Goal: Transaction & Acquisition: Purchase product/service

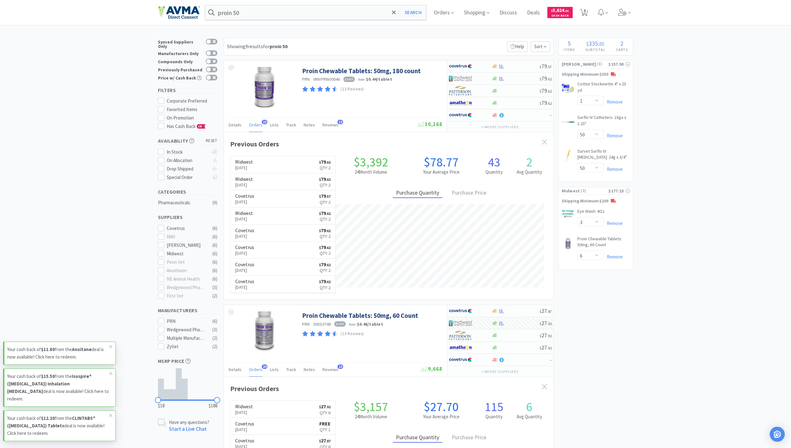
select select "1"
select select "50"
select select "3"
select select "6"
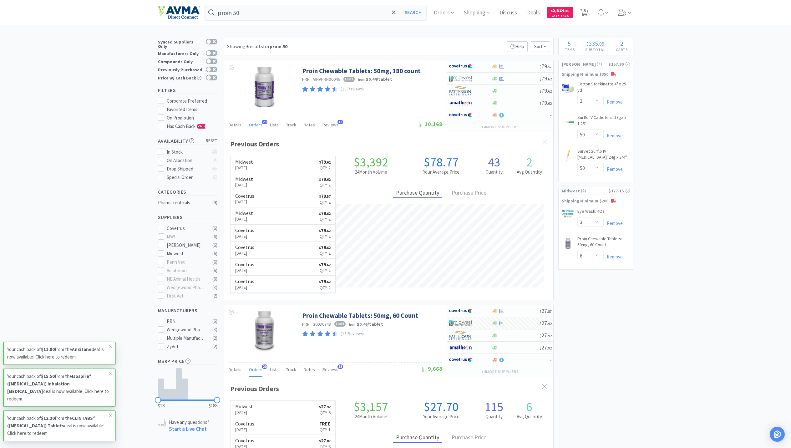
scroll to position [208, 0]
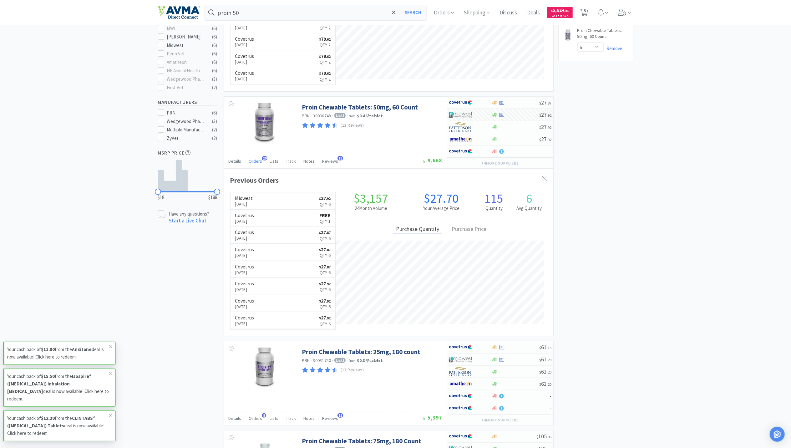
click at [266, 11] on input "proin 50" at bounding box center [315, 12] width 221 height 14
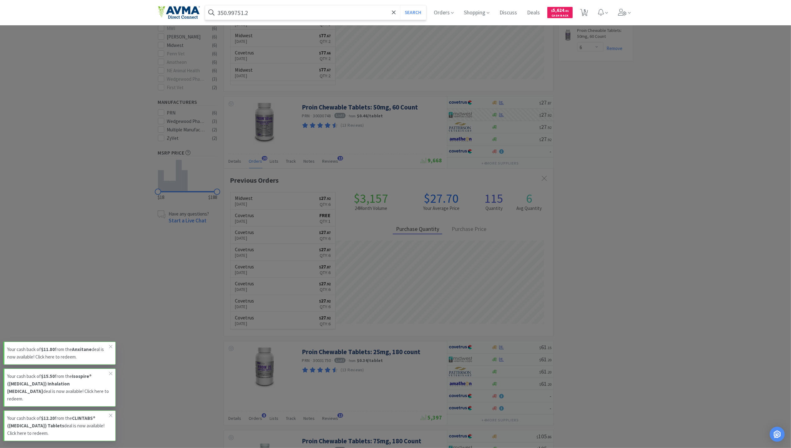
click at [400, 5] on button "Search" at bounding box center [413, 12] width 26 height 14
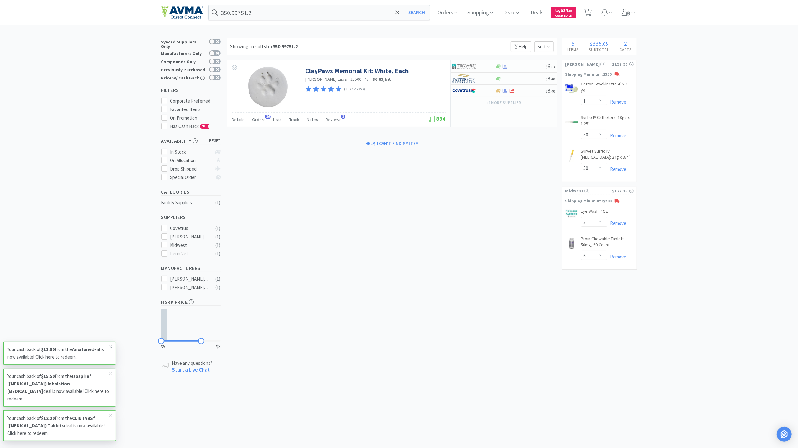
click at [264, 3] on div "350.99751.2 Search Orders Shopping Discuss Discuss Deals Deals $ 5,624 . 01 Cas…" at bounding box center [399, 12] width 476 height 25
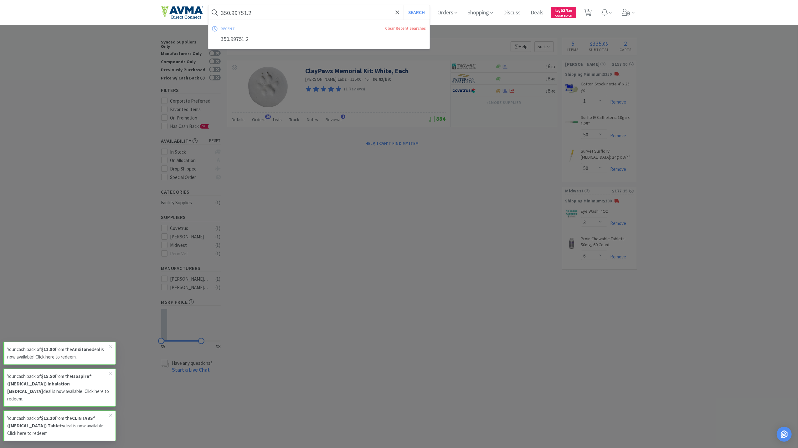
click at [262, 11] on input "350.99751.2" at bounding box center [318, 12] width 221 height 14
paste input "Adequan Injectable 5ml - per vial"
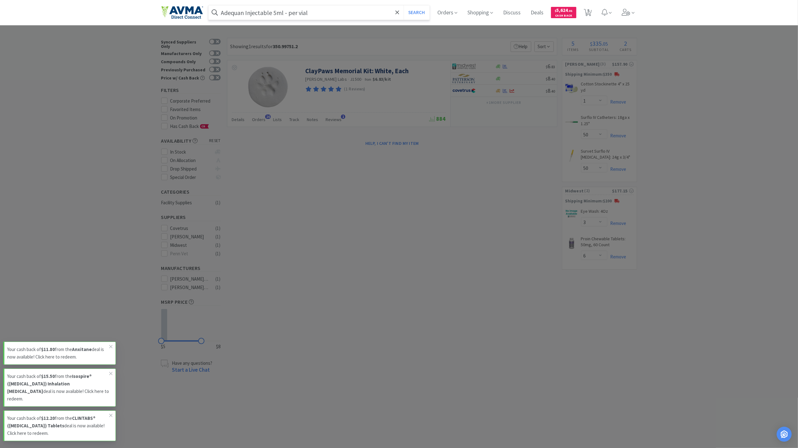
click at [403, 5] on button "Search" at bounding box center [416, 12] width 26 height 14
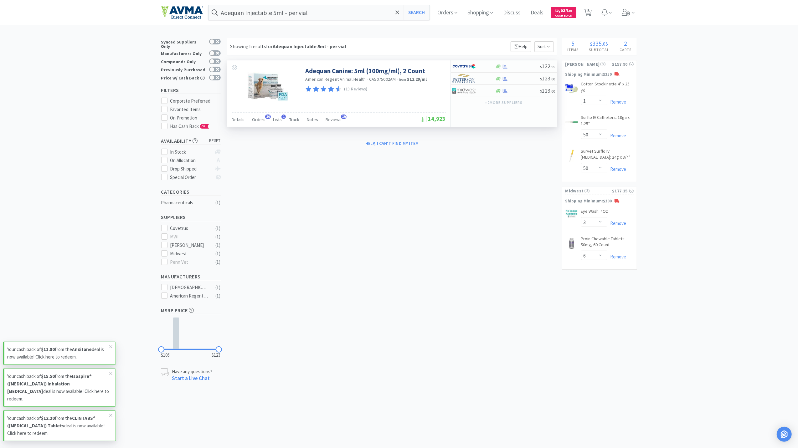
click at [265, 87] on img at bounding box center [268, 87] width 41 height 41
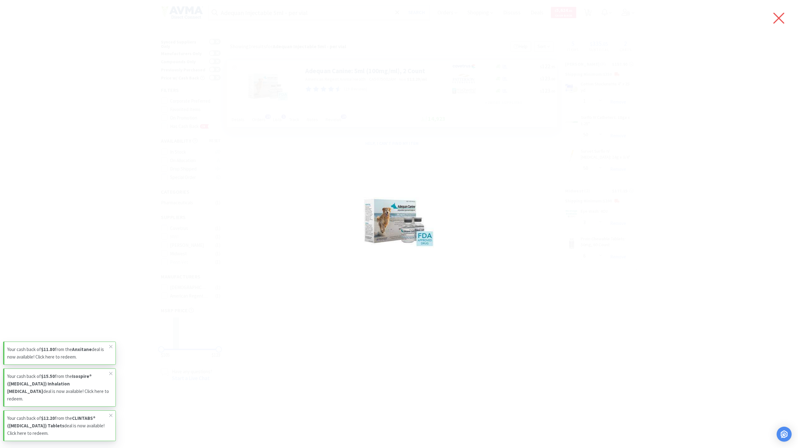
click at [784, 18] on icon at bounding box center [778, 18] width 13 height 18
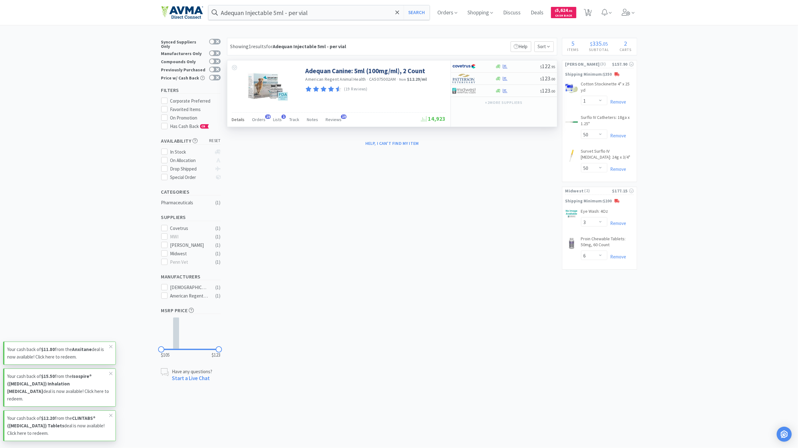
click at [239, 119] on span "Details" at bounding box center [238, 120] width 13 height 6
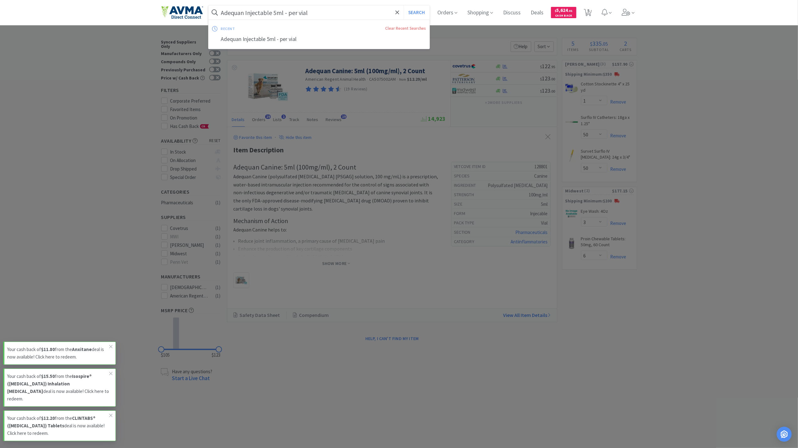
click at [343, 16] on input "Adequan Injectable 5ml - per vial" at bounding box center [318, 12] width 221 height 14
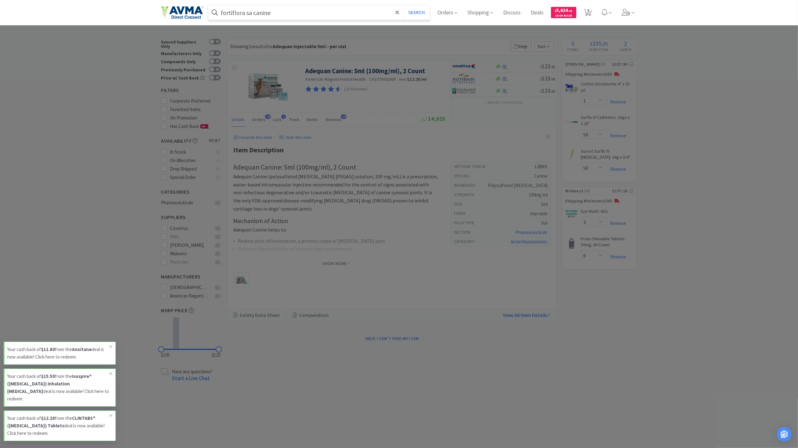
click at [403, 5] on button "Search" at bounding box center [416, 12] width 26 height 14
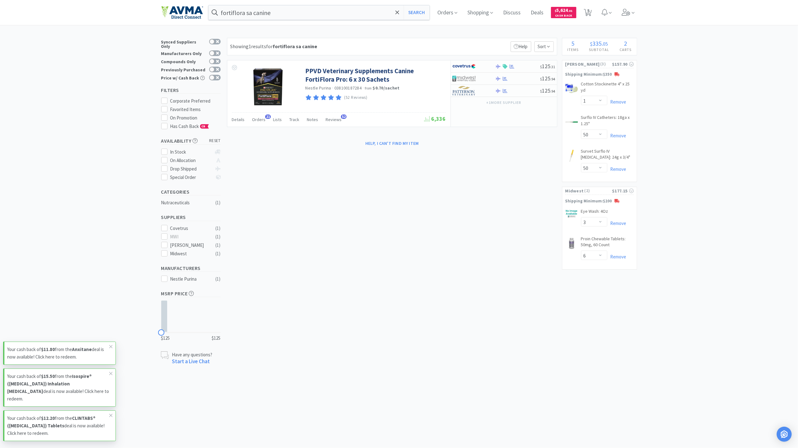
click at [305, 316] on div "× Filter Results Synced Suppliers Only Manufacturers Only Compounds Only Previo…" at bounding box center [399, 202] width 476 height 328
click at [298, 14] on input "fortiflora sa canine" at bounding box center [318, 12] width 221 height 14
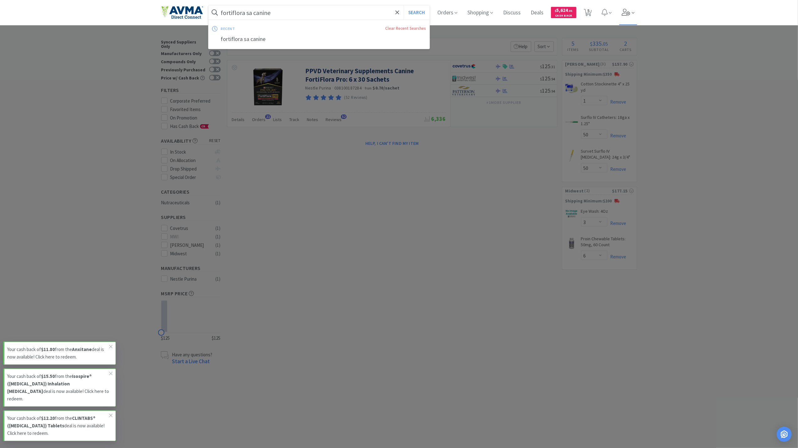
click at [626, 14] on icon at bounding box center [626, 12] width 9 height 7
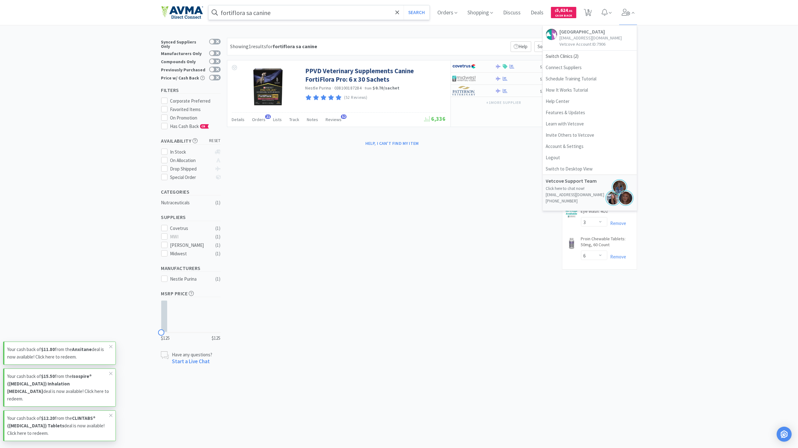
drag, startPoint x: 341, startPoint y: 3, endPoint x: 332, endPoint y: 4, distance: 9.3
click at [341, 2] on div "fortiflora sa canine Search Orders Shopping Discuss Discuss Deals Deals $ 5,624…" at bounding box center [399, 12] width 476 height 25
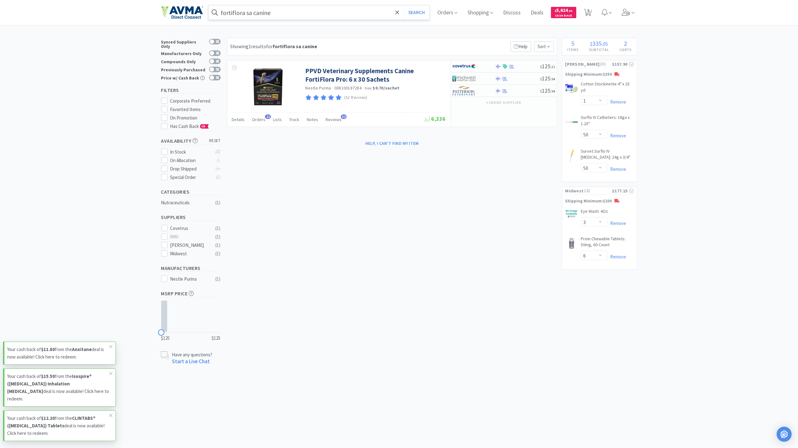
click at [332, 5] on div "fortiflora sa canine Search" at bounding box center [319, 12] width 222 height 15
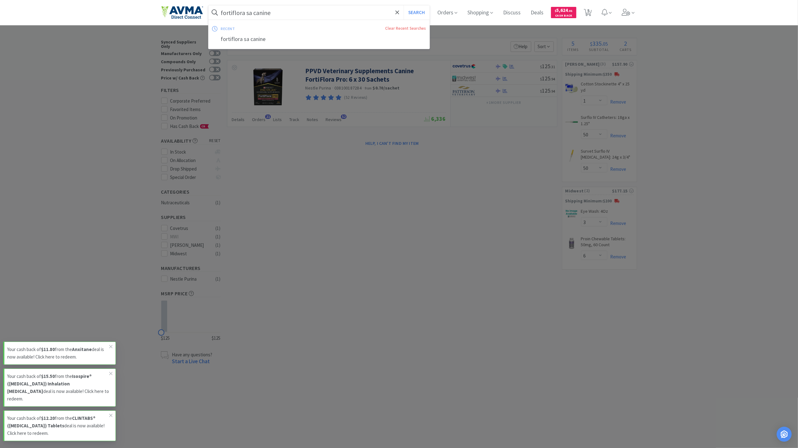
click at [327, 7] on input "fortiflora sa canine" at bounding box center [318, 12] width 221 height 14
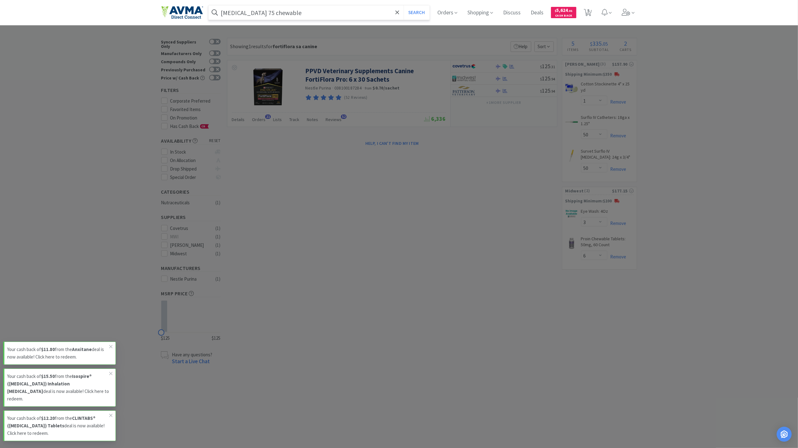
type input "carprofen 75 chewable"
click at [403, 5] on button "Search" at bounding box center [416, 12] width 26 height 14
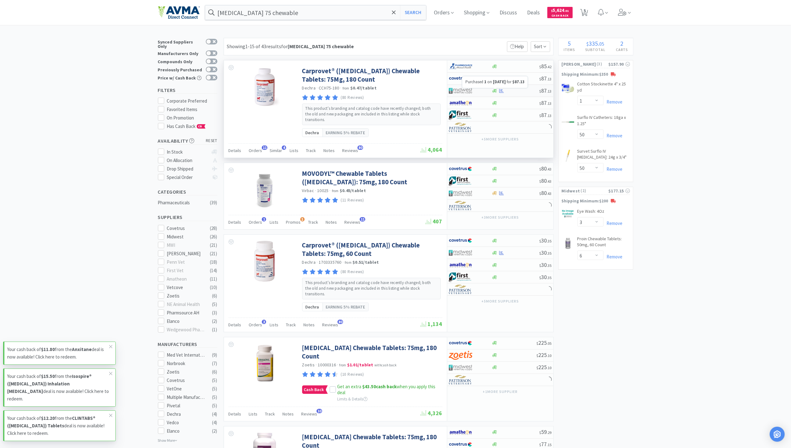
click at [501, 93] on icon at bounding box center [501, 91] width 5 height 5
select select "1"
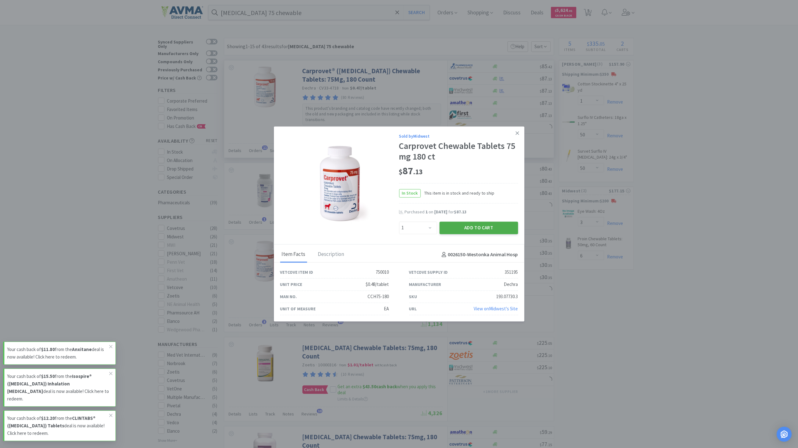
click at [482, 227] on button "Add to Cart" at bounding box center [478, 228] width 79 height 13
select select "1"
select select "3"
select select "6"
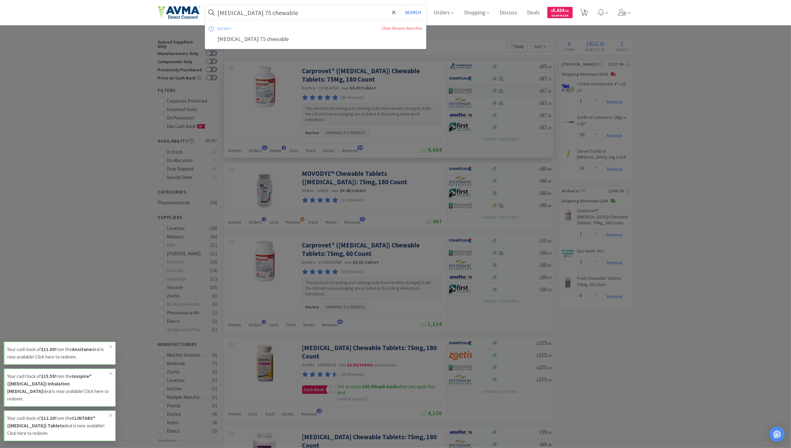
click at [309, 8] on input "carprofen 75 chewable" at bounding box center [315, 12] width 221 height 14
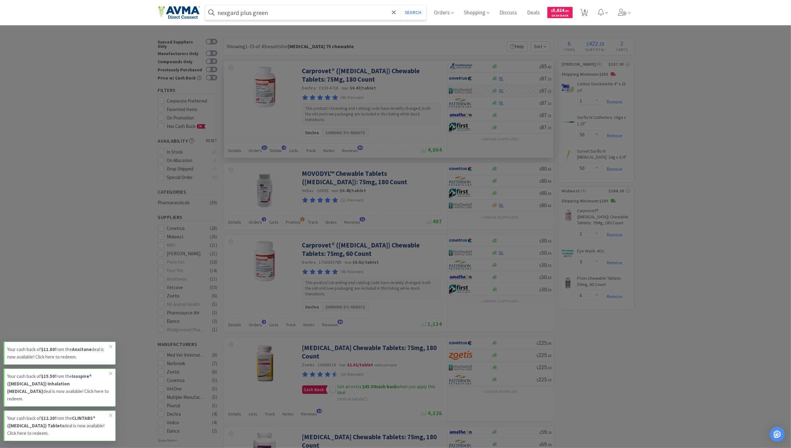
click at [400, 5] on button "Search" at bounding box center [413, 12] width 26 height 14
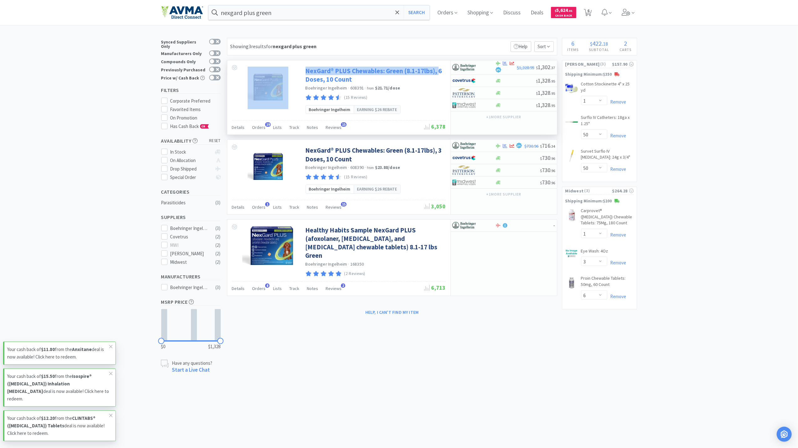
drag, startPoint x: 303, startPoint y: 69, endPoint x: 438, endPoint y: 74, distance: 135.3
click at [438, 74] on div "NexGard® PLUS Chewables: Green (8.1-17lbs), 6 Doses, 10 Count Boehringer Ingelh…" at bounding box center [338, 90] width 223 height 60
copy div "NexGard® PLUS Chewables: Green (8.1-17lbs),"
click at [315, 7] on input "nexgard plus green" at bounding box center [318, 12] width 221 height 14
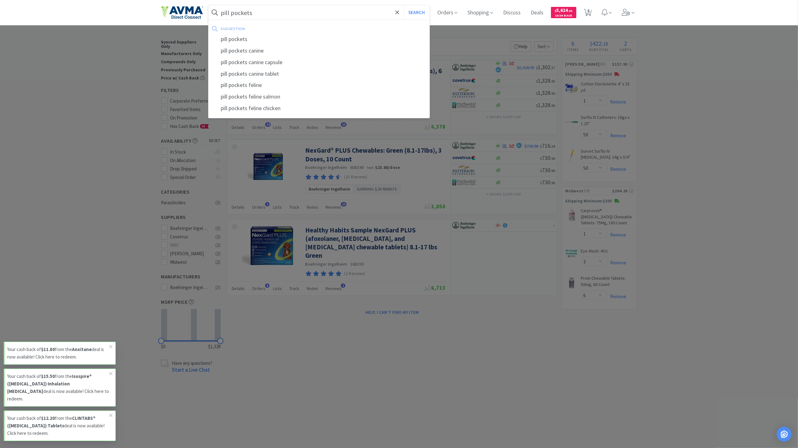
click at [403, 5] on button "Search" at bounding box center [416, 12] width 26 height 14
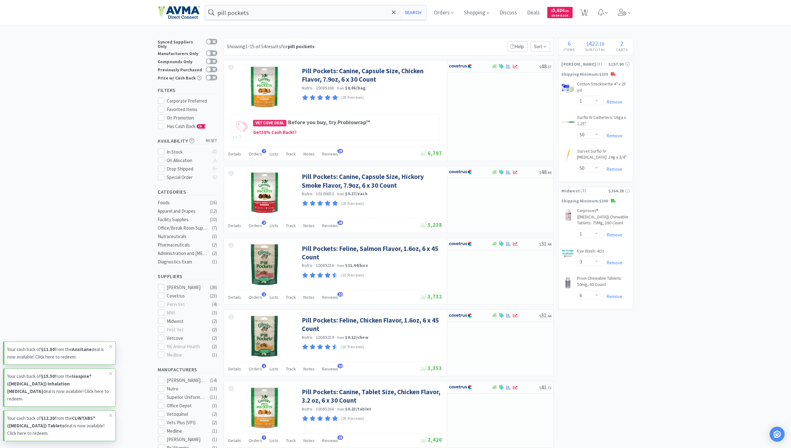
click at [265, 13] on input "pill pockets" at bounding box center [315, 12] width 221 height 14
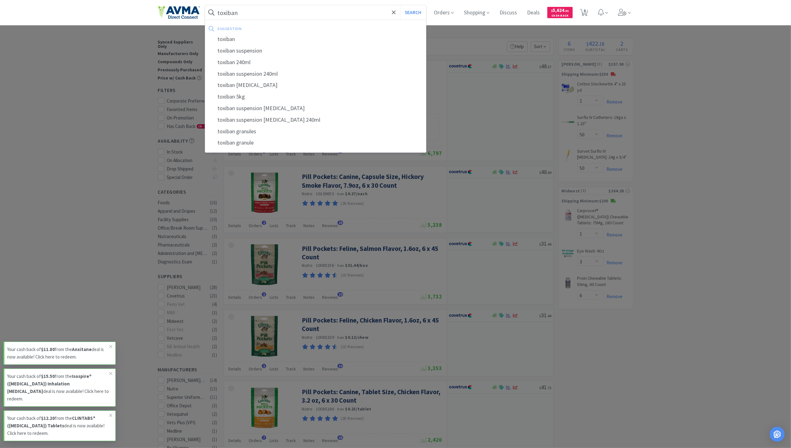
click at [400, 5] on button "Search" at bounding box center [413, 12] width 26 height 14
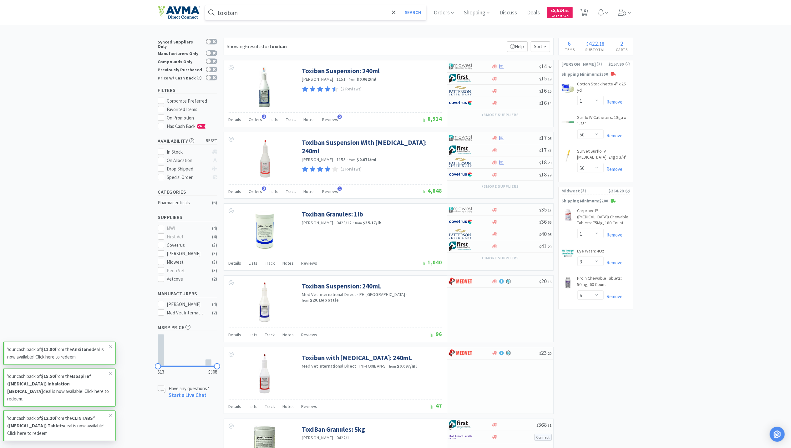
click at [264, 17] on input "toxiban" at bounding box center [315, 12] width 221 height 14
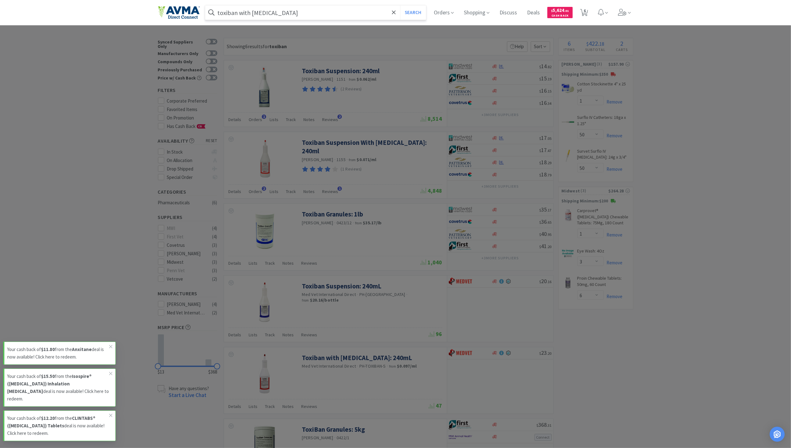
click at [400, 5] on button "Search" at bounding box center [413, 12] width 26 height 14
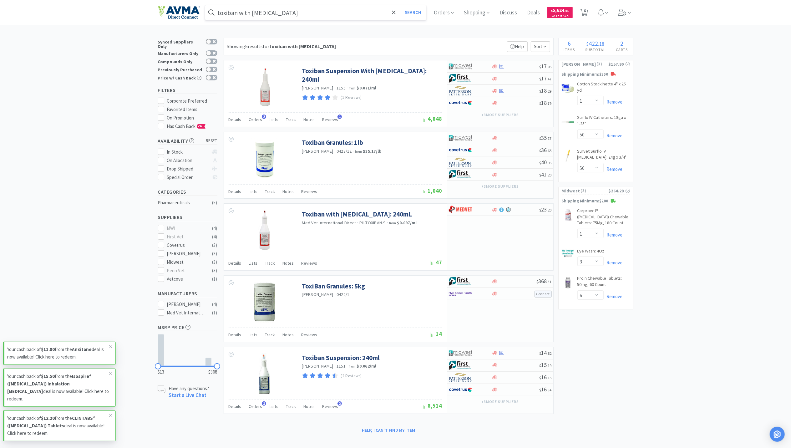
click at [334, 14] on input "toxiban with sorbitol" at bounding box center [315, 12] width 221 height 14
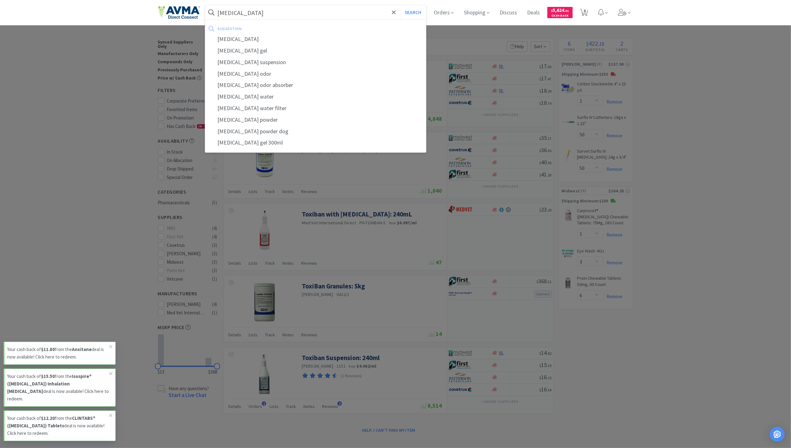
type input "[MEDICAL_DATA]"
click at [400, 5] on button "Search" at bounding box center [413, 12] width 26 height 14
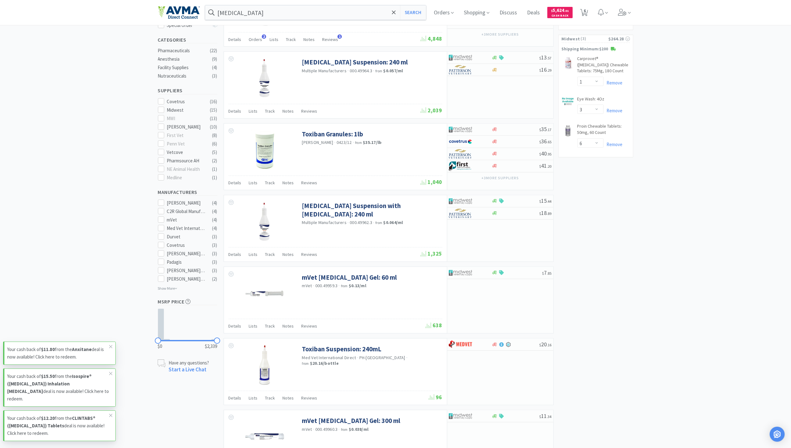
scroll to position [167, 0]
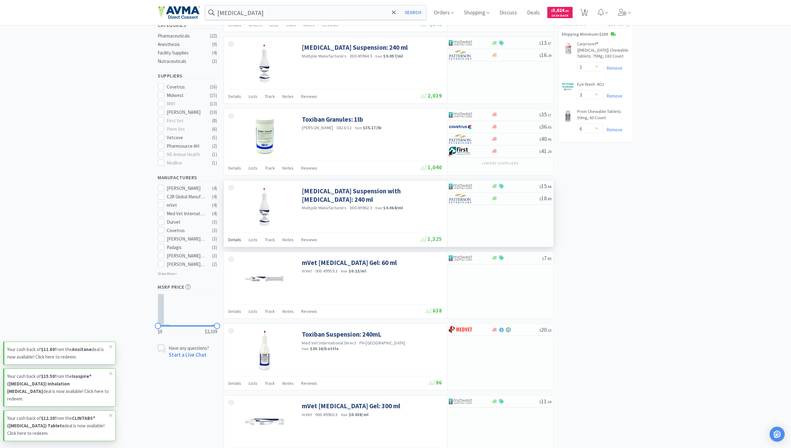
click at [231, 243] on span "Details" at bounding box center [235, 240] width 13 height 6
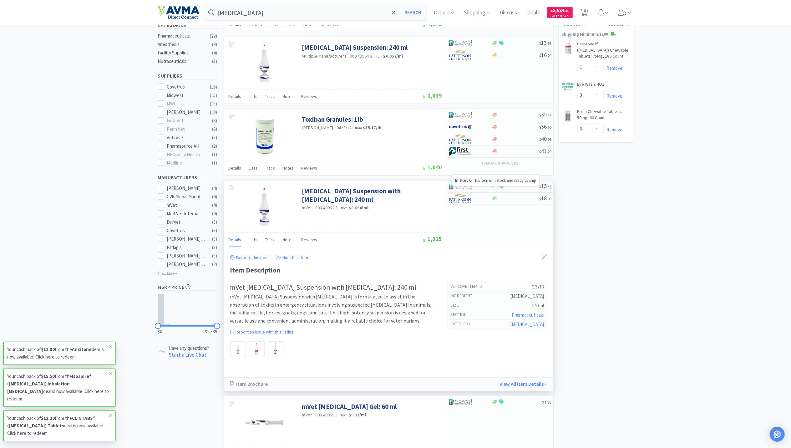
click at [494, 188] on icon at bounding box center [495, 187] width 5 height 4
select select "1"
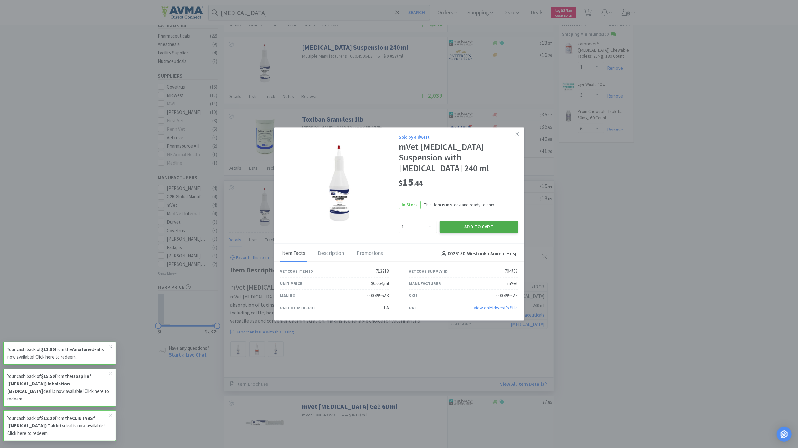
click at [473, 228] on button "Add to Cart" at bounding box center [478, 227] width 79 height 13
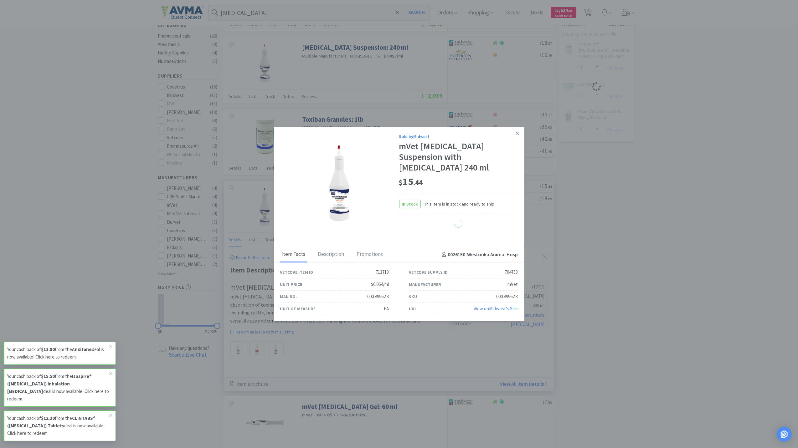
select select "1"
select select "3"
select select "6"
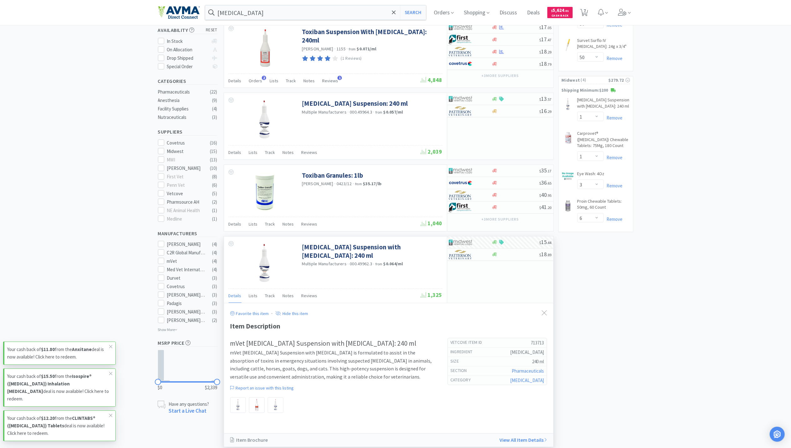
scroll to position [0, 0]
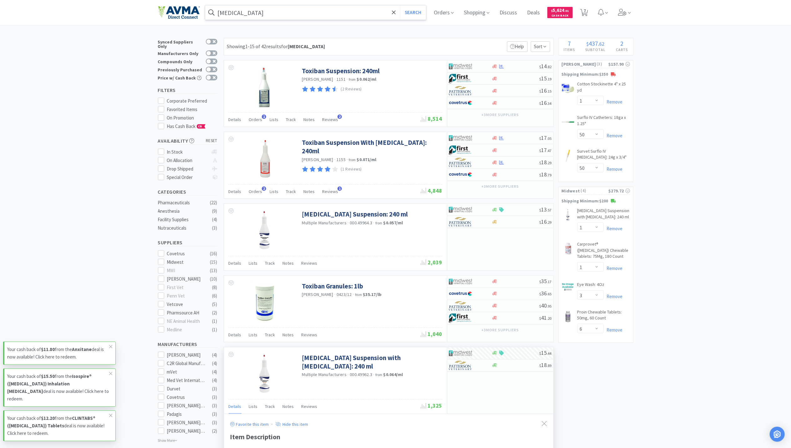
click at [292, 11] on input "[MEDICAL_DATA]" at bounding box center [315, 12] width 221 height 14
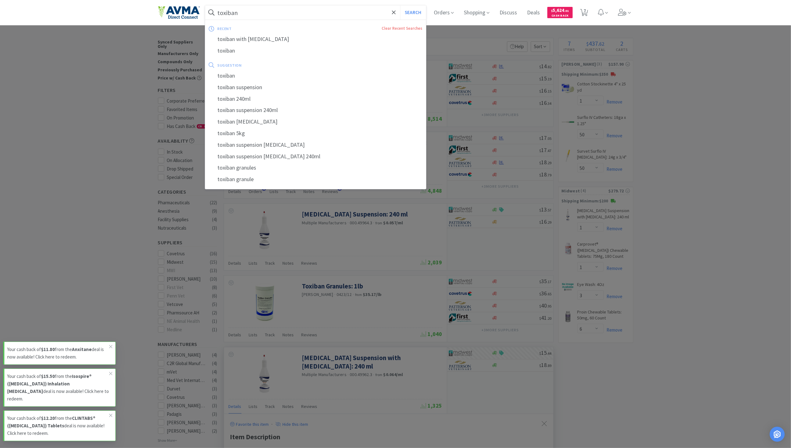
click at [400, 5] on button "Search" at bounding box center [413, 12] width 26 height 14
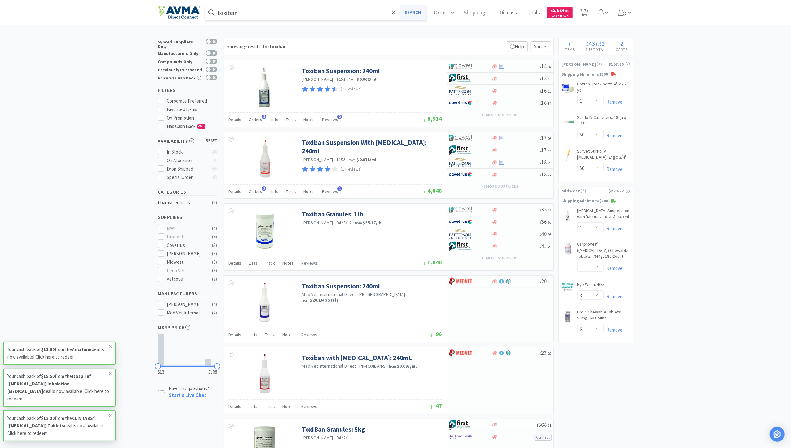
click at [421, 9] on button "Search" at bounding box center [413, 12] width 26 height 14
click at [255, 13] on input "toxiban" at bounding box center [315, 12] width 221 height 14
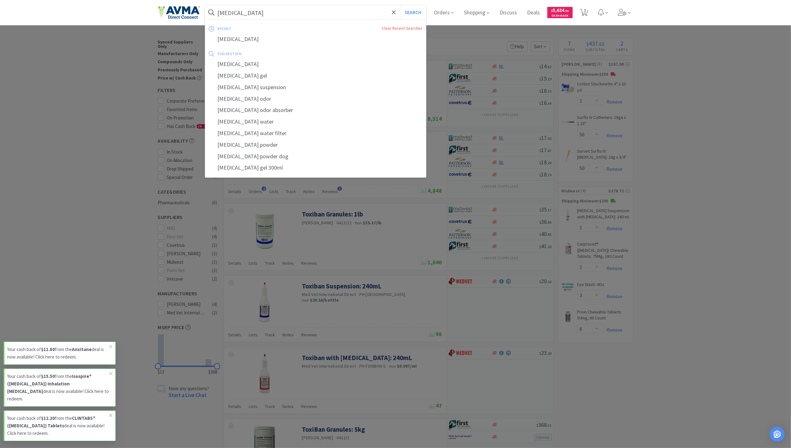
type input "[MEDICAL_DATA]"
click at [400, 5] on button "Search" at bounding box center [413, 12] width 26 height 14
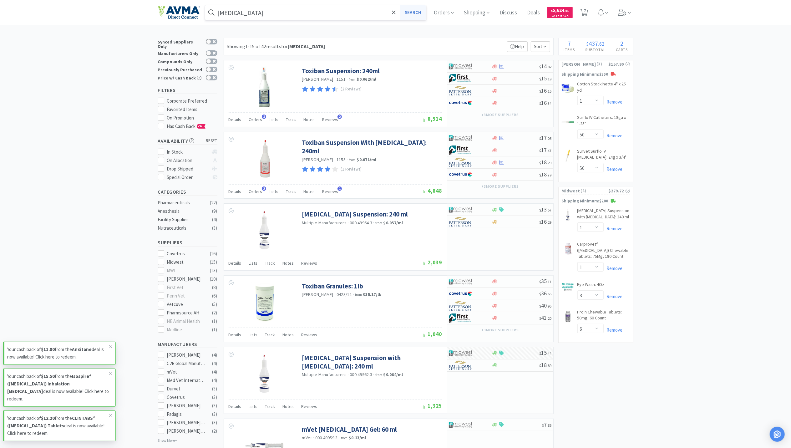
click at [413, 11] on button "Search" at bounding box center [413, 12] width 26 height 14
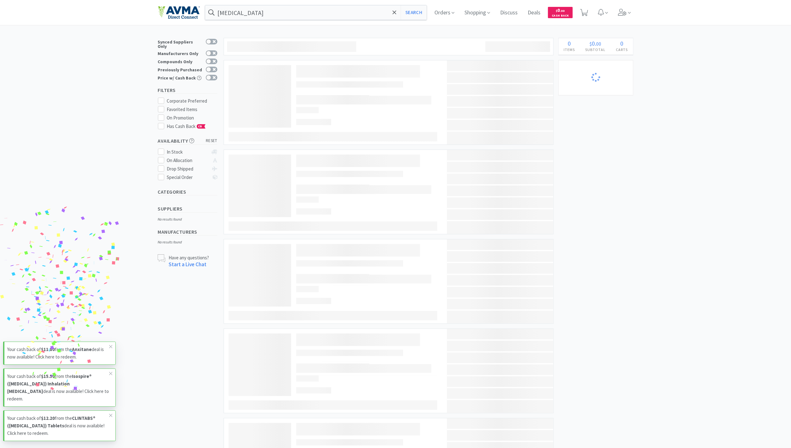
select select "1"
select select "3"
select select "6"
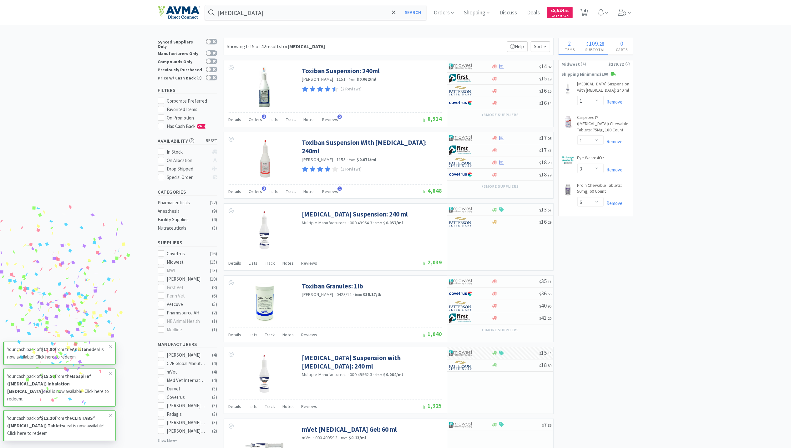
select select "1"
select select "50"
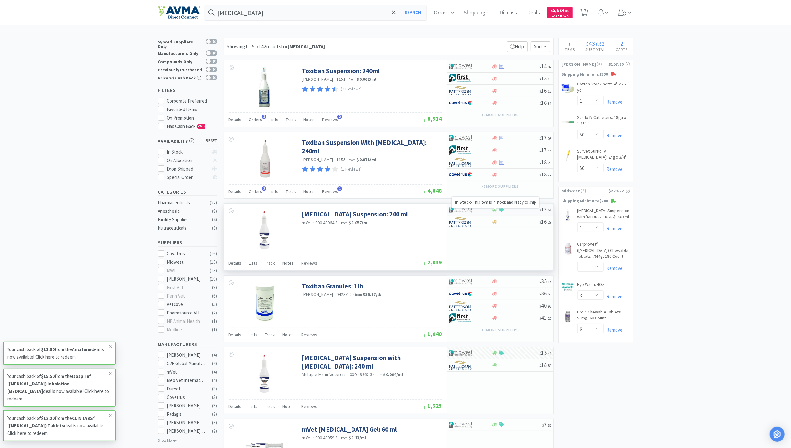
click at [497, 210] on icon at bounding box center [495, 209] width 5 height 5
select select "1"
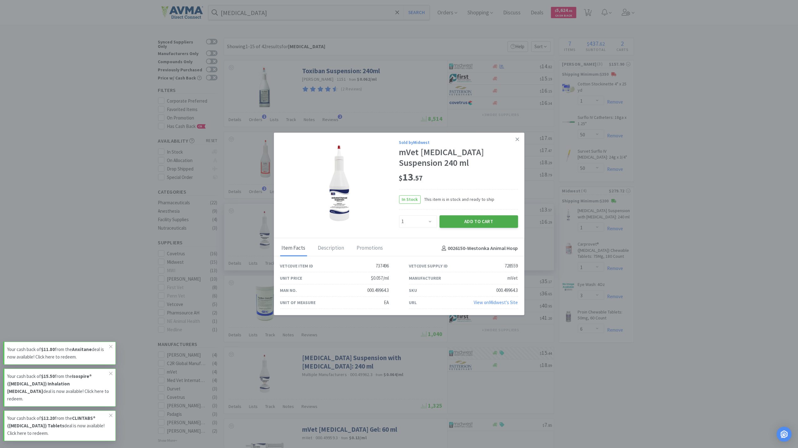
click at [482, 217] on button "Add to Cart" at bounding box center [478, 221] width 79 height 13
select select "1"
select select "3"
select select "6"
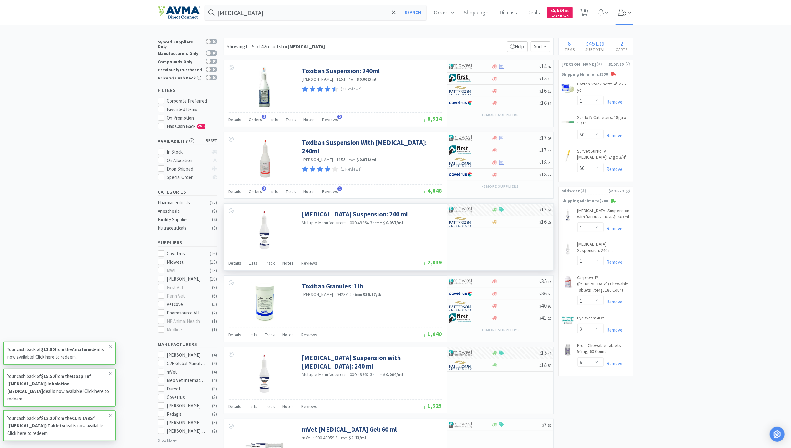
click at [626, 13] on icon at bounding box center [622, 12] width 8 height 7
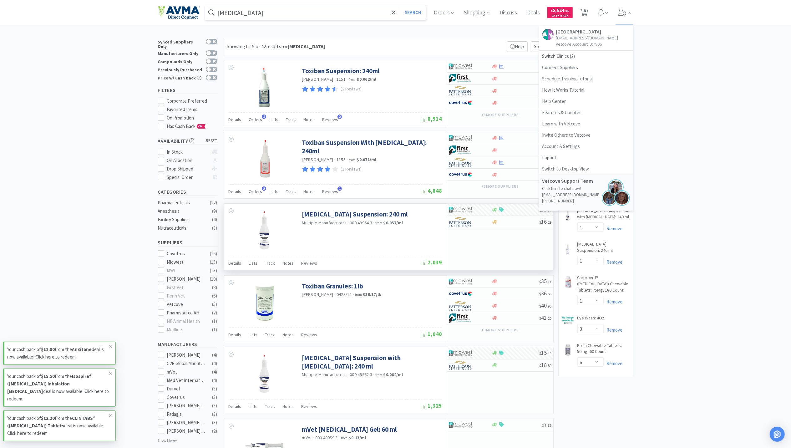
click at [307, 13] on input "[MEDICAL_DATA]" at bounding box center [315, 12] width 221 height 14
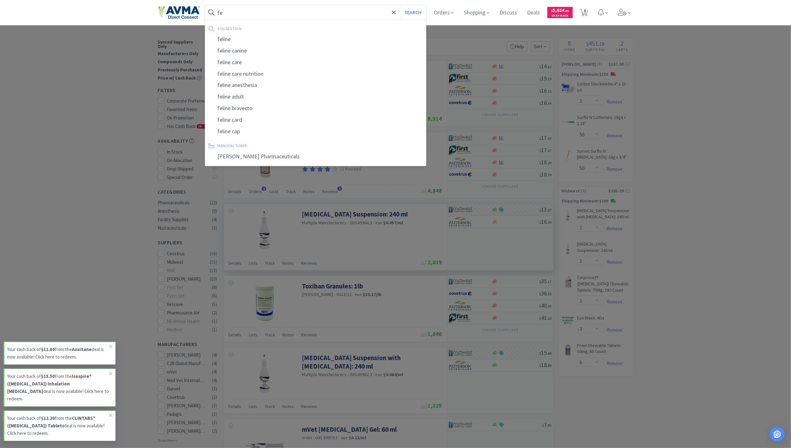
type input "f"
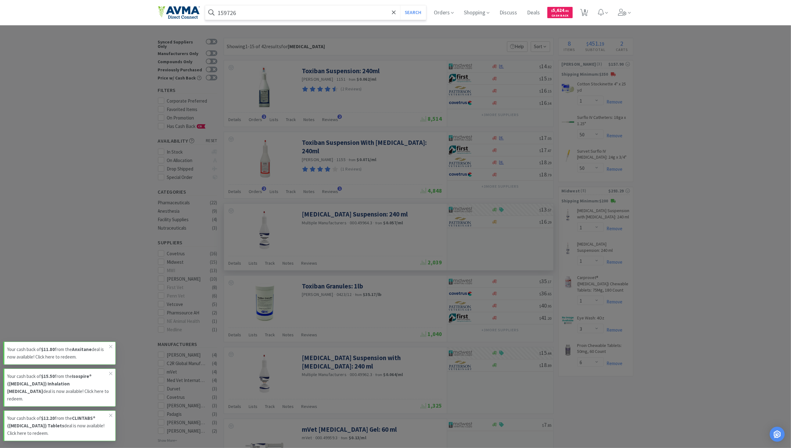
type input "159726"
click at [400, 5] on button "Search" at bounding box center [413, 12] width 26 height 14
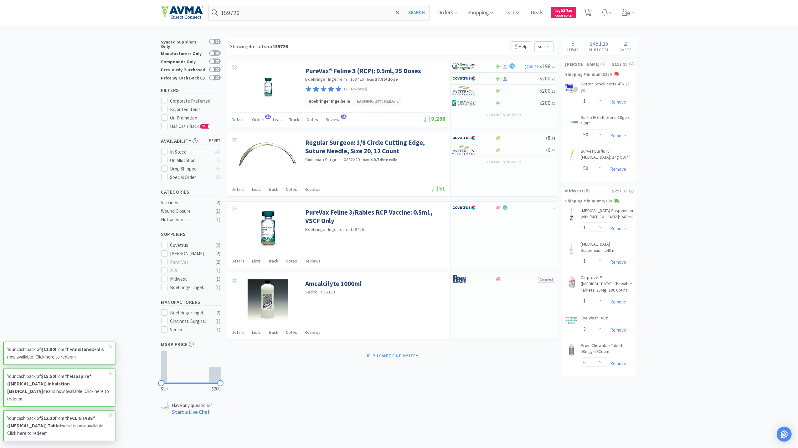
click at [379, 382] on div "× Filter Results Synced Suppliers Only Manufacturers Only Compounds Only Previo…" at bounding box center [399, 227] width 476 height 378
click at [506, 67] on icon at bounding box center [505, 66] width 5 height 5
select select "1"
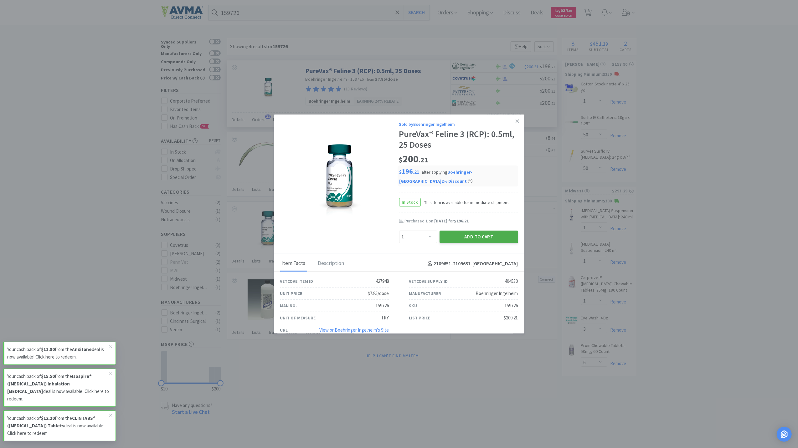
click at [496, 239] on button "Add to Cart" at bounding box center [478, 237] width 79 height 13
select select "1"
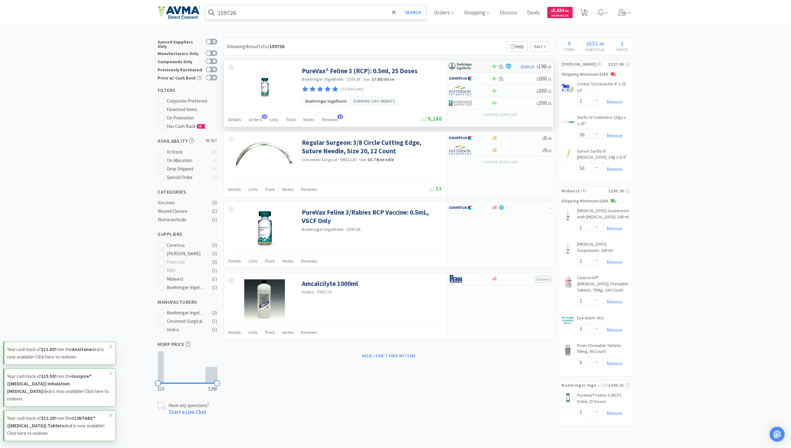
click at [273, 14] on input "159726" at bounding box center [315, 12] width 221 height 14
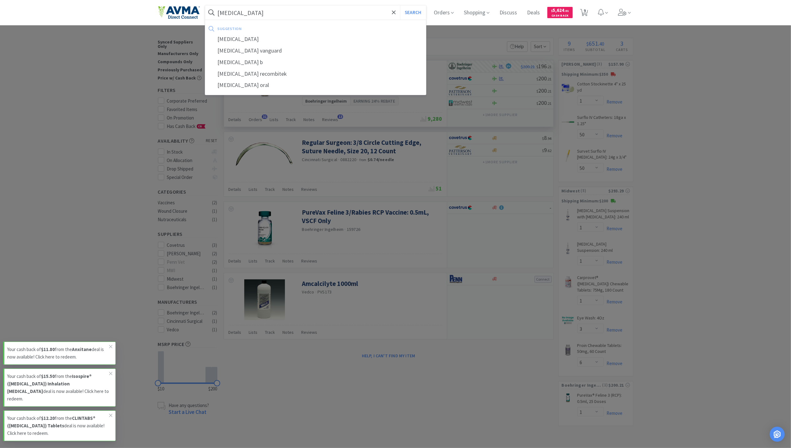
type input "[MEDICAL_DATA]"
click at [400, 5] on button "Search" at bounding box center [413, 12] width 26 height 14
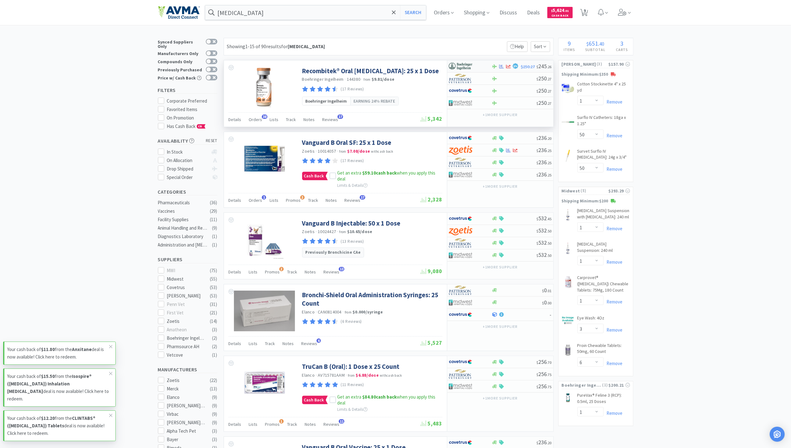
click at [504, 66] on div at bounding box center [502, 66] width 6 height 5
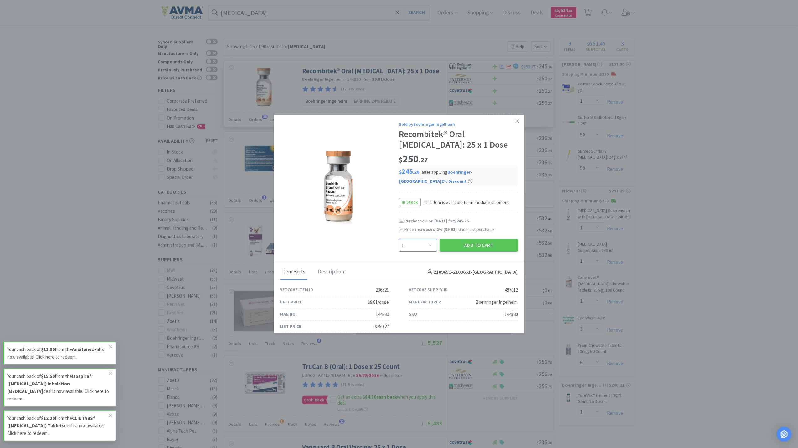
click at [430, 250] on select "Enter Quantity 1 2 3 4 5 6 7 8 9 10 11 12 13 14 15 16 17 18 19 20 Enter Quantity" at bounding box center [418, 245] width 38 height 13
select select "3"
click at [399, 239] on select "Enter Quantity 1 2 3 4 5 6 7 8 9 10 11 12 13 14 15 16 17 18 19 20 Enter Quantity" at bounding box center [418, 245] width 38 height 13
click at [471, 243] on button "Add to Cart" at bounding box center [478, 245] width 79 height 13
select select "3"
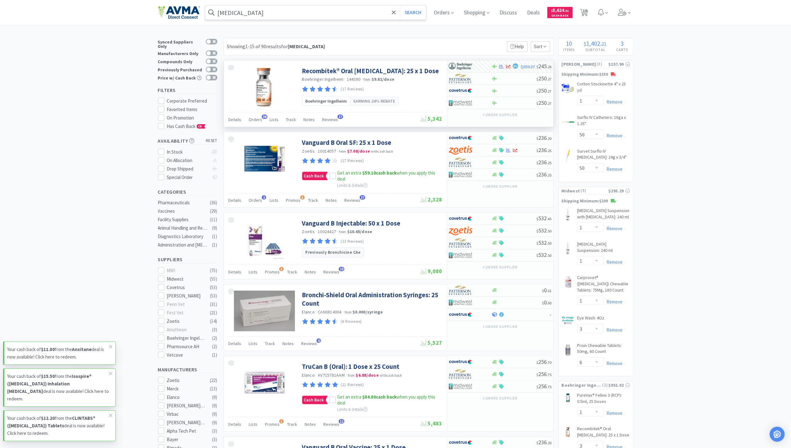
click at [261, 17] on input "[MEDICAL_DATA]" at bounding box center [315, 12] width 221 height 14
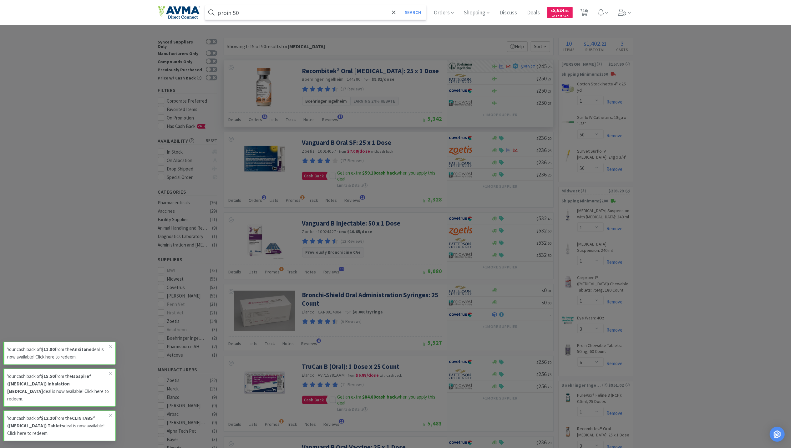
type input "proin 50"
click at [400, 5] on button "Search" at bounding box center [413, 12] width 26 height 14
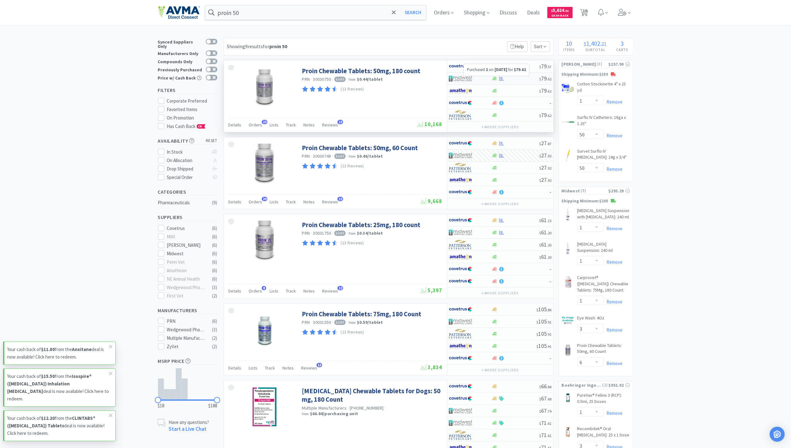
click at [502, 78] on icon at bounding box center [501, 78] width 5 height 4
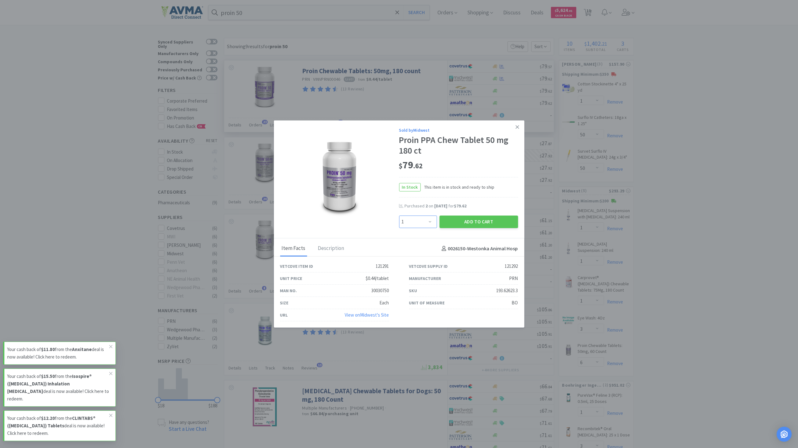
click at [429, 218] on select "Enter Quantity 1 2 3 4 5 6 7 8 9 10 11 12 13 14 15 16 17 18 19 20 Enter Quantity" at bounding box center [418, 222] width 38 height 13
select select "2"
click at [399, 216] on select "Enter Quantity 1 2 3 4 5 6 7 8 9 10 11 12 13 14 15 16 17 18 19 20 Enter Quantity" at bounding box center [418, 222] width 38 height 13
click at [491, 218] on button "Add to Cart" at bounding box center [478, 222] width 79 height 13
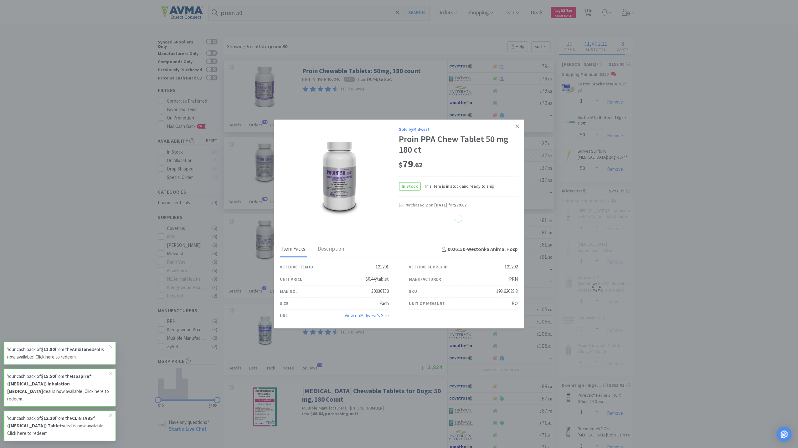
select select "2"
select select "6"
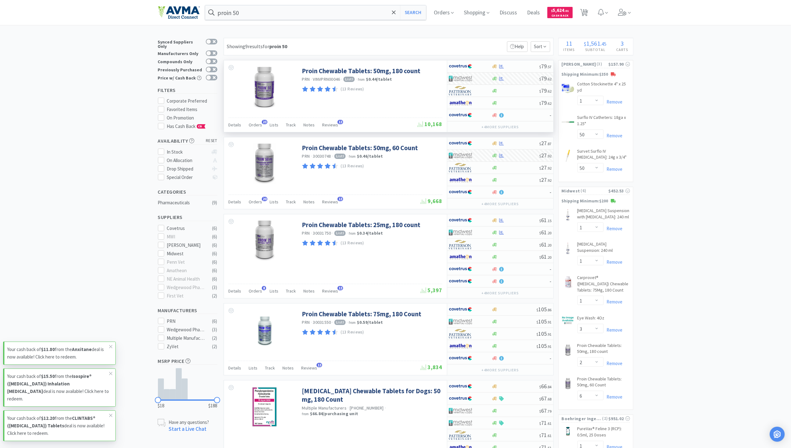
scroll to position [42, 0]
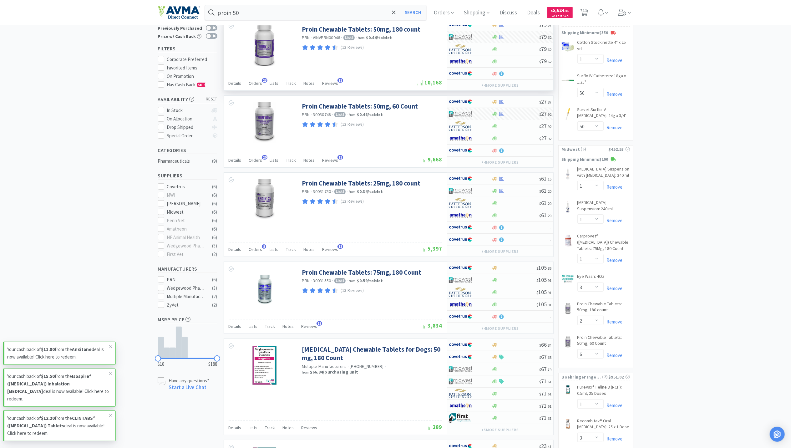
click at [697, 396] on div "× Filter Results Synced Suppliers Only Manufacturers Only Compounds Only Previo…" at bounding box center [395, 384] width 791 height 777
drag, startPoint x: 690, startPoint y: 390, endPoint x: 693, endPoint y: 382, distance: 8.1
click at [692, 386] on div "× Filter Results Synced Suppliers Only Manufacturers Only Compounds Only Previo…" at bounding box center [395, 384] width 791 height 777
click at [299, 12] on input "proin 50" at bounding box center [315, 12] width 221 height 14
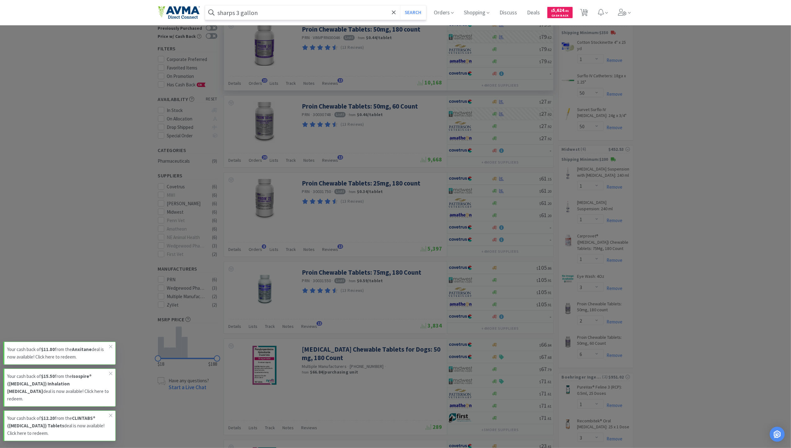
type input "sharps 3 gallon"
click at [400, 5] on button "Search" at bounding box center [413, 12] width 26 height 14
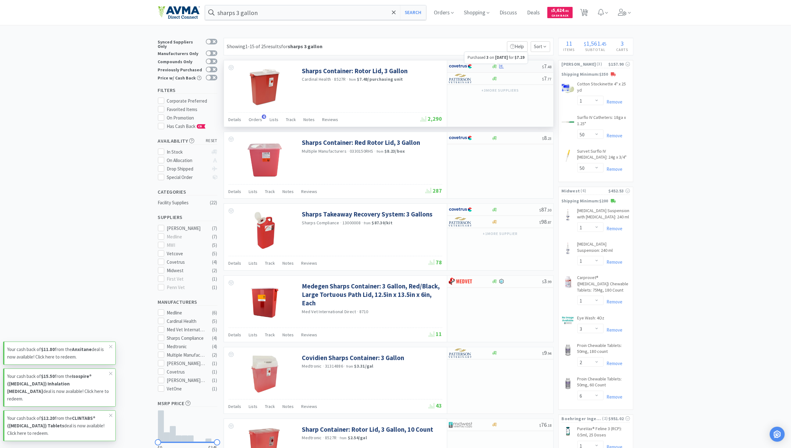
click at [502, 68] on icon at bounding box center [501, 66] width 5 height 4
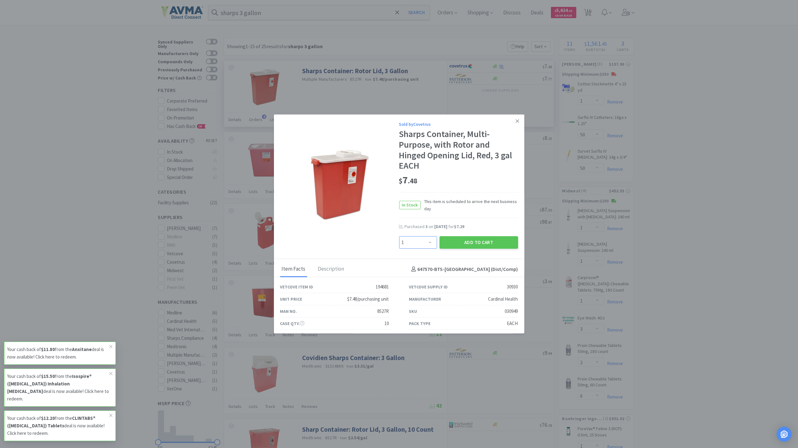
click at [421, 243] on select "Enter Quantity 1 2 3 4 5 6 7 8 9 10 11 12 13 14 15 16 17 18 19 20 Enter Quantity" at bounding box center [418, 242] width 38 height 13
select select "3"
click at [399, 236] on select "Enter Quantity 1 2 3 4 5 6 7 8 9 10 11 12 13 14 15 16 17 18 19 20 Enter Quantity" at bounding box center [418, 242] width 38 height 13
click at [459, 242] on button "Add to Cart" at bounding box center [478, 242] width 79 height 13
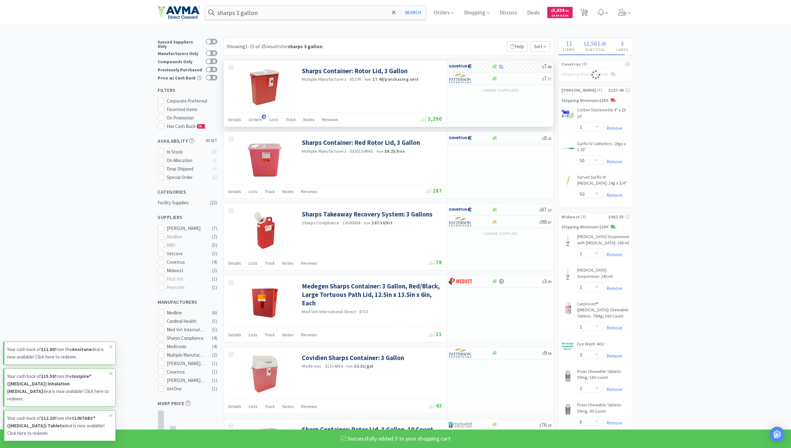
select select "3"
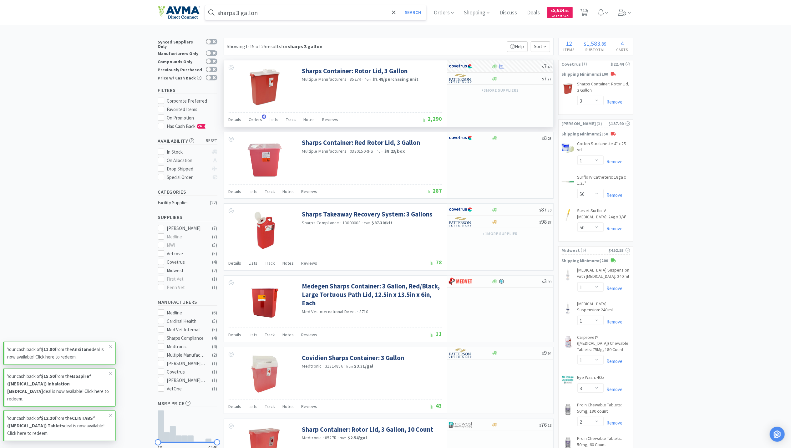
click at [264, 15] on input "sharps 3 gallon" at bounding box center [315, 12] width 221 height 14
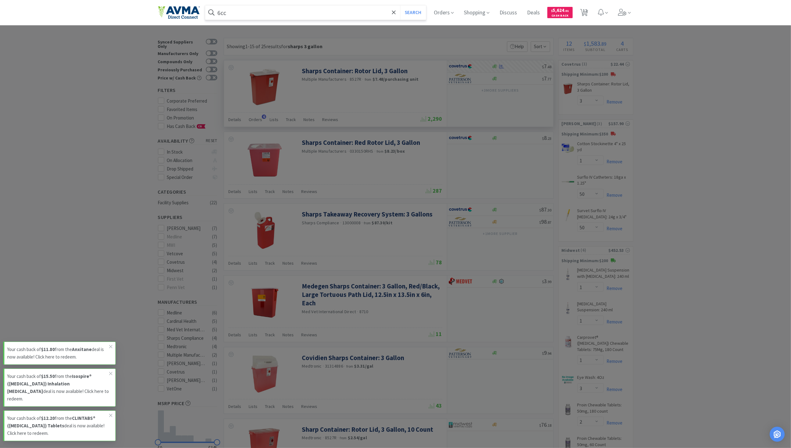
type input "6cc"
click at [400, 5] on button "Search" at bounding box center [413, 12] width 26 height 14
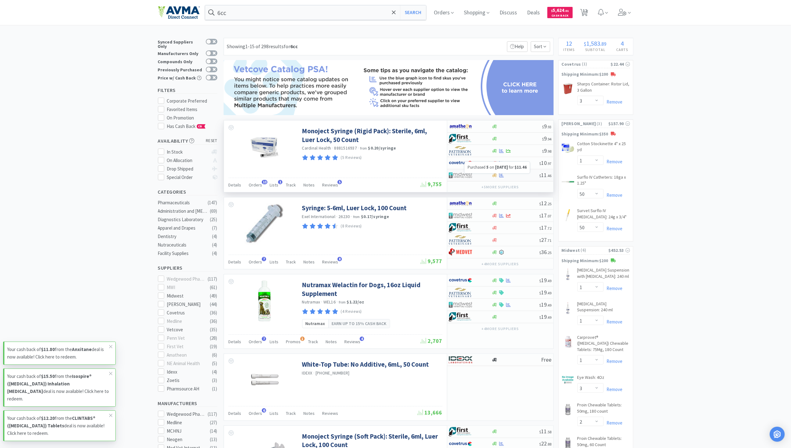
click at [502, 176] on icon at bounding box center [501, 175] width 5 height 4
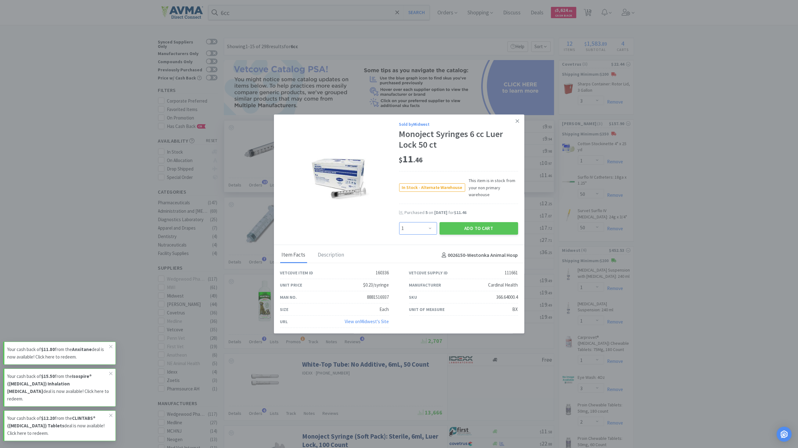
click at [424, 227] on select "Enter Quantity 1 2 3 4 5 6 7 8 9 10 11 12 13 14 15 16 17 18 19 20 Enter Quantity" at bounding box center [418, 228] width 38 height 13
select select "4"
click at [399, 222] on select "Enter Quantity 1 2 3 4 5 6 7 8 9 10 11 12 13 14 15 16 17 18 19 20 Enter Quantity" at bounding box center [418, 228] width 38 height 13
click at [474, 228] on button "Add to Cart" at bounding box center [478, 228] width 79 height 13
select select "4"
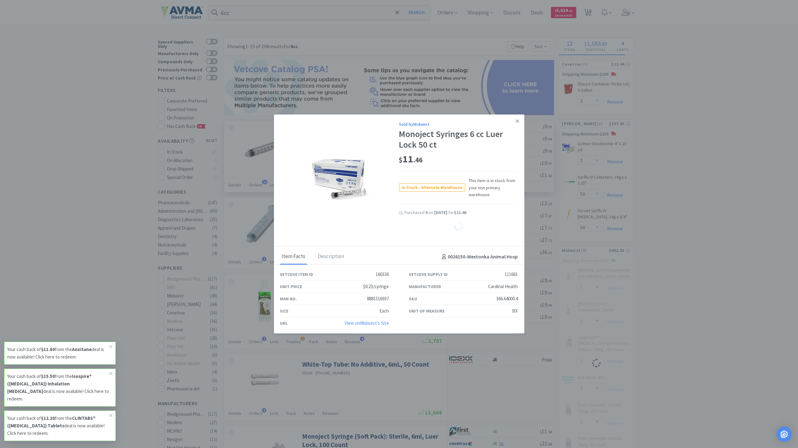
select select "2"
select select "6"
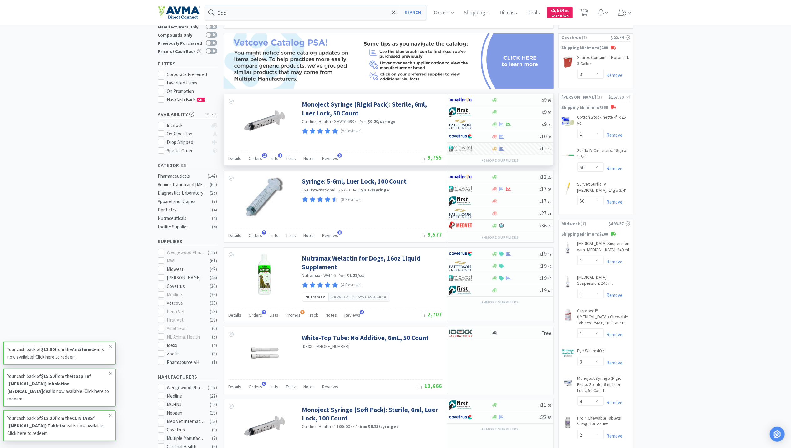
scroll to position [42, 0]
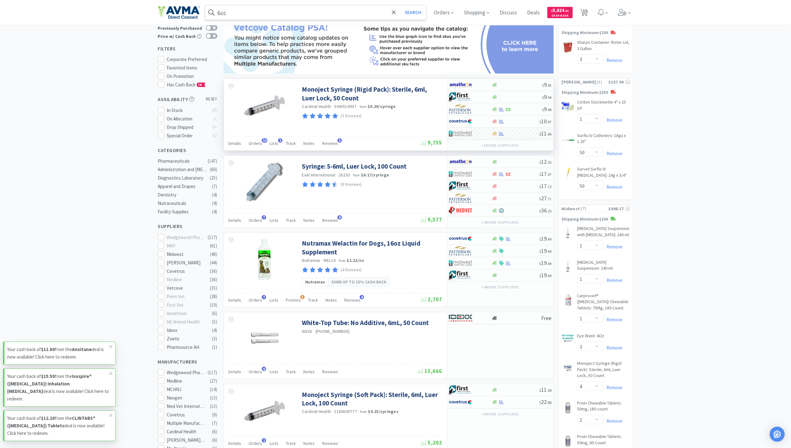
click at [279, 12] on input "6cc" at bounding box center [315, 12] width 221 height 14
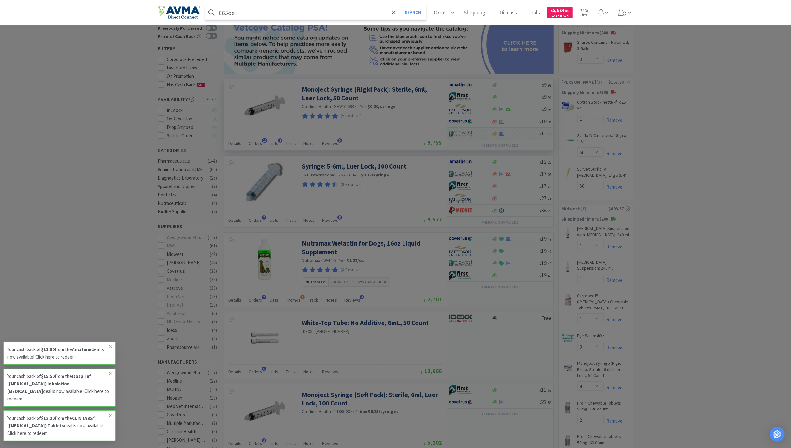
click at [400, 5] on button "Search" at bounding box center [413, 12] width 26 height 14
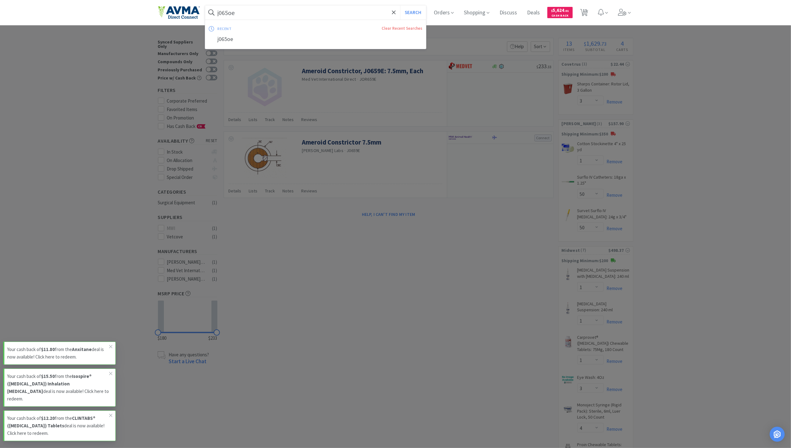
click at [278, 7] on input "j065oe" at bounding box center [315, 12] width 221 height 14
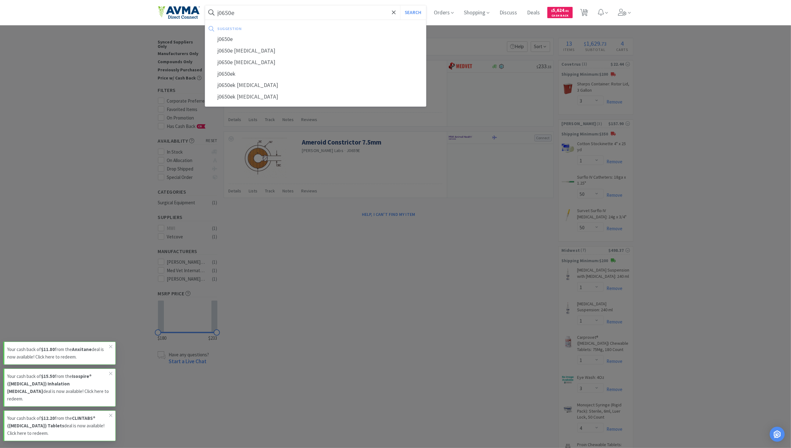
type input "j0650e"
click at [400, 5] on button "Search" at bounding box center [413, 12] width 26 height 14
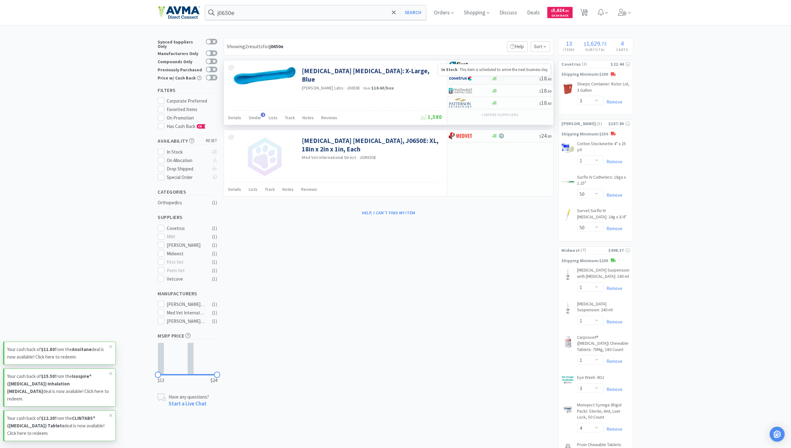
click at [494, 81] on icon at bounding box center [495, 78] width 5 height 5
select select "1"
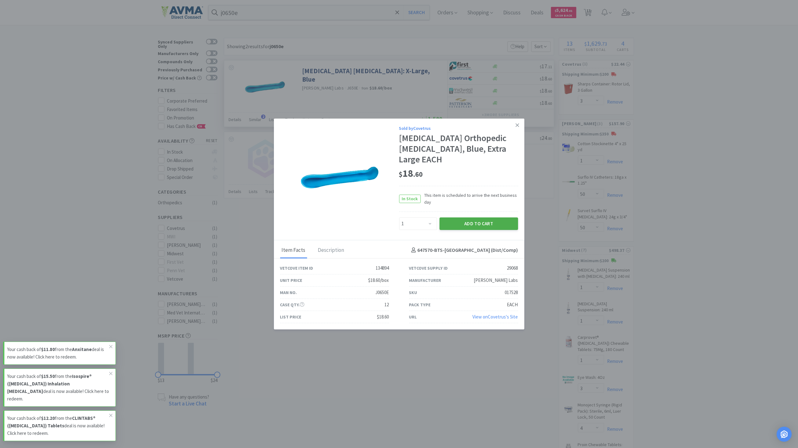
click at [488, 220] on button "Add to Cart" at bounding box center [478, 223] width 79 height 13
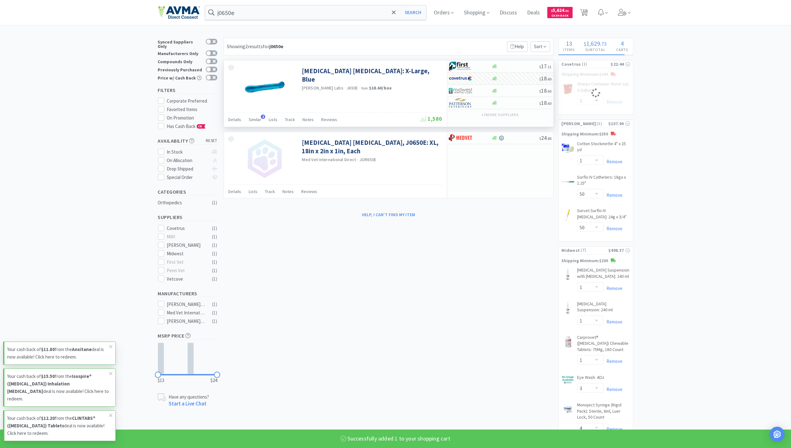
select select "1"
select select "3"
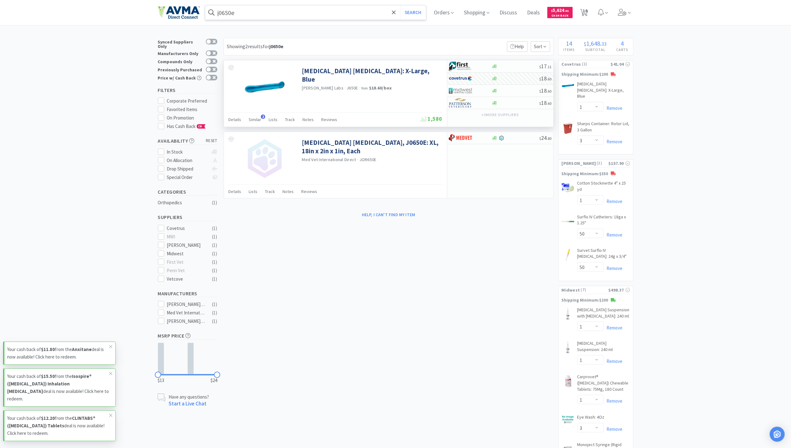
click at [263, 17] on input "j0650e" at bounding box center [315, 12] width 221 height 14
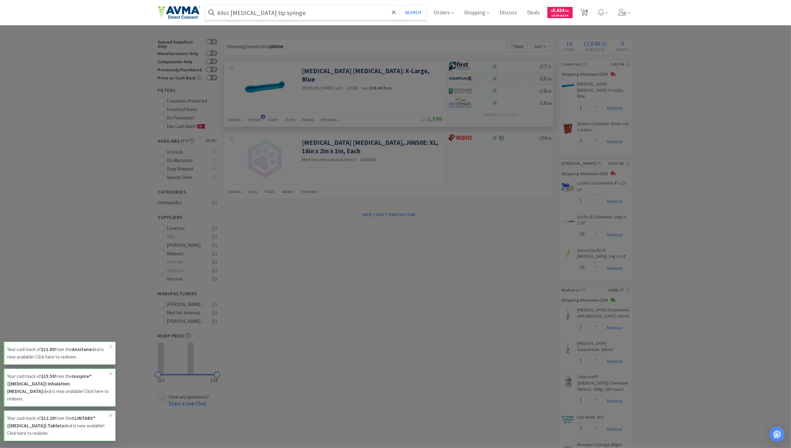
type input "60cc [MEDICAL_DATA] tip syringe"
click at [400, 5] on button "Search" at bounding box center [413, 12] width 26 height 14
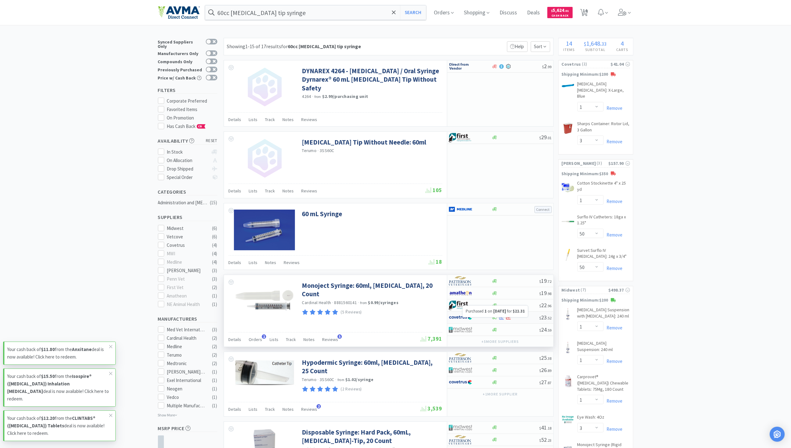
click at [504, 320] on icon at bounding box center [501, 317] width 5 height 5
select select "1"
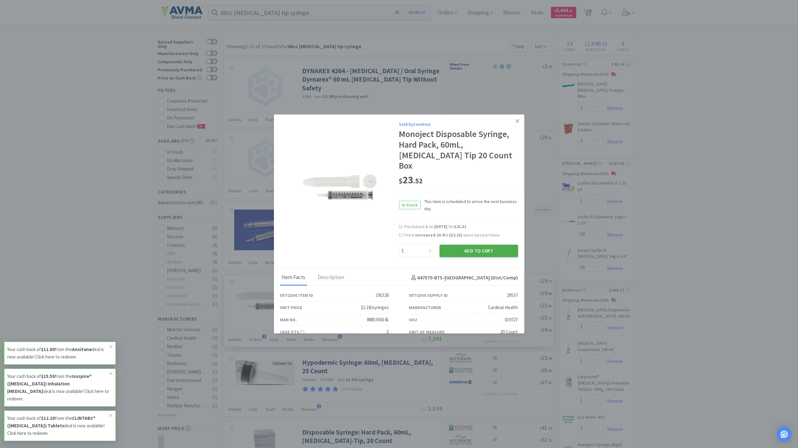
click at [468, 245] on button "Add to Cart" at bounding box center [478, 251] width 79 height 13
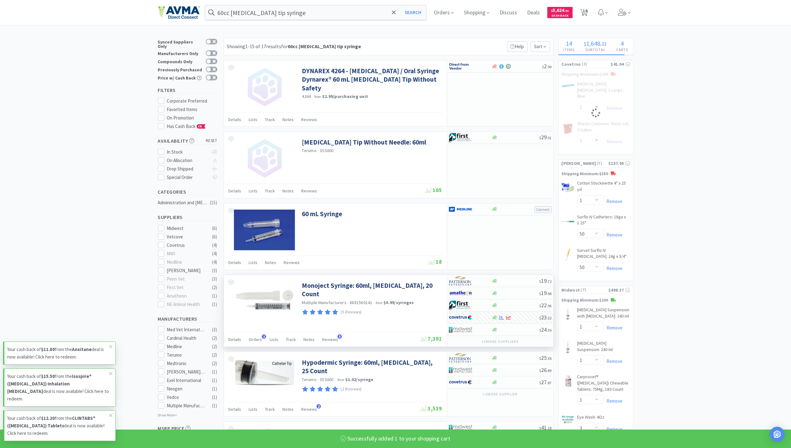
select select "1"
select select "3"
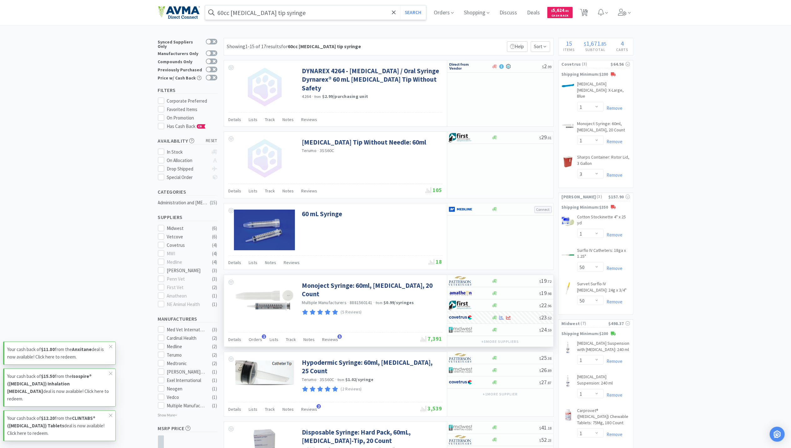
click at [314, 16] on input "60cc [MEDICAL_DATA] tip syringe" at bounding box center [315, 12] width 221 height 14
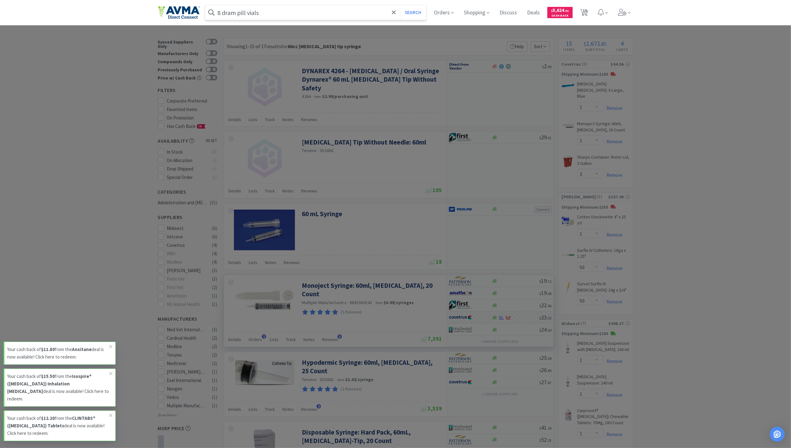
type input "8 dram pill vials"
click at [400, 5] on button "Search" at bounding box center [413, 12] width 26 height 14
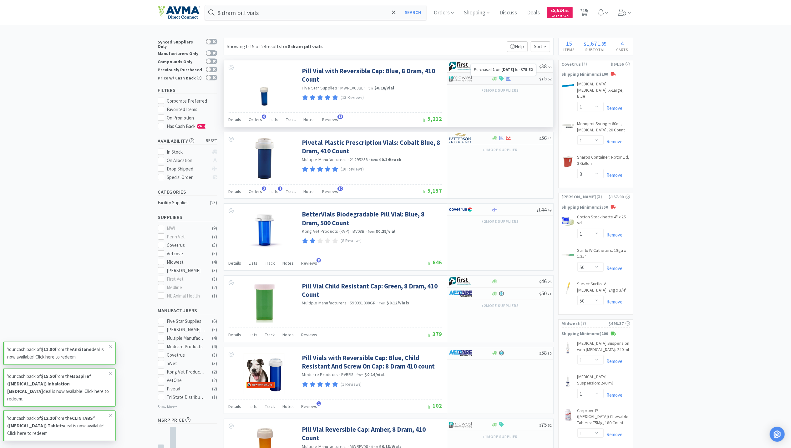
click at [508, 79] on icon at bounding box center [508, 78] width 5 height 4
select select "1"
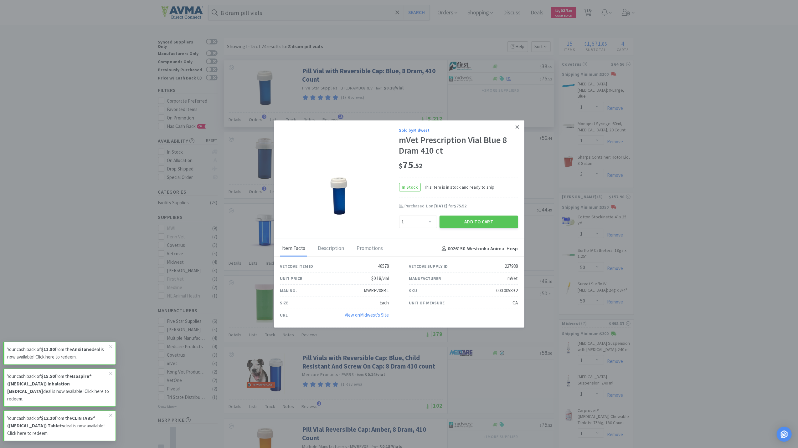
click at [515, 124] on icon at bounding box center [516, 127] width 3 height 6
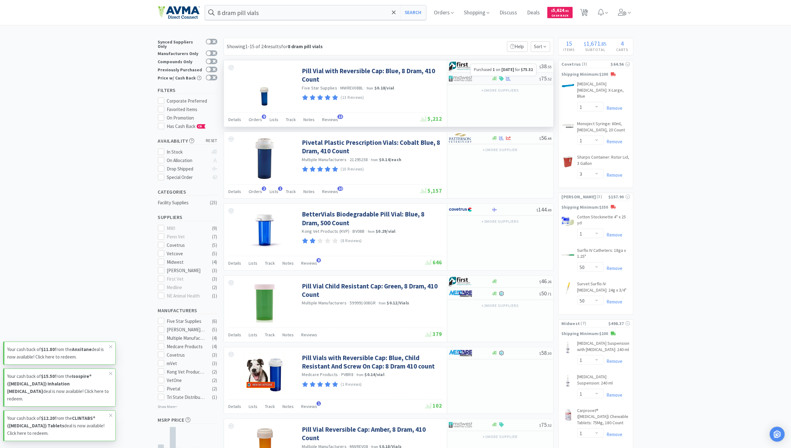
click at [509, 80] on icon at bounding box center [508, 78] width 5 height 5
select select "1"
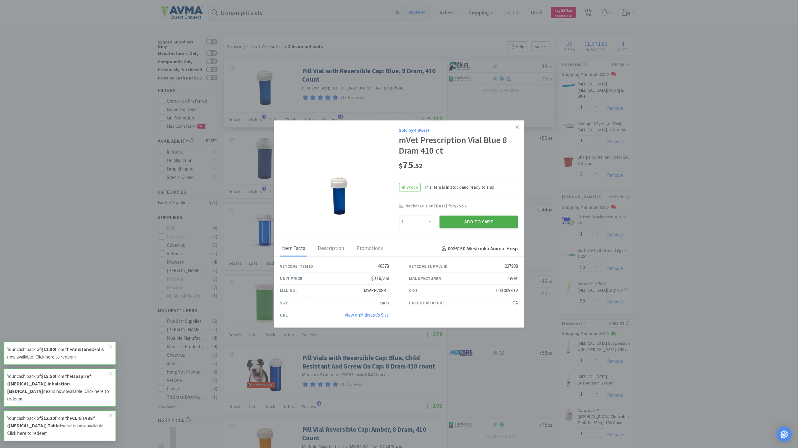
click at [470, 225] on button "Add to Cart" at bounding box center [478, 222] width 79 height 13
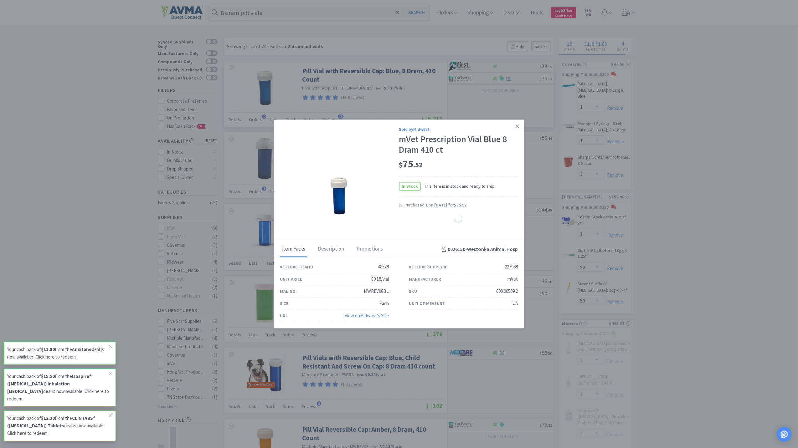
select select "1"
select select "2"
select select "6"
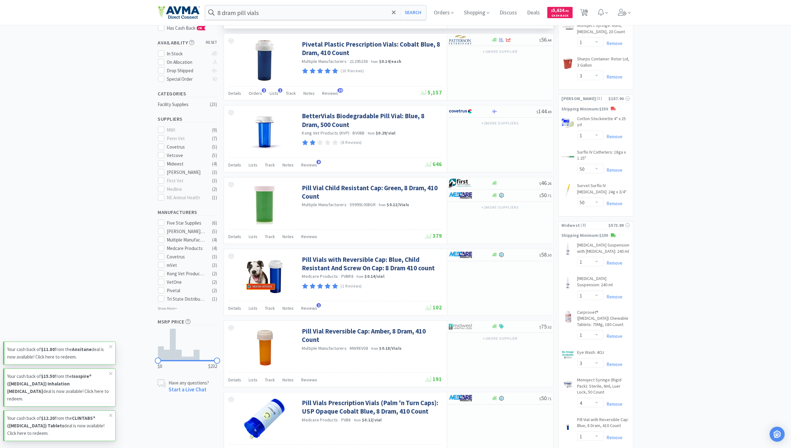
scroll to position [83, 0]
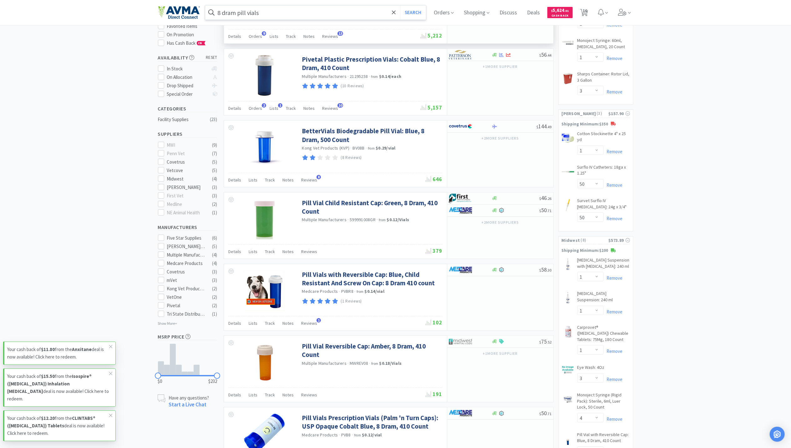
click at [288, 13] on input "8 dram pill vials" at bounding box center [315, 12] width 221 height 14
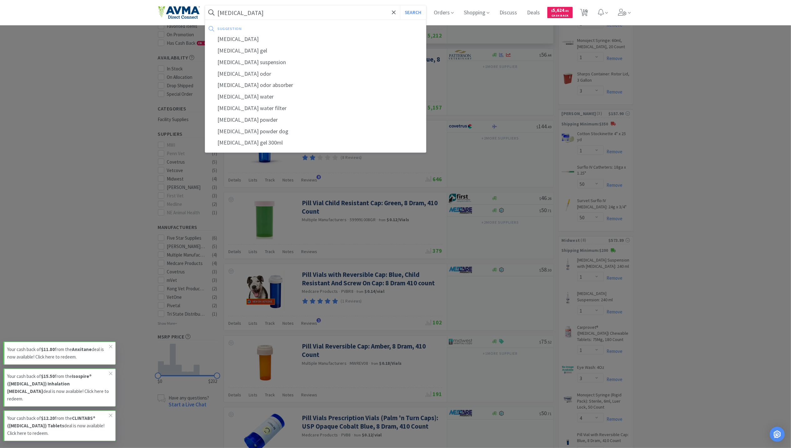
type input "[MEDICAL_DATA]"
click at [400, 5] on button "Search" at bounding box center [413, 12] width 26 height 14
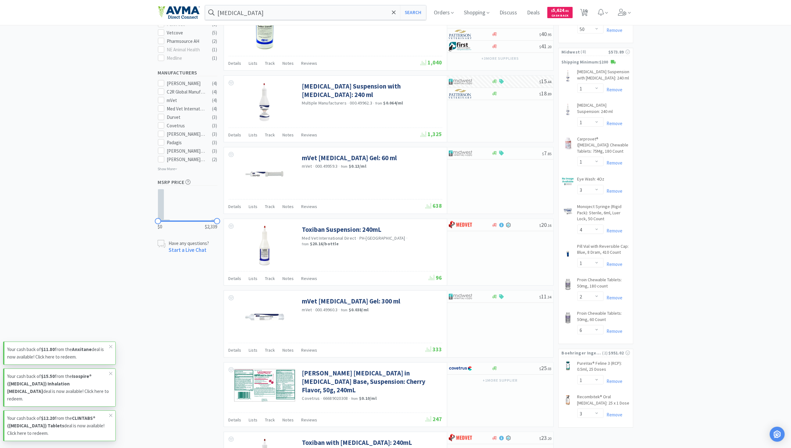
scroll to position [292, 0]
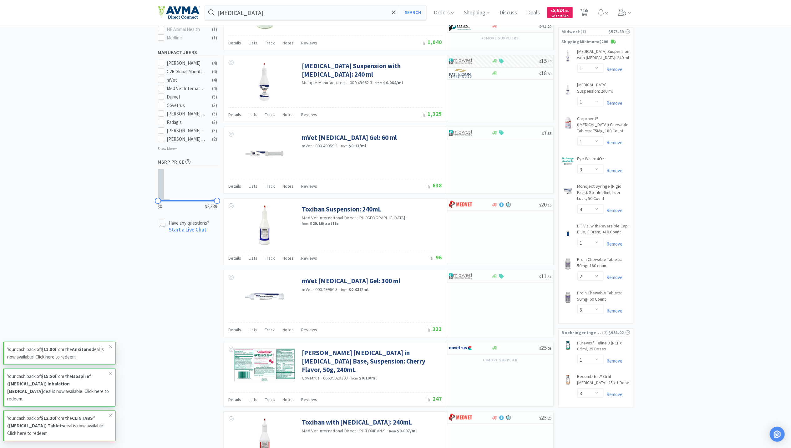
click at [751, 274] on div "× Filter Results Synced Suppliers Only Manufacturers Only Compounds Only Previo…" at bounding box center [395, 310] width 791 height 1129
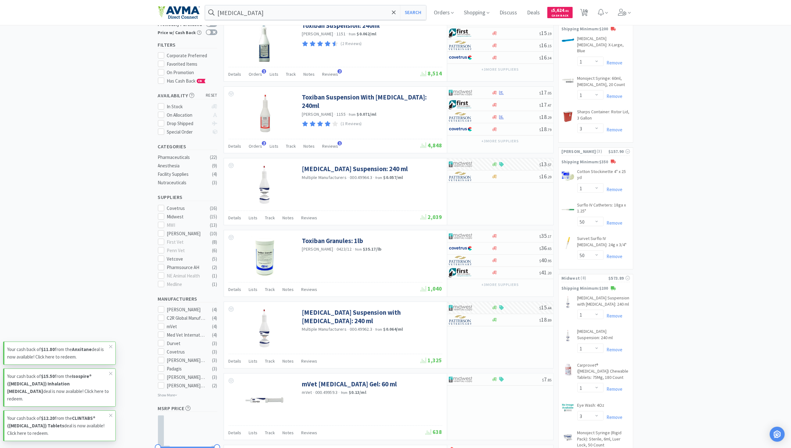
scroll to position [42, 0]
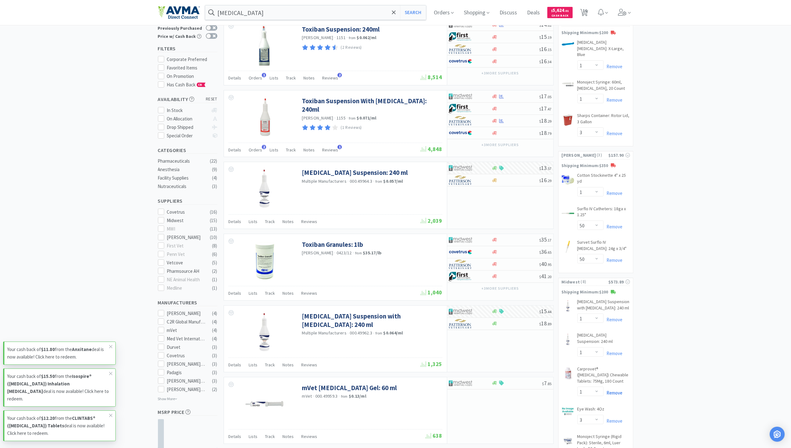
click at [615, 390] on link "Remove" at bounding box center [613, 393] width 19 height 6
select select "4"
select select "1"
select select "2"
select select "6"
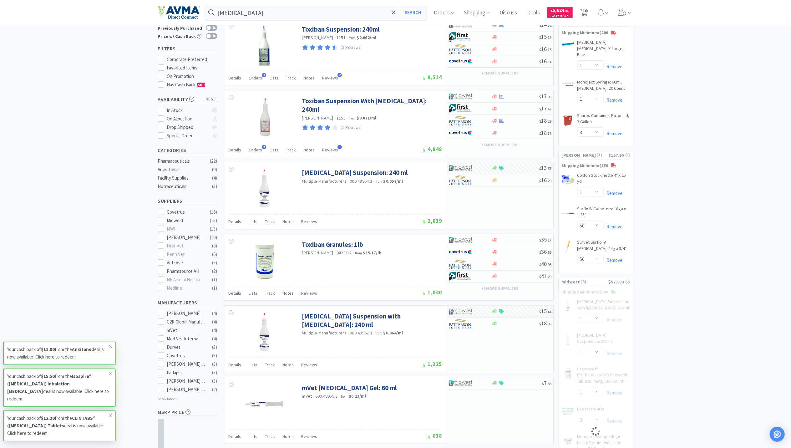
select select "3"
click at [312, 19] on input "[MEDICAL_DATA]" at bounding box center [315, 12] width 221 height 14
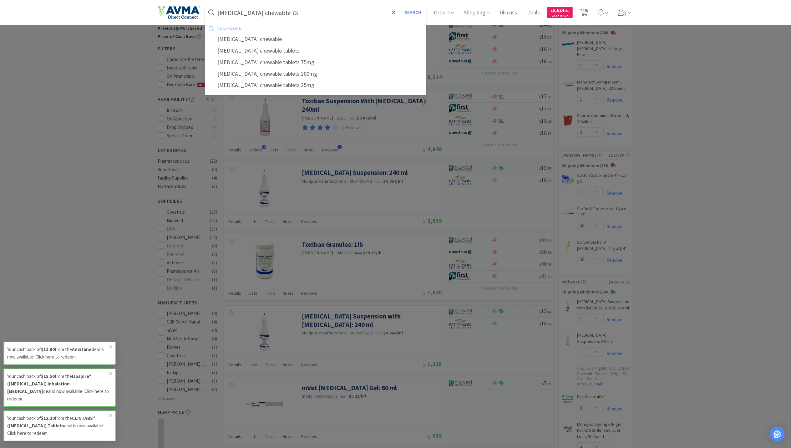
type input "[MEDICAL_DATA] chewable 75"
click at [400, 5] on button "Search" at bounding box center [413, 12] width 26 height 14
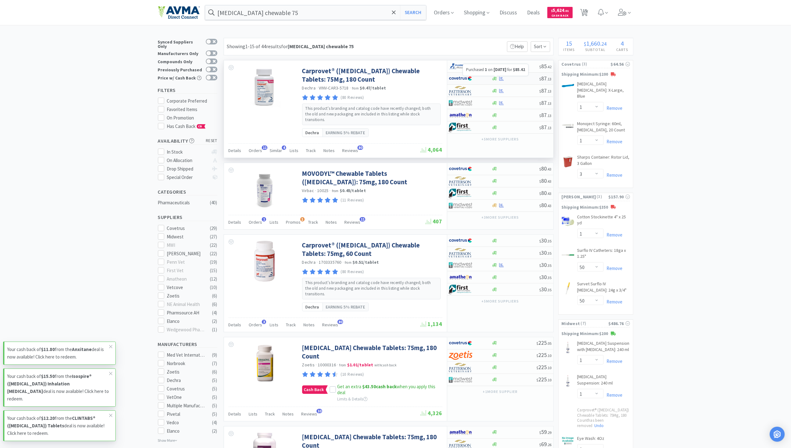
click at [501, 79] on icon at bounding box center [501, 78] width 5 height 4
select select "1"
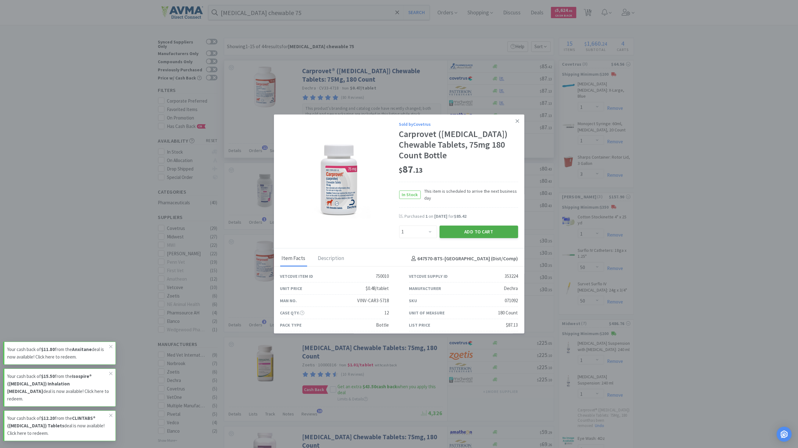
click at [480, 234] on button "Add to Cart" at bounding box center [478, 232] width 79 height 13
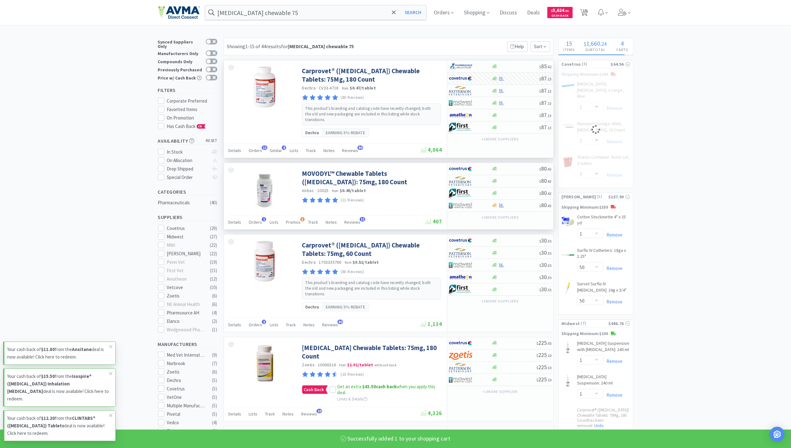
select select "1"
select select "3"
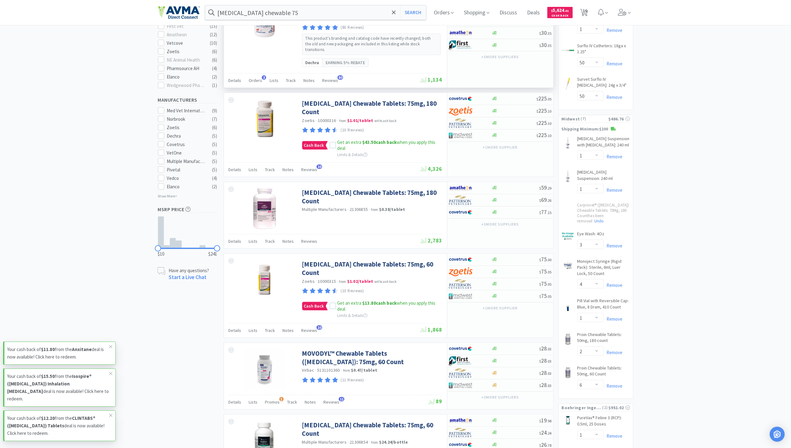
scroll to position [334, 0]
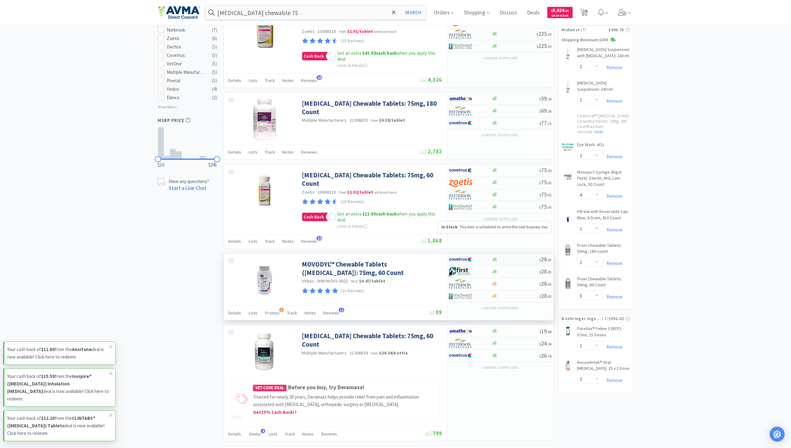
click at [494, 258] on icon at bounding box center [495, 260] width 5 height 4
select select "1"
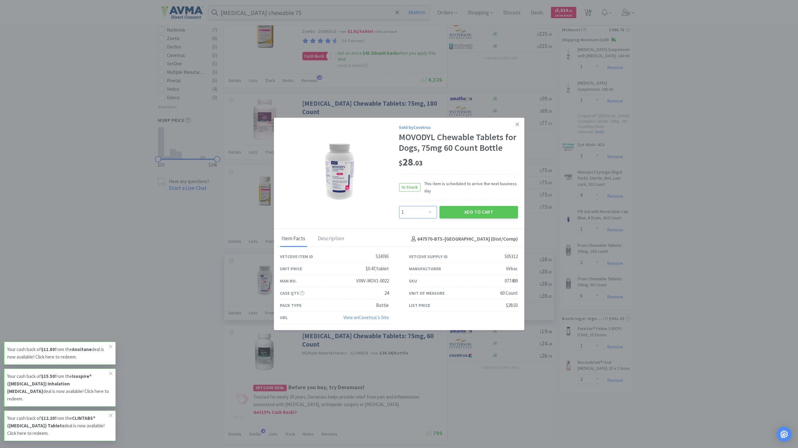
click at [432, 214] on select "Enter Quantity 1 2 3 4 5 6 7 8 9 10 11 12 13 14 15 16 17 18 19 20 Enter Quantity" at bounding box center [418, 212] width 38 height 13
click at [482, 213] on button "Add to Cart" at bounding box center [478, 212] width 79 height 13
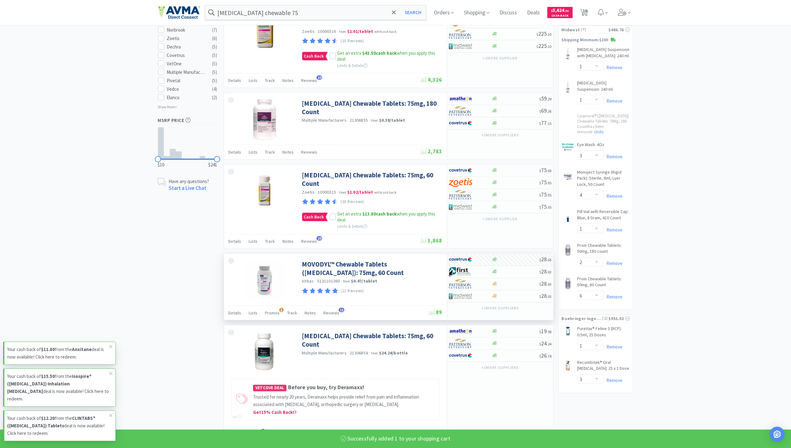
select select "1"
select select "3"
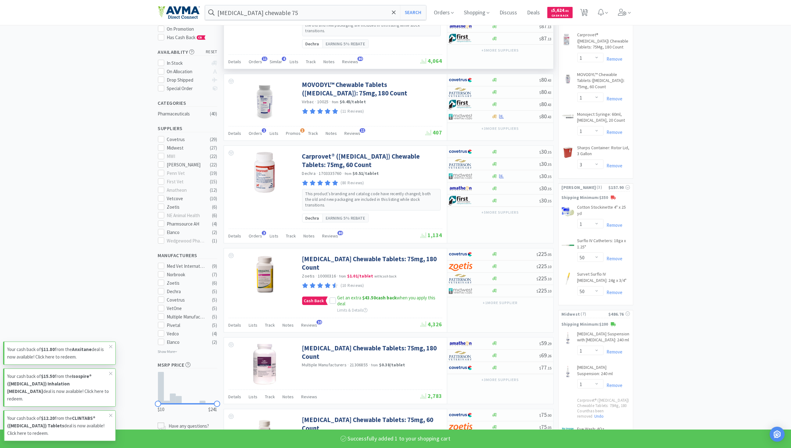
scroll to position [0, 0]
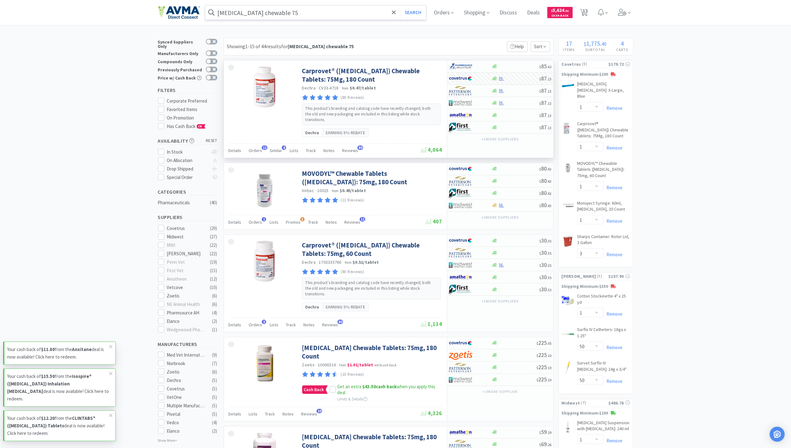
click at [287, 17] on input "[MEDICAL_DATA] chewable 75" at bounding box center [315, 12] width 221 height 14
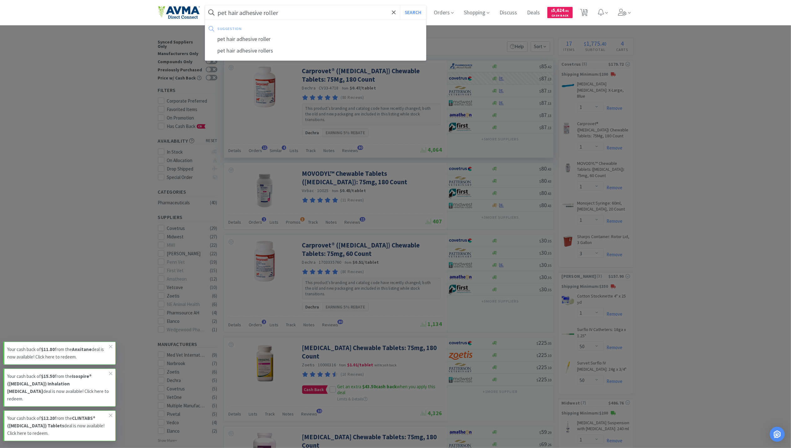
type input "pet hair adhesive roller"
click at [400, 5] on button "Search" at bounding box center [413, 12] width 26 height 14
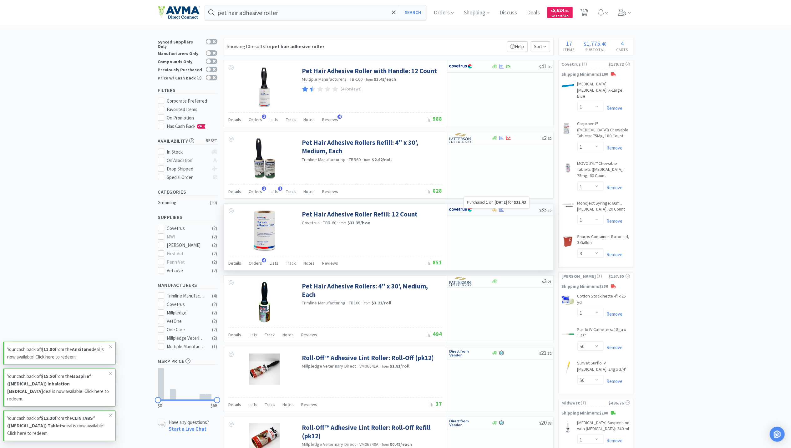
click at [501, 212] on icon at bounding box center [501, 209] width 5 height 5
select select "1"
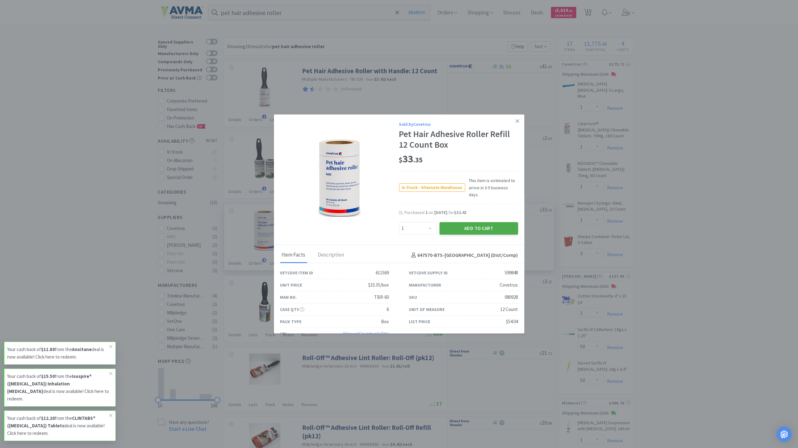
click at [455, 222] on button "Add to Cart" at bounding box center [478, 228] width 79 height 13
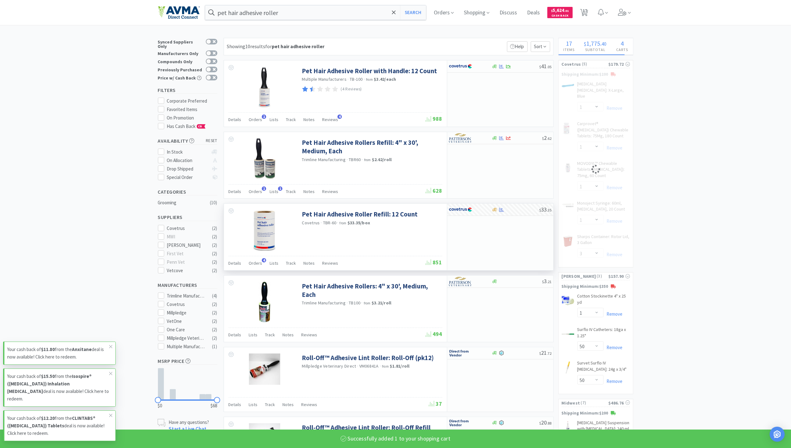
select select "1"
select select "3"
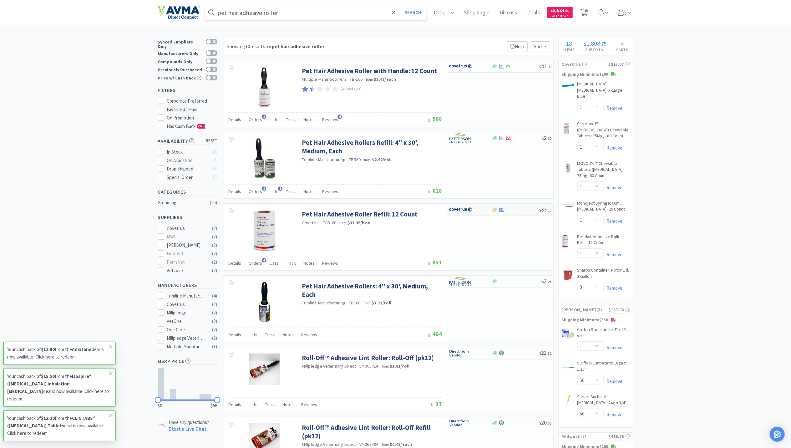
click at [296, 8] on input "pet hair adhesive roller" at bounding box center [315, 12] width 221 height 14
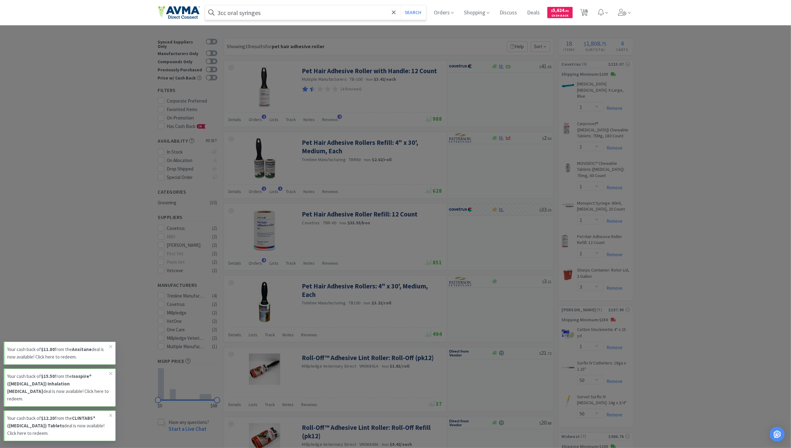
type input "3cc oral syringes"
click at [400, 5] on button "Search" at bounding box center [413, 12] width 26 height 14
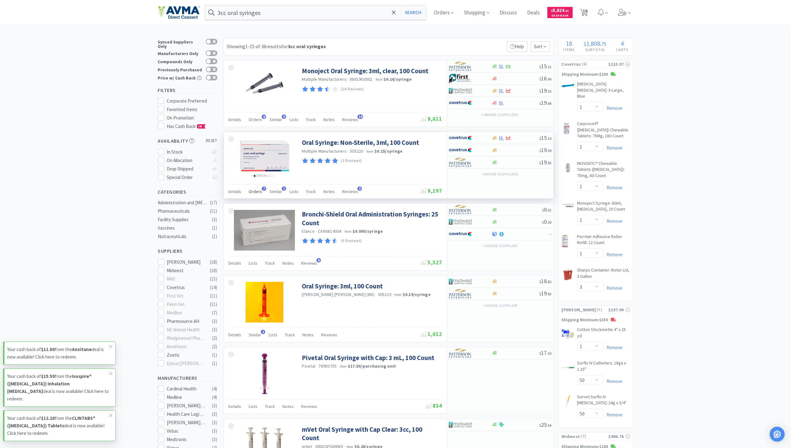
click at [250, 190] on span "Orders" at bounding box center [255, 192] width 13 height 6
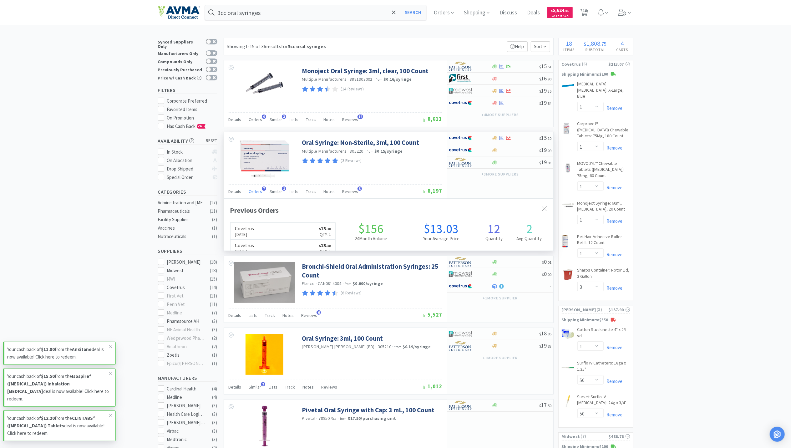
scroll to position [162, 330]
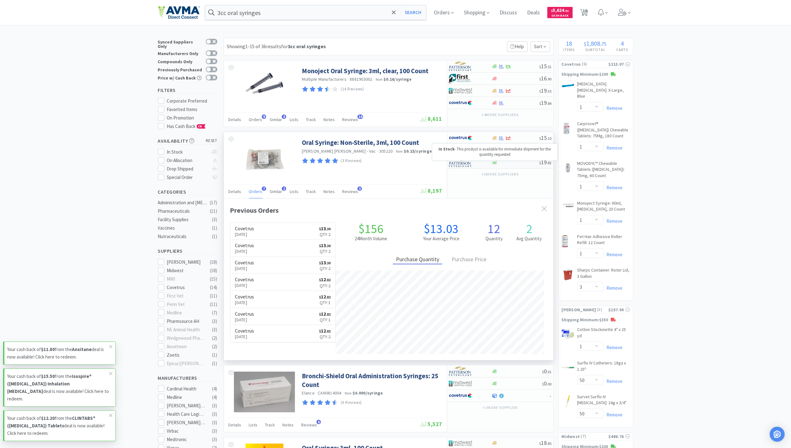
click at [497, 164] on icon at bounding box center [495, 163] width 5 height 4
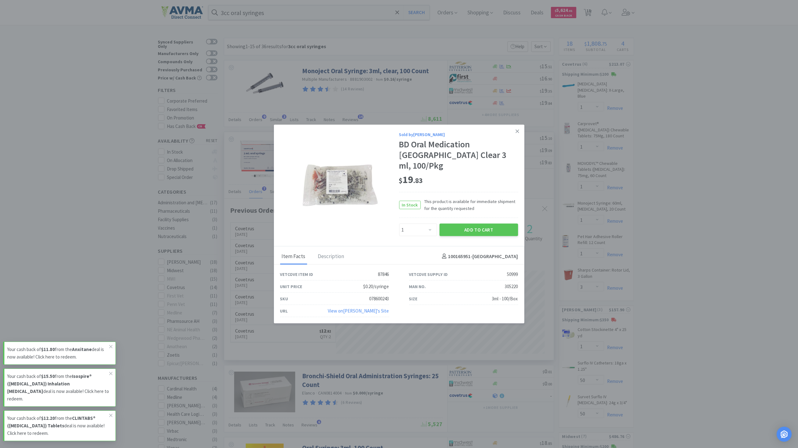
click at [423, 222] on div "Enter Quantity 1 2 3 4 5 6 7 8 9 10 11 12 13 14 15 16 17 18 19 20 Enter Quantity" at bounding box center [418, 229] width 40 height 15
click at [423, 227] on select "Enter Quantity 1 2 3 4 5 6 7 8 9 10 11 12 13 14 15 16 17 18 19 20 Enter Quantity" at bounding box center [418, 229] width 38 height 13
select select "2"
click at [399, 223] on select "Enter Quantity 1 2 3 4 5 6 7 8 9 10 11 12 13 14 15 16 17 18 19 20 Enter Quantity" at bounding box center [418, 229] width 38 height 13
click at [477, 227] on button "Add to Cart" at bounding box center [478, 229] width 79 height 13
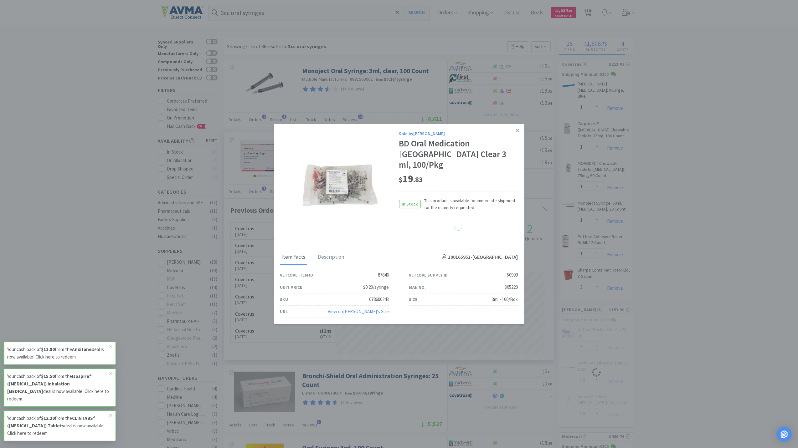
select select "2"
select select "50"
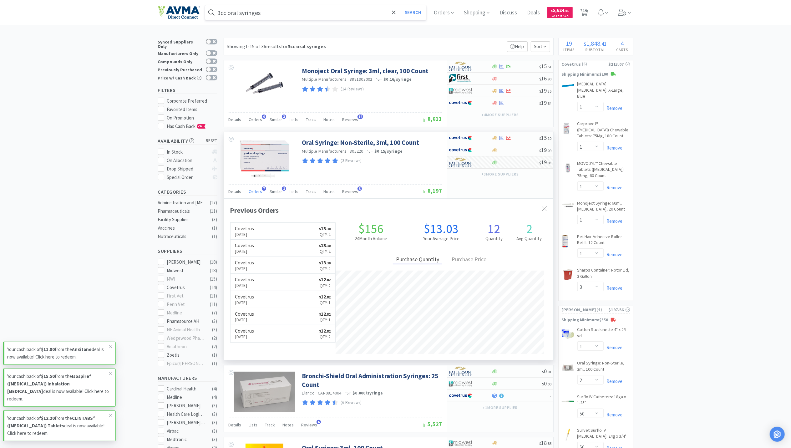
click at [290, 12] on input "3cc oral syringes" at bounding box center [315, 12] width 221 height 14
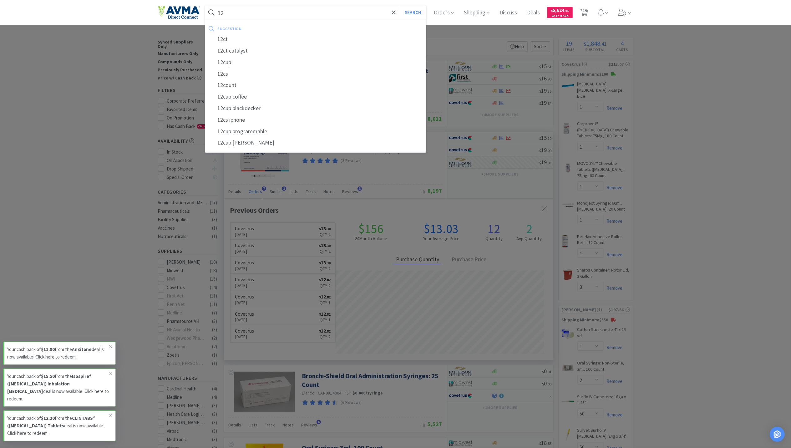
type input "1"
type input "412"
click at [400, 5] on button "Search" at bounding box center [413, 12] width 26 height 14
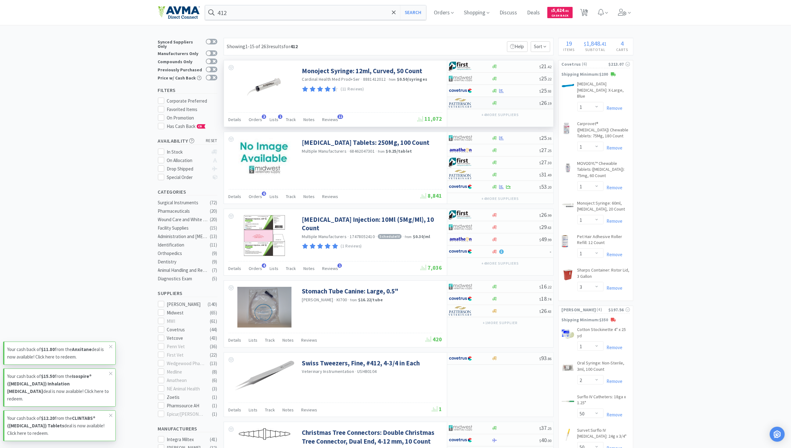
click at [495, 106] on div "$ 26 . 19" at bounding box center [501, 103] width 106 height 12
select select "1"
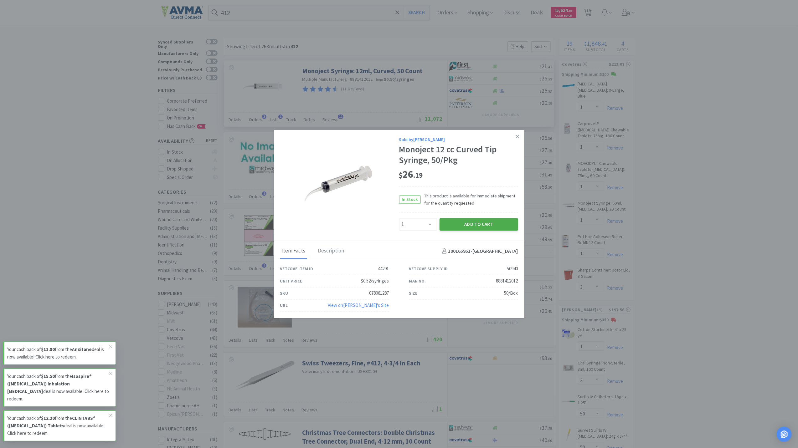
click at [471, 225] on button "Add to Cart" at bounding box center [478, 224] width 79 height 13
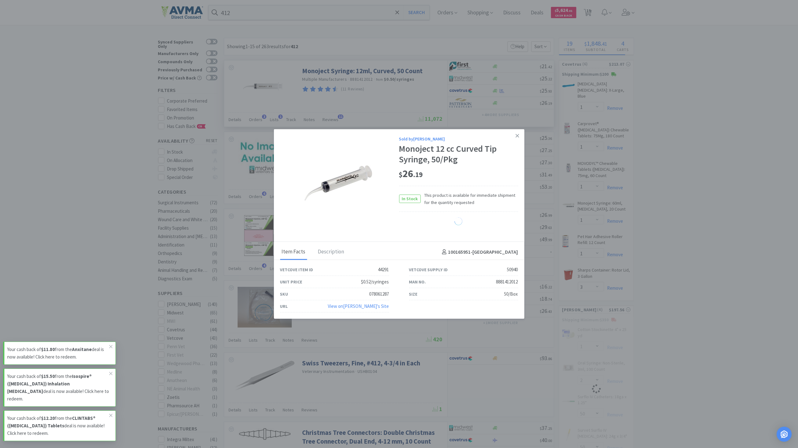
select select "1"
select select "2"
select select "50"
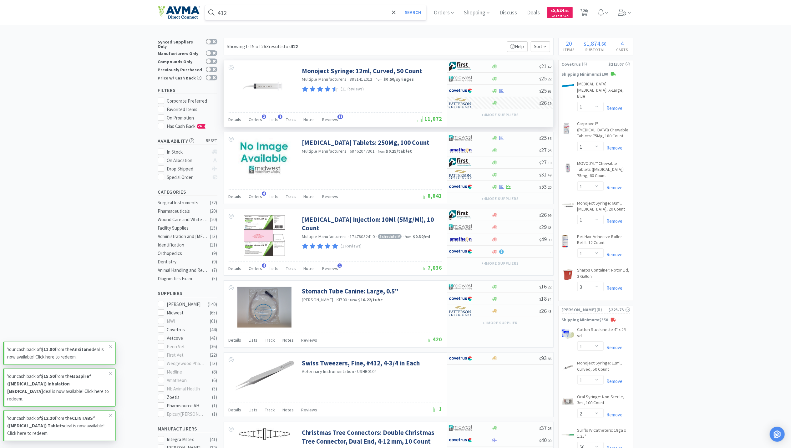
click at [238, 10] on input "412" at bounding box center [315, 12] width 221 height 14
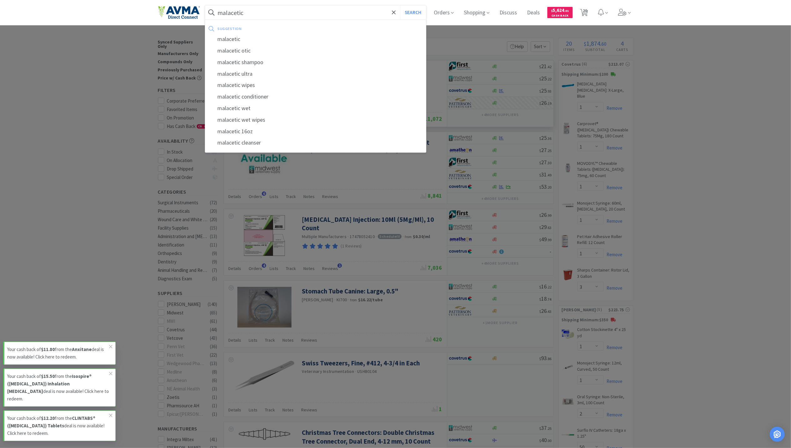
type input "malacetic"
click at [400, 5] on button "Search" at bounding box center [413, 12] width 26 height 14
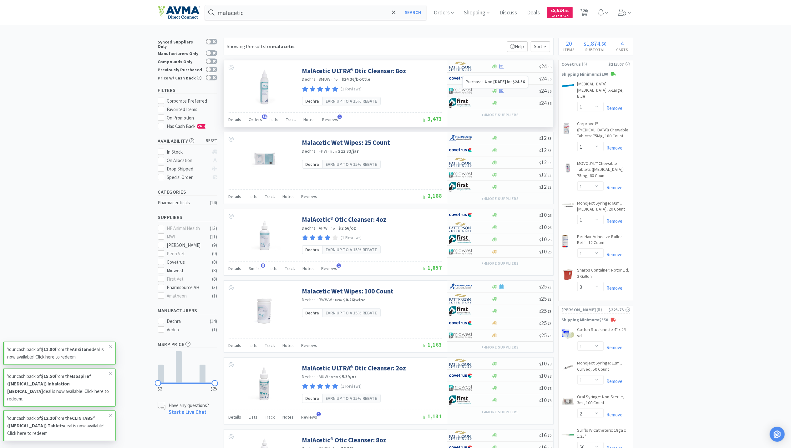
click at [502, 92] on icon at bounding box center [501, 91] width 5 height 4
select select "1"
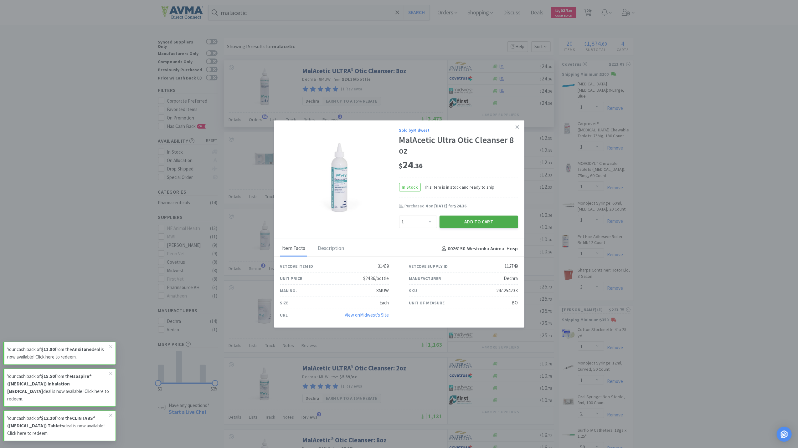
click at [499, 219] on button "Add to Cart" at bounding box center [478, 222] width 79 height 13
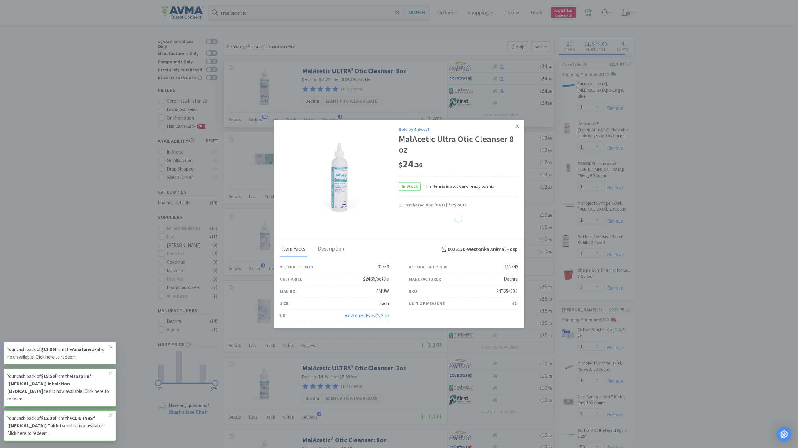
select select "1"
select select "4"
select select "1"
select select "2"
select select "6"
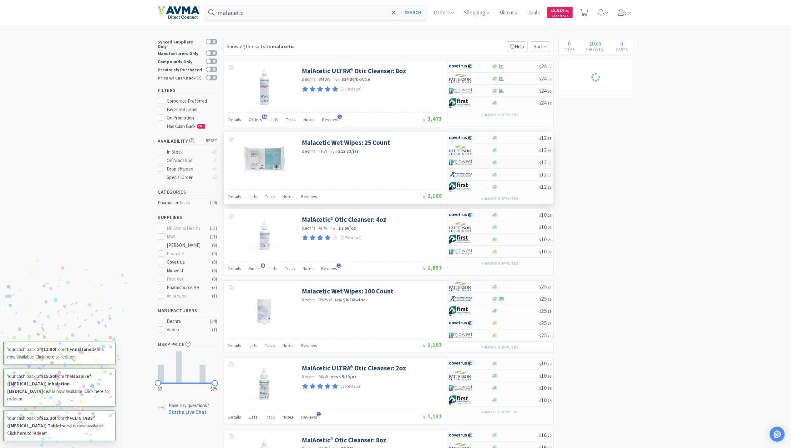
select select "1"
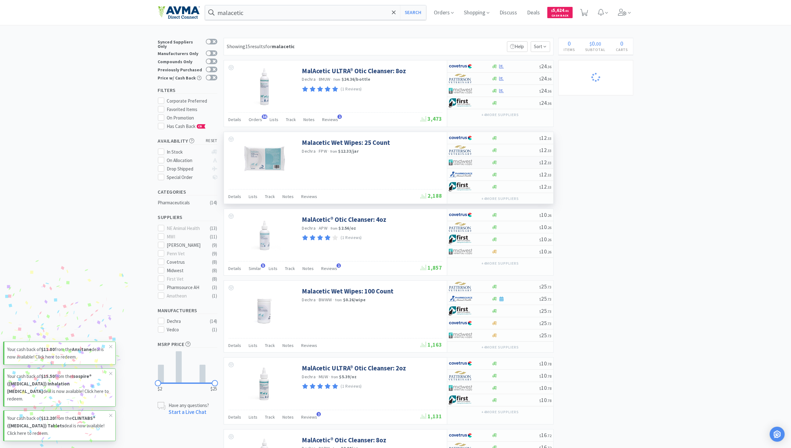
select select "3"
select select "1"
select select "2"
select select "50"
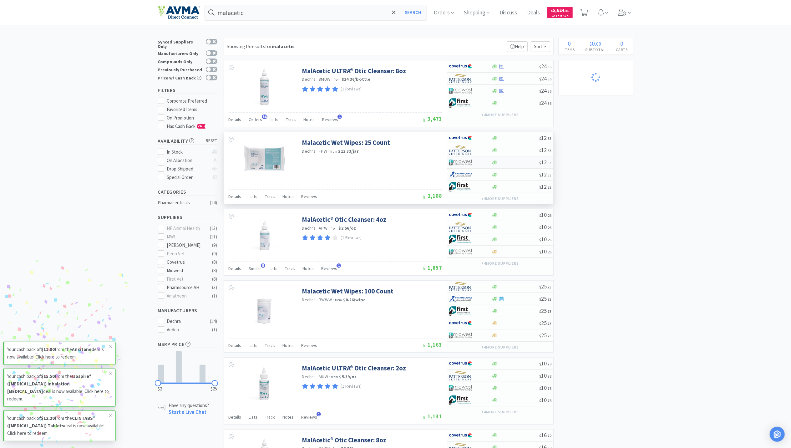
select select "50"
select select "1"
select select "3"
select select "1"
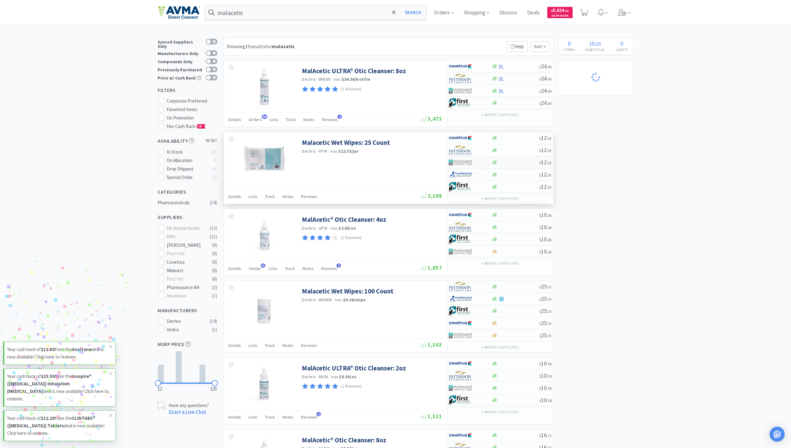
select select "4"
select select "1"
select select "2"
select select "6"
select select "1"
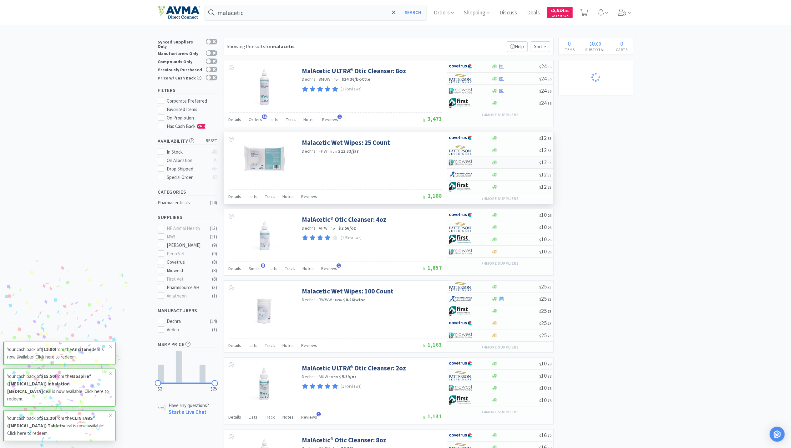
select select "3"
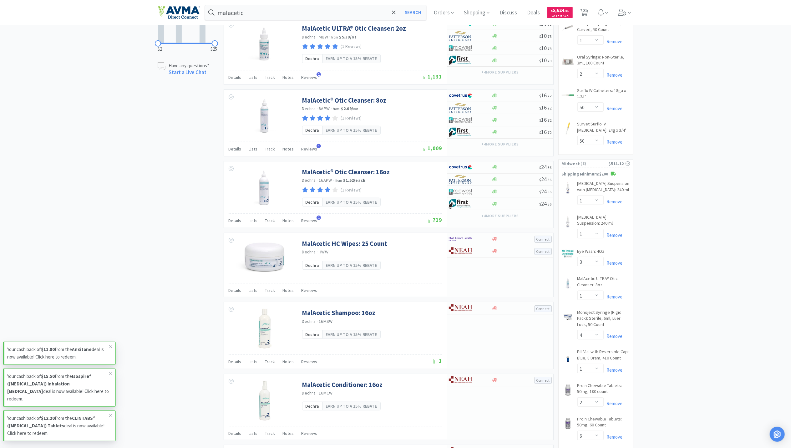
scroll to position [334, 0]
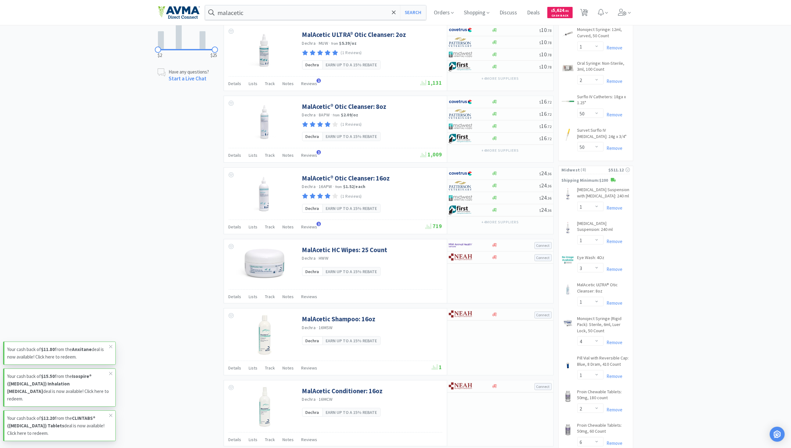
click at [612, 299] on div "Remove" at bounding box center [617, 303] width 26 height 8
click at [613, 300] on link "Remove" at bounding box center [613, 303] width 19 height 6
select select "1"
select select "2"
select select "6"
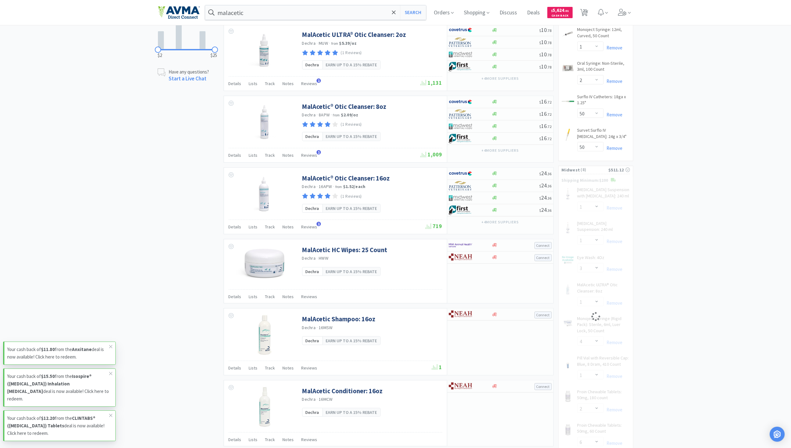
select select "4"
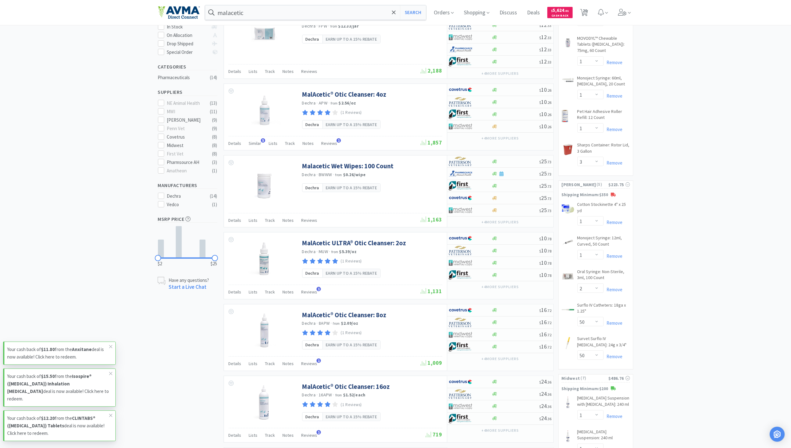
scroll to position [0, 0]
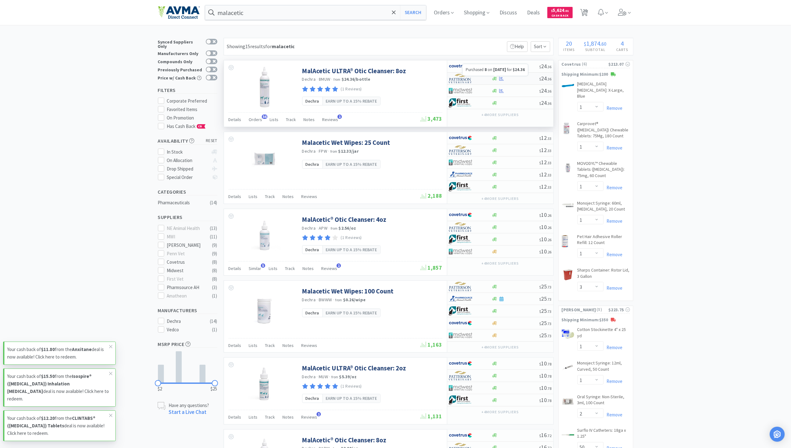
click at [501, 78] on icon at bounding box center [501, 78] width 5 height 4
select select "1"
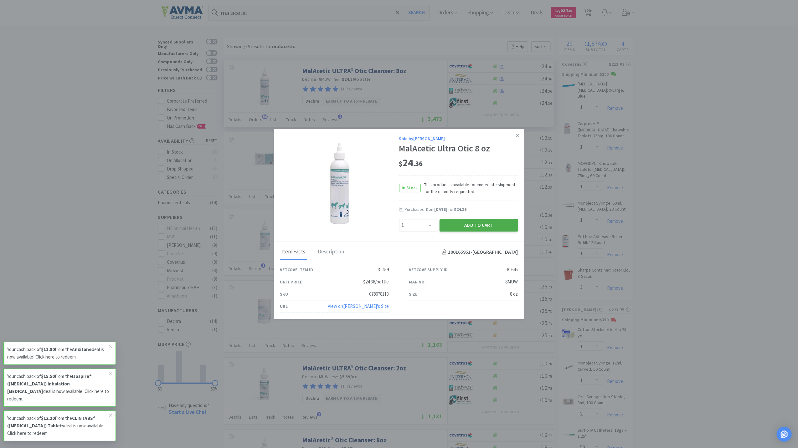
click at [480, 227] on button "Add to Cart" at bounding box center [478, 225] width 79 height 13
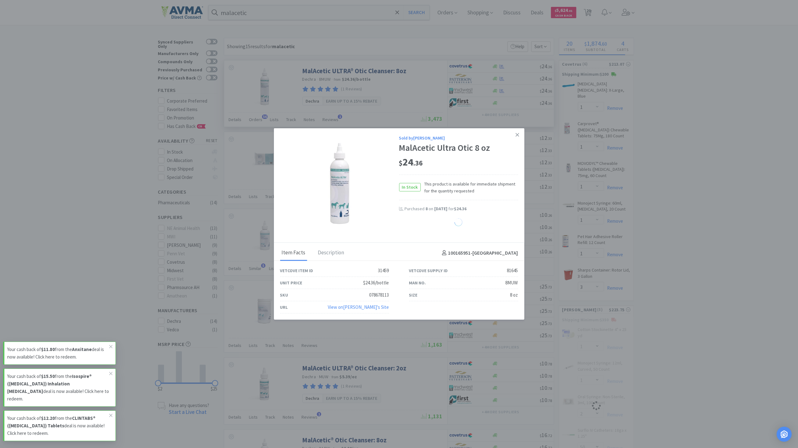
select select "1"
select select "2"
select select "50"
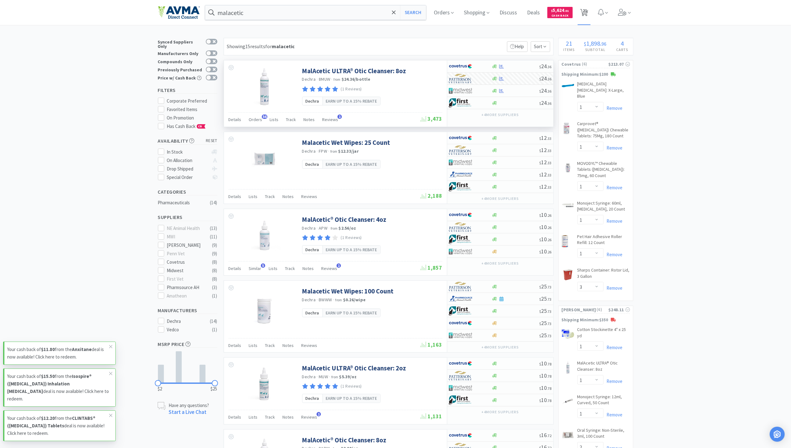
click at [591, 14] on span "21" at bounding box center [584, 12] width 13 height 25
select select "1"
select select "3"
select select "1"
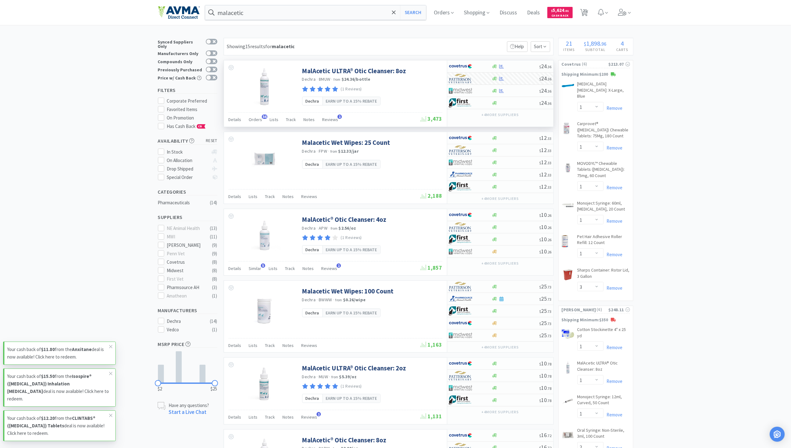
select select "1"
select select "3"
select select "1"
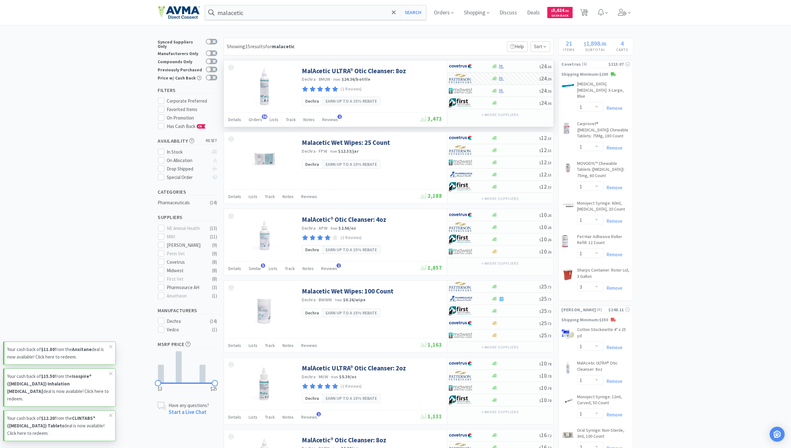
select select "1"
select select "2"
select select "50"
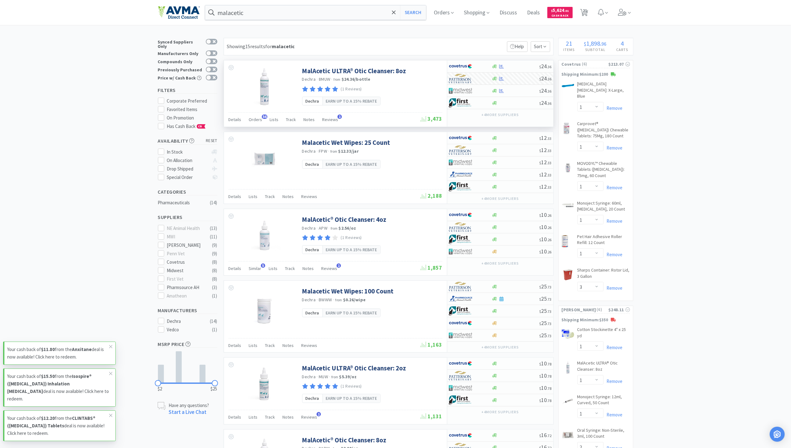
select select "1"
select select "3"
select select "4"
select select "1"
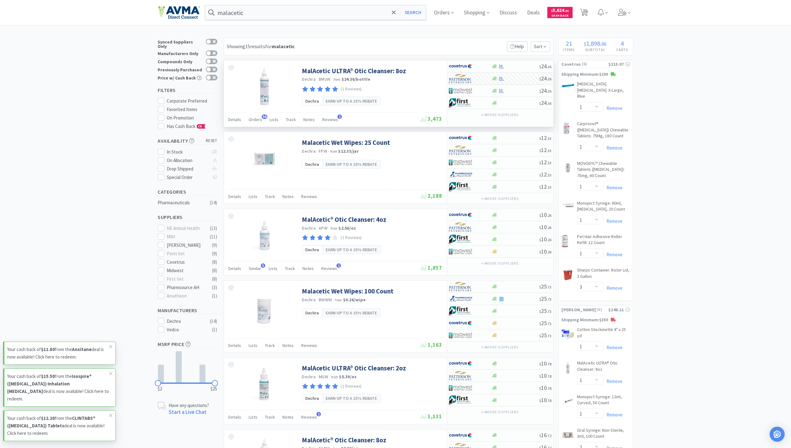
select select "2"
select select "6"
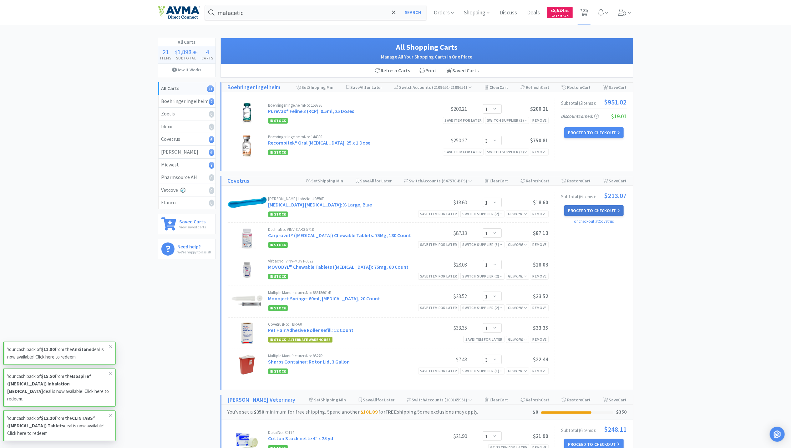
click at [598, 208] on button "Proceed to Checkout" at bounding box center [594, 210] width 59 height 11
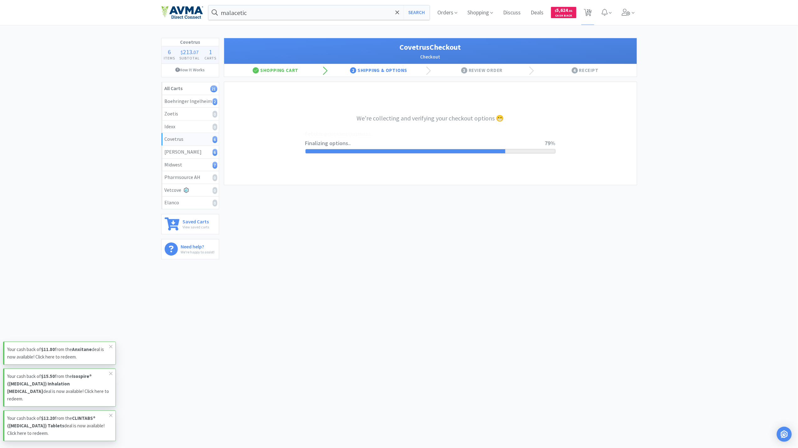
select select "ACCOUNT"
select select "cvt-standard-net"
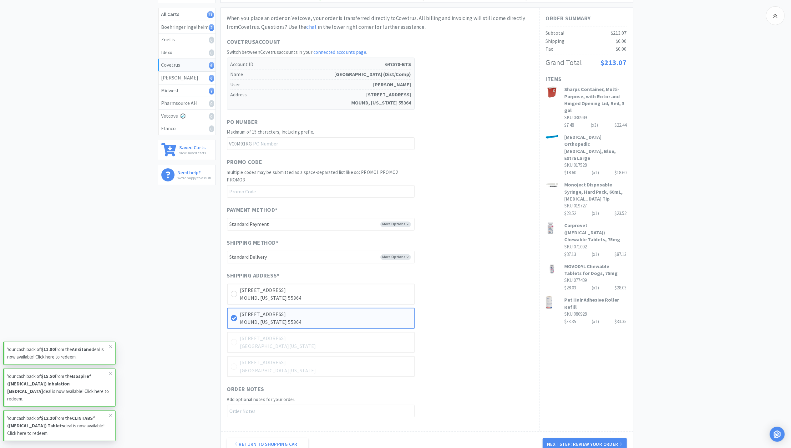
scroll to position [83, 0]
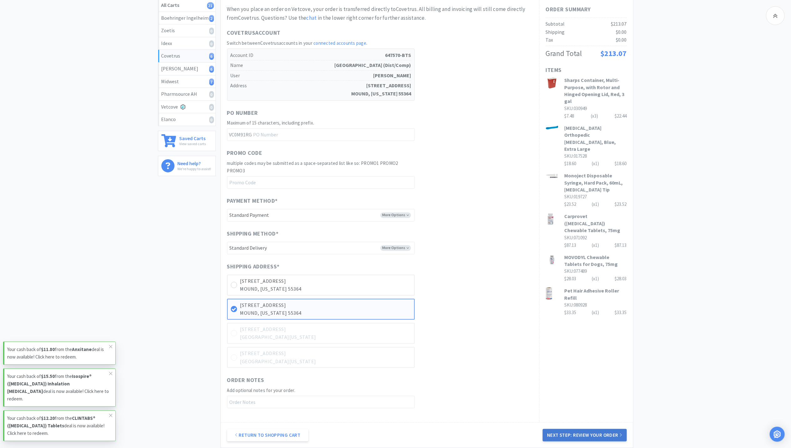
click at [585, 438] on button "Next Step: Review Your Order" at bounding box center [585, 435] width 84 height 13
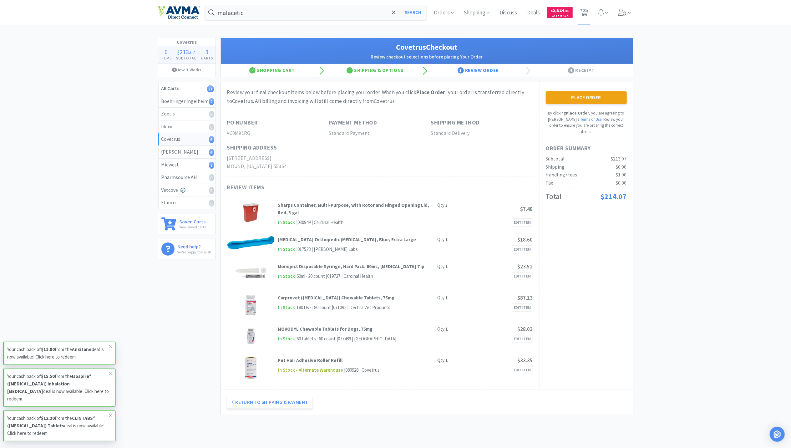
click at [608, 101] on button "Place Order" at bounding box center [586, 97] width 81 height 13
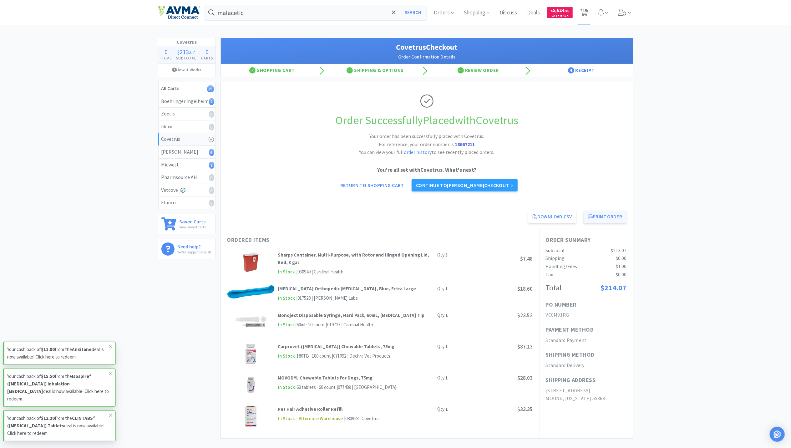
click at [608, 223] on button "Print Order" at bounding box center [605, 217] width 43 height 13
click at [585, 11] on span "15" at bounding box center [585, 10] width 4 height 25
select select "1"
select select "3"
select select "1"
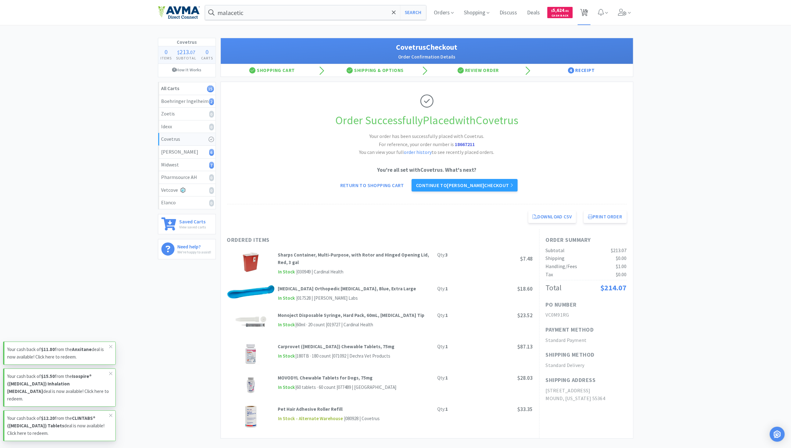
select select "1"
select select "2"
select select "50"
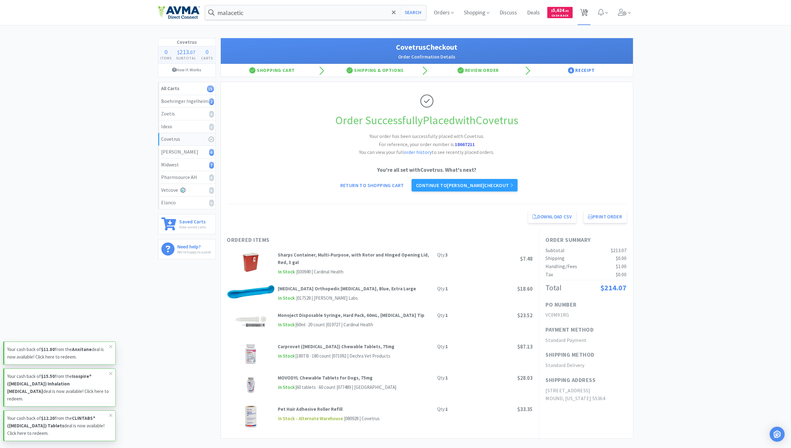
select select "1"
select select "3"
select select "4"
select select "1"
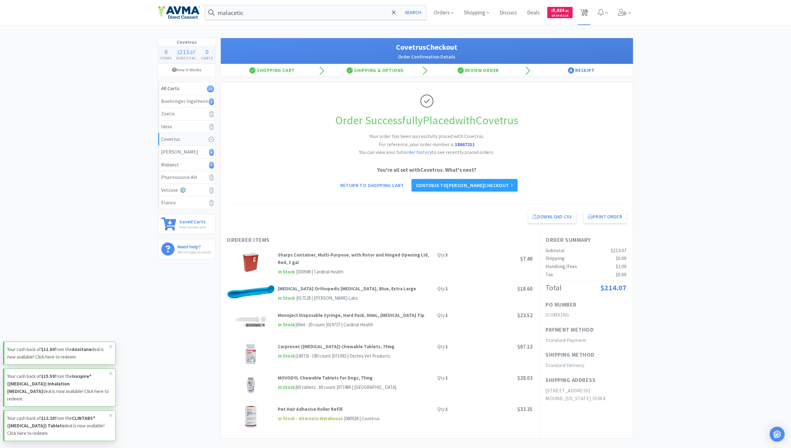
select select "2"
select select "6"
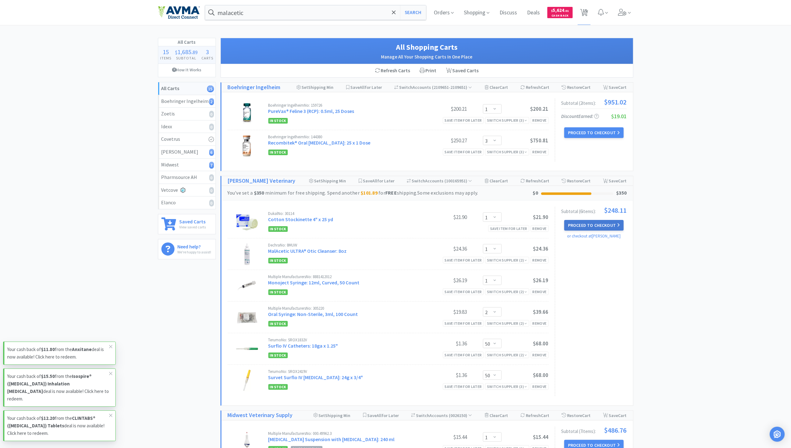
click at [600, 229] on button "Proceed to Checkout" at bounding box center [594, 225] width 59 height 11
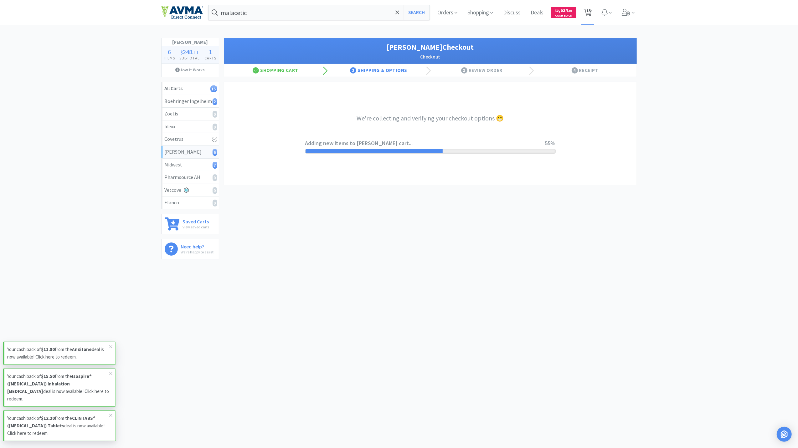
click at [586, 11] on span "15" at bounding box center [588, 10] width 4 height 25
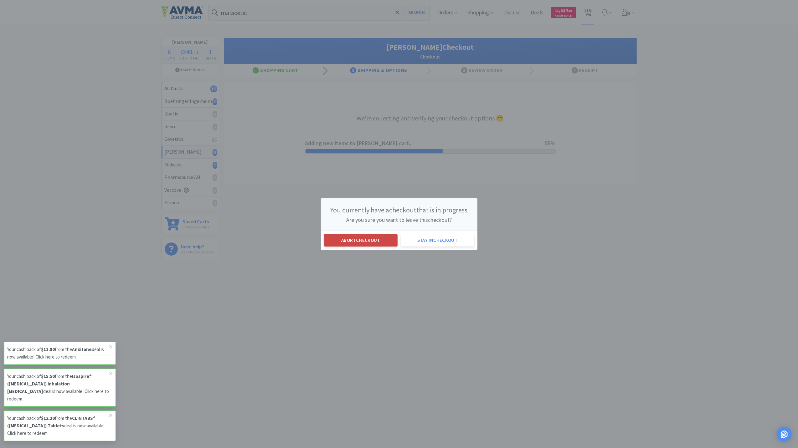
click at [372, 242] on button "Abort checkout" at bounding box center [361, 240] width 74 height 13
select select "1"
select select "3"
select select "1"
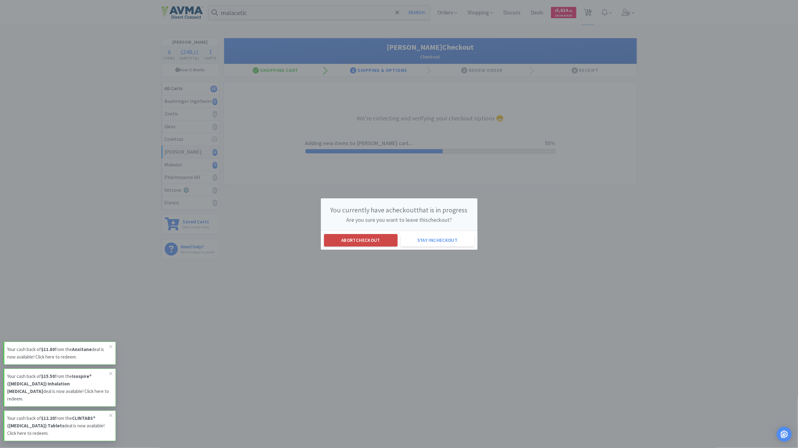
select select "1"
select select "2"
select select "50"
select select "1"
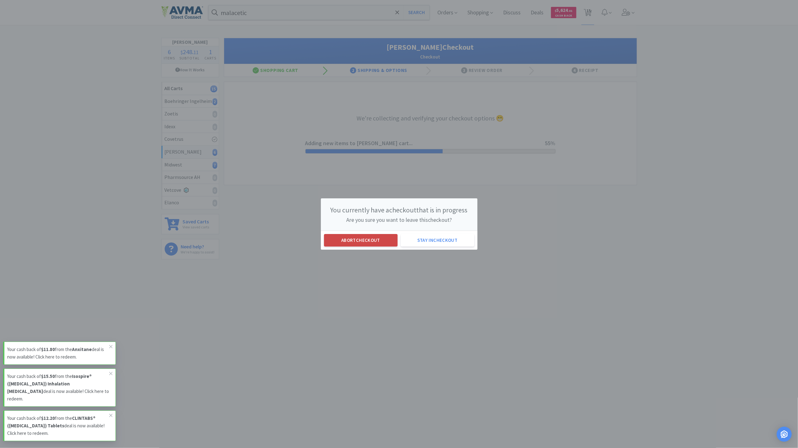
select select "1"
select select "3"
select select "4"
select select "1"
select select "2"
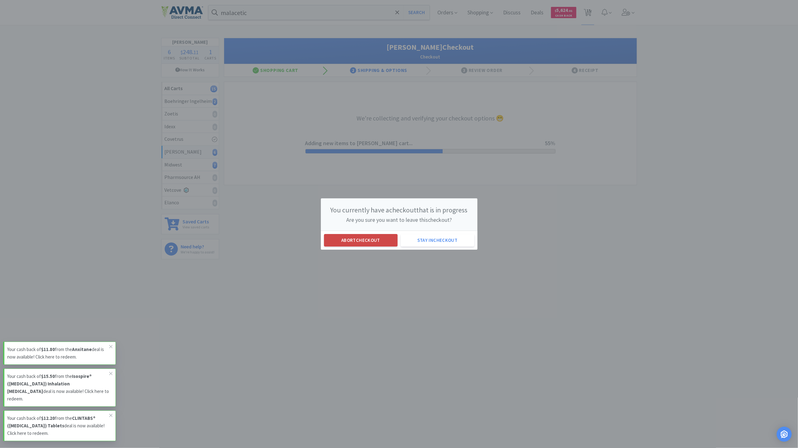
select select "6"
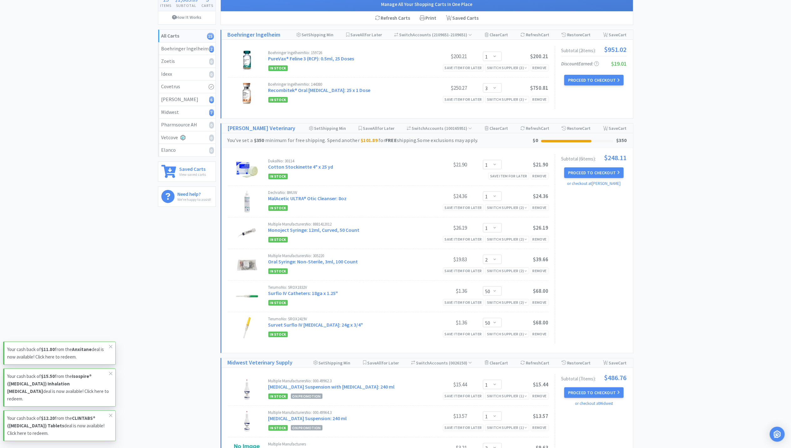
scroll to position [125, 0]
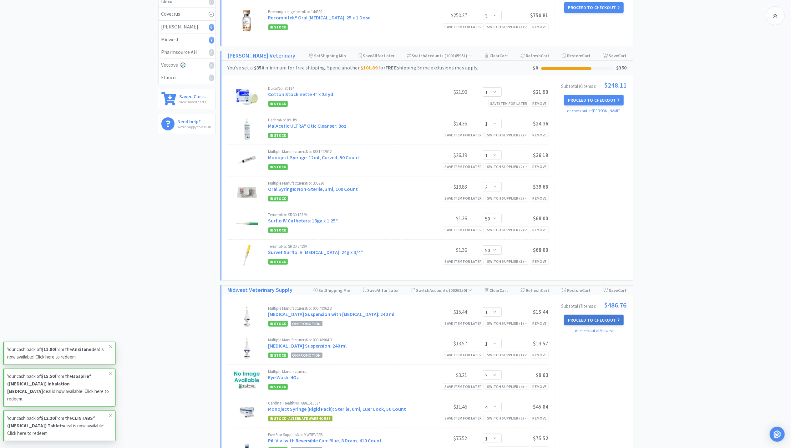
click at [606, 322] on button "Proceed to Checkout" at bounding box center [594, 320] width 59 height 11
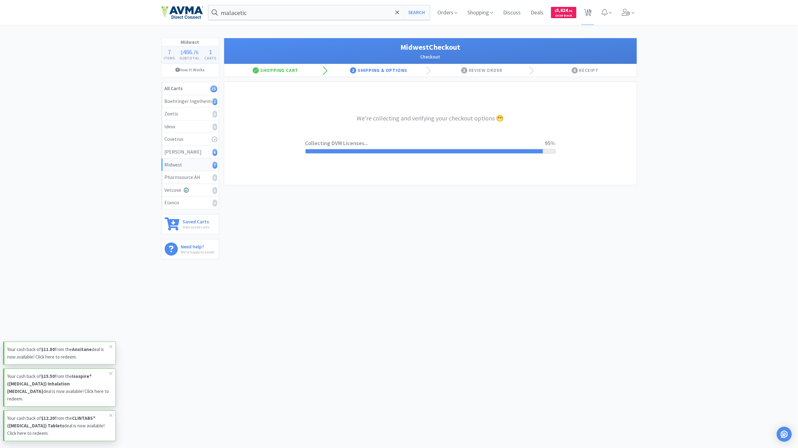
select select "3"
select select "0"
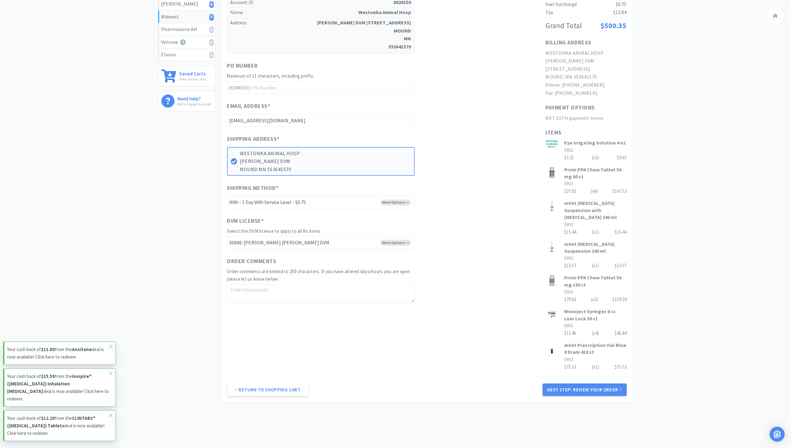
scroll to position [167, 0]
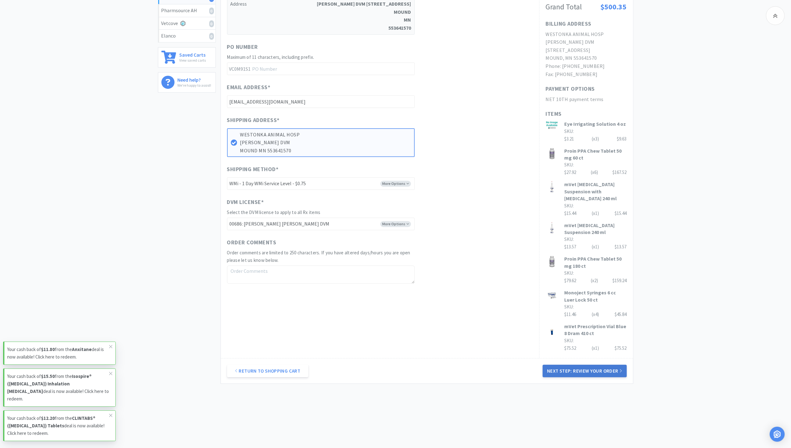
click at [584, 369] on button "Next Step: Review Your Order" at bounding box center [585, 371] width 84 height 13
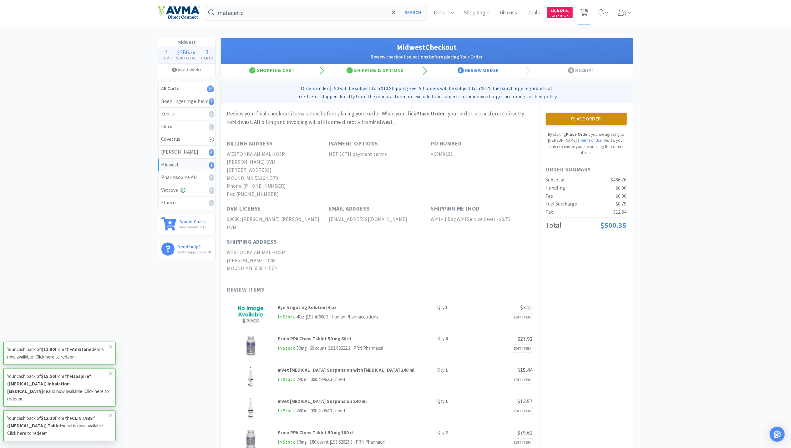
click at [586, 122] on button "Place Order" at bounding box center [586, 119] width 81 height 13
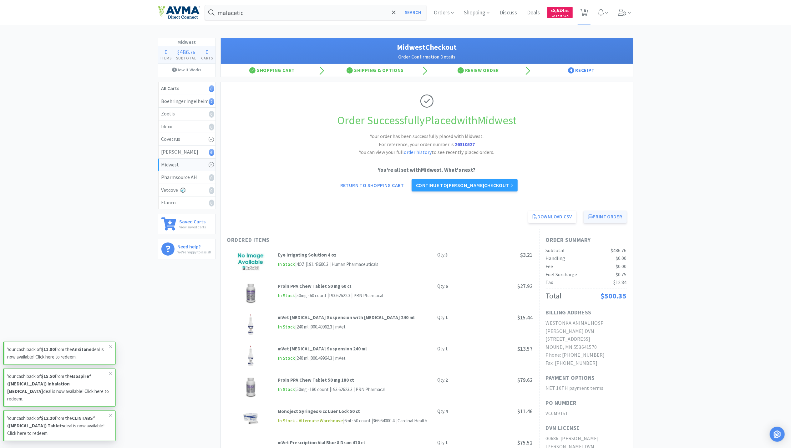
click at [597, 222] on button "Print Order" at bounding box center [605, 217] width 43 height 13
click at [585, 17] on span "8" at bounding box center [585, 10] width 2 height 25
select select "1"
select select "3"
select select "1"
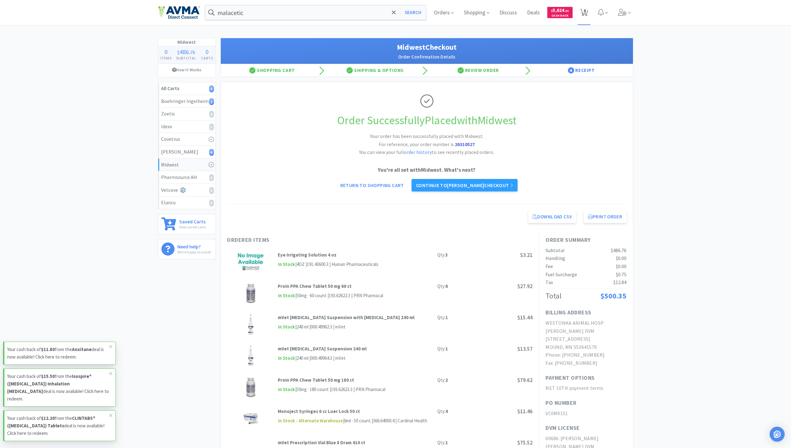
select select "1"
select select "2"
select select "50"
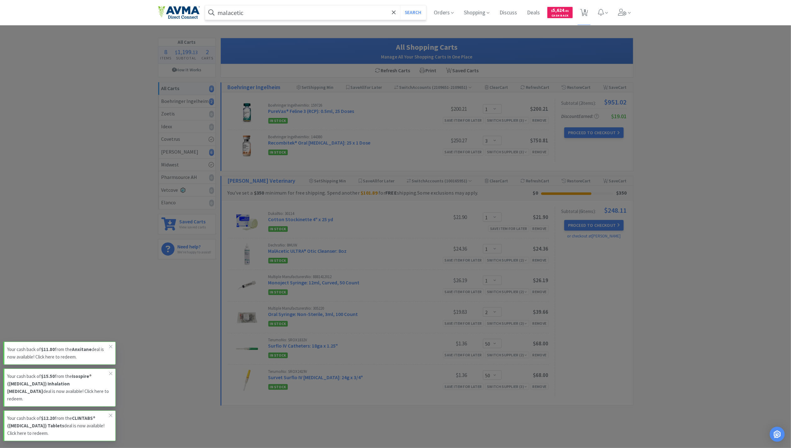
click at [276, 14] on input "malacetic" at bounding box center [315, 12] width 221 height 14
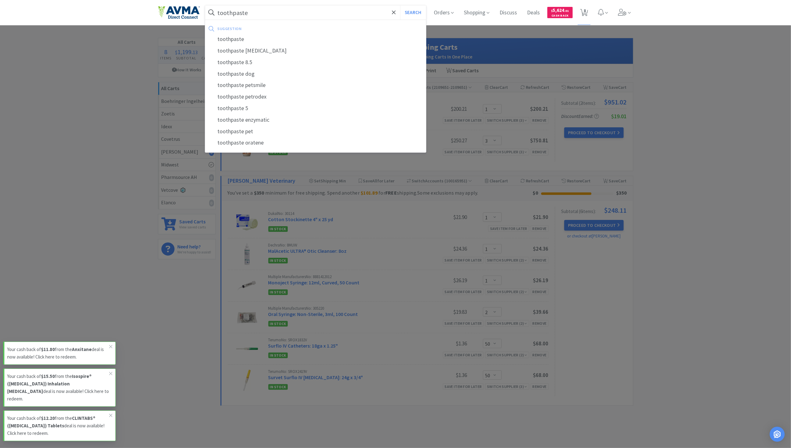
type input "toothpaste"
click at [400, 5] on button "Search" at bounding box center [413, 12] width 26 height 14
select select "1"
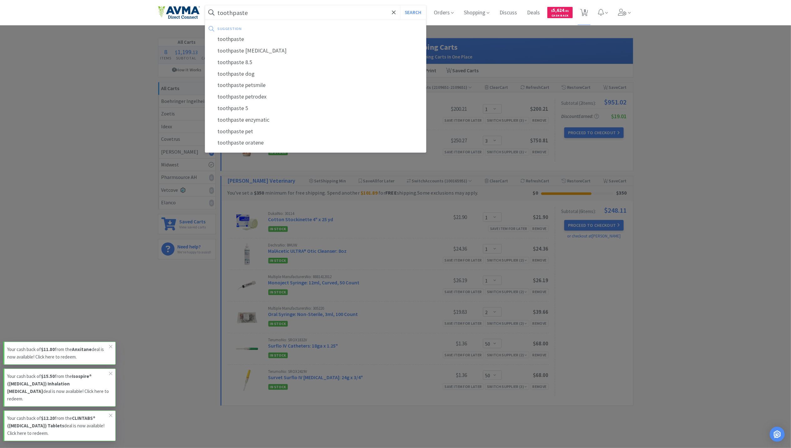
select select "2"
select select "50"
select select "1"
select select "3"
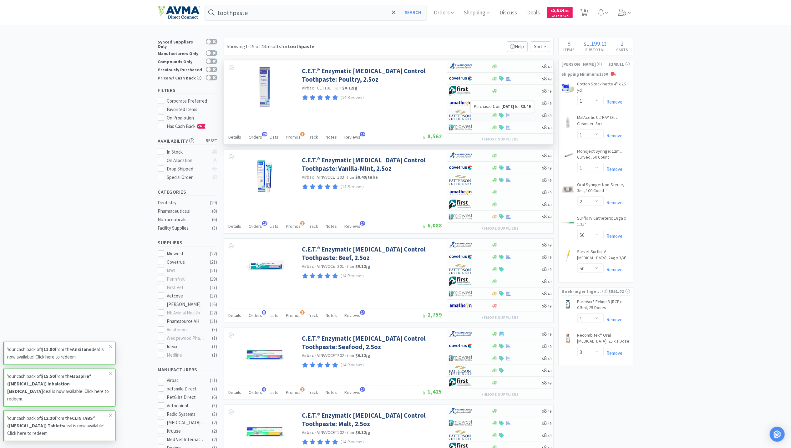
click at [509, 117] on icon at bounding box center [508, 115] width 5 height 4
select select "1"
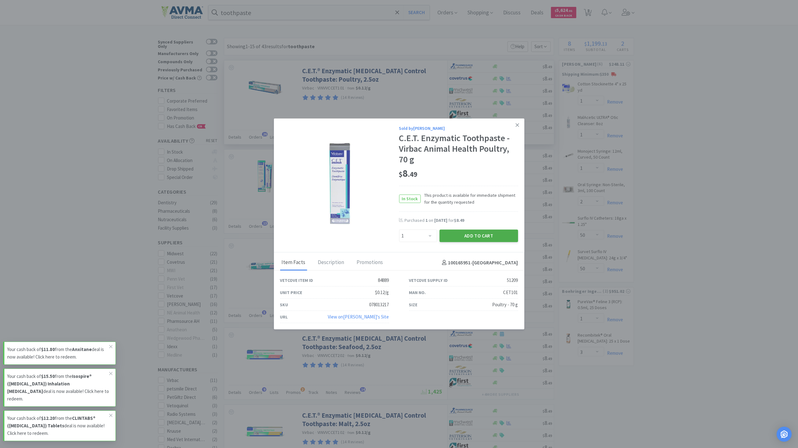
click at [488, 233] on button "Add to Cart" at bounding box center [478, 236] width 79 height 13
select select "1"
select select "2"
select select "50"
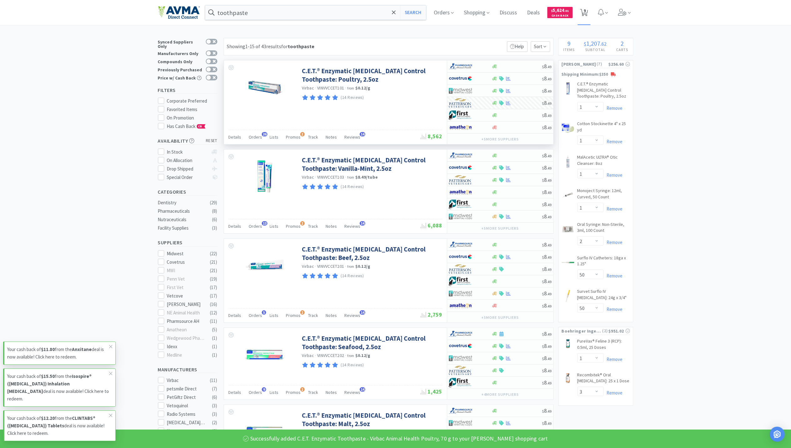
click at [586, 15] on span "9" at bounding box center [585, 10] width 2 height 25
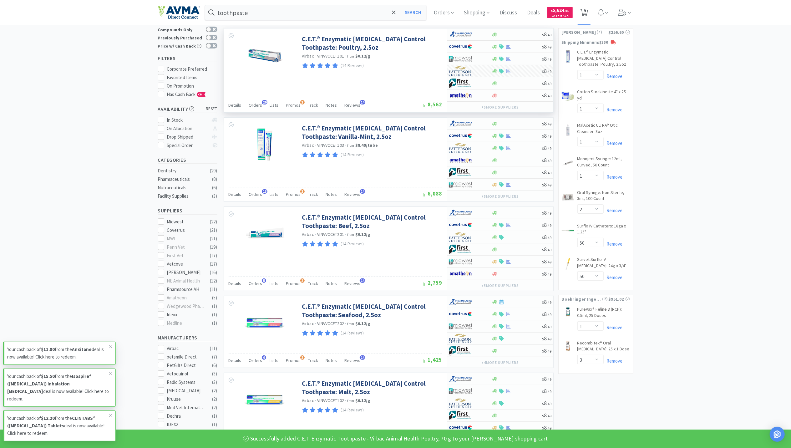
select select "1"
select select "3"
select select "1"
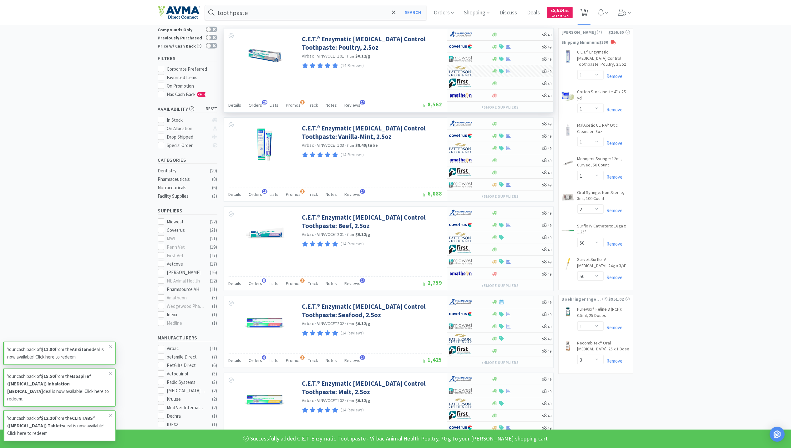
select select "1"
select select "2"
select select "50"
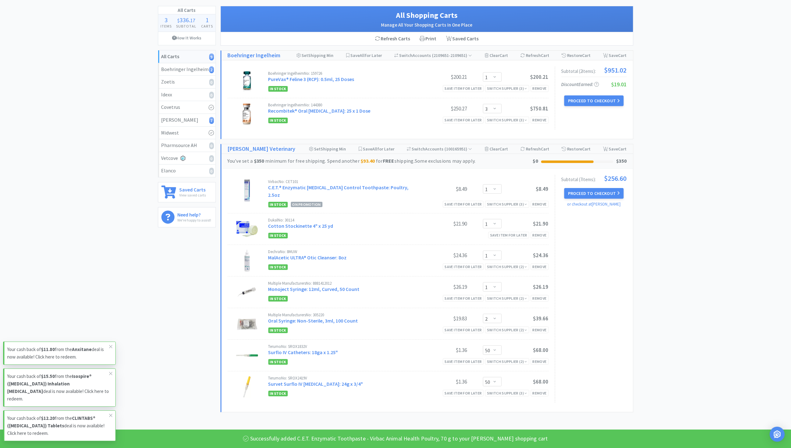
scroll to position [42, 0]
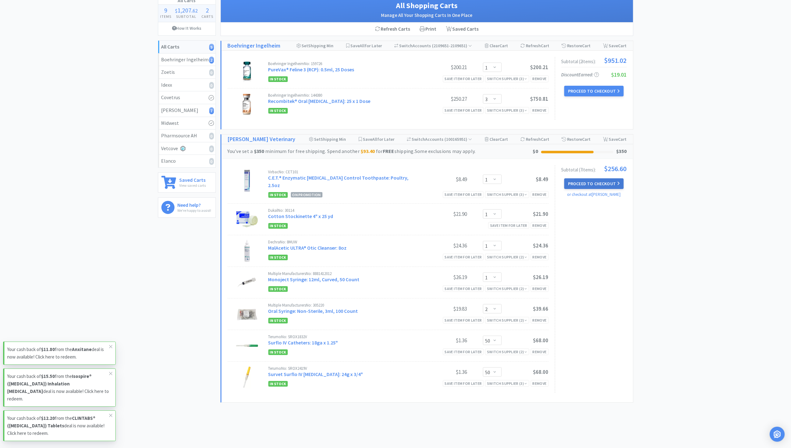
click at [594, 187] on button "Proceed to Checkout" at bounding box center [594, 183] width 59 height 11
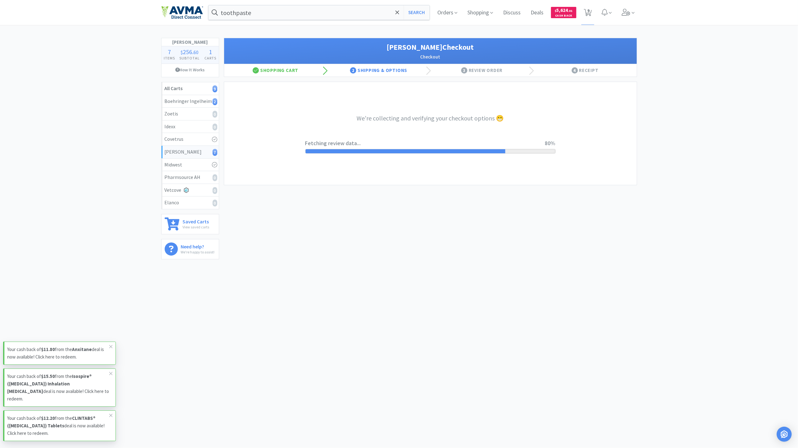
select select "1"
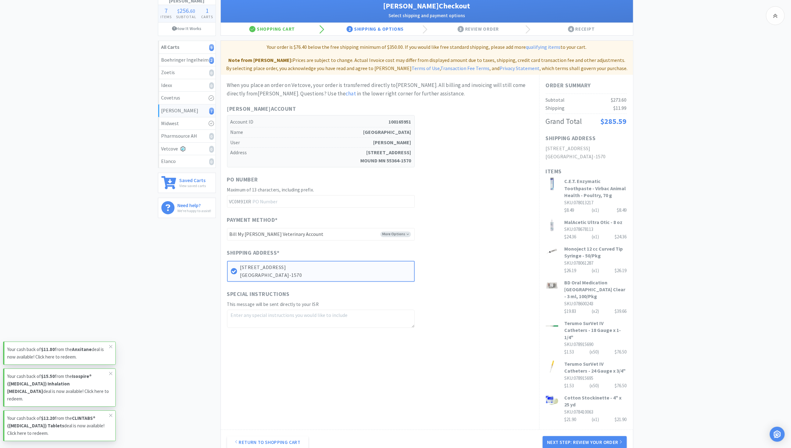
scroll to position [102, 0]
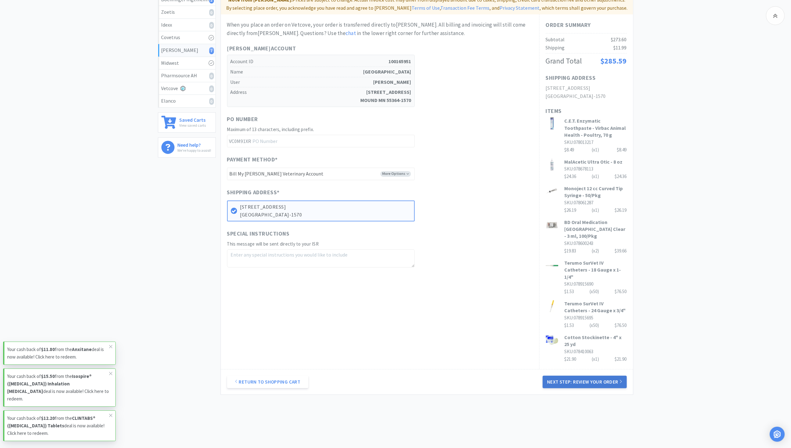
click at [603, 376] on button "Next Step: Review Your Order" at bounding box center [585, 382] width 84 height 13
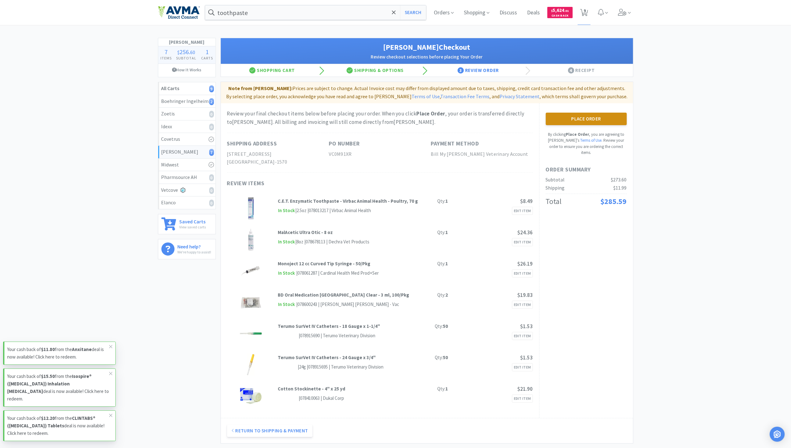
click at [609, 119] on button "Place Order" at bounding box center [586, 119] width 81 height 13
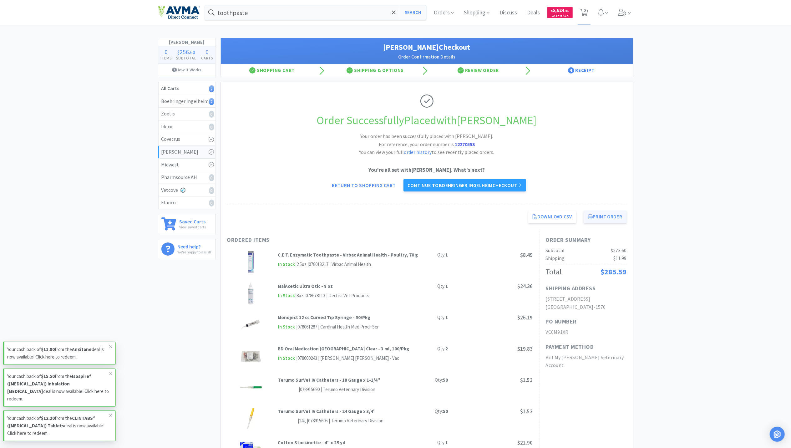
click at [603, 218] on button "Print Order" at bounding box center [605, 217] width 43 height 13
click at [585, 8] on span "2" at bounding box center [585, 10] width 2 height 25
select select "1"
select select "3"
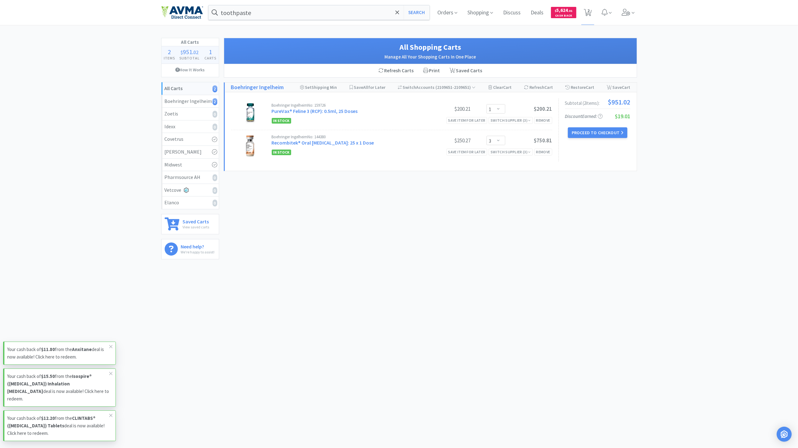
click at [275, 23] on div "toothpaste Search Orders Shopping Discuss Discuss Deals Deals $ 5,624 . 01 Cash…" at bounding box center [399, 12] width 476 height 25
click at [275, 15] on input "toothpaste" at bounding box center [318, 12] width 221 height 14
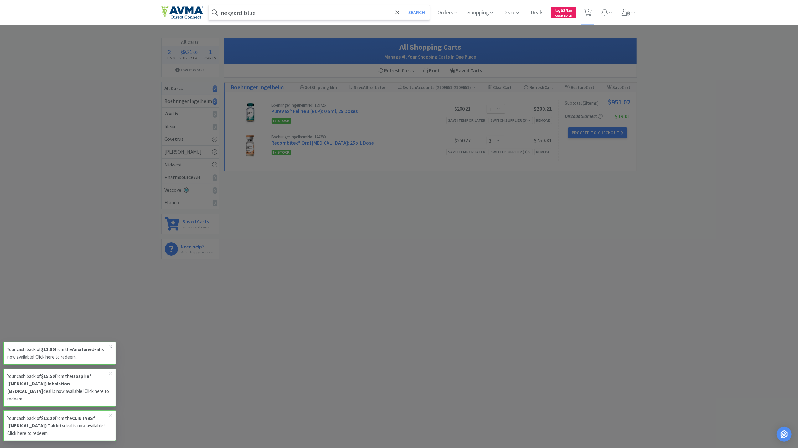
type input "nexgard blue"
click at [403, 5] on button "Search" at bounding box center [416, 12] width 26 height 14
select select "1"
select select "3"
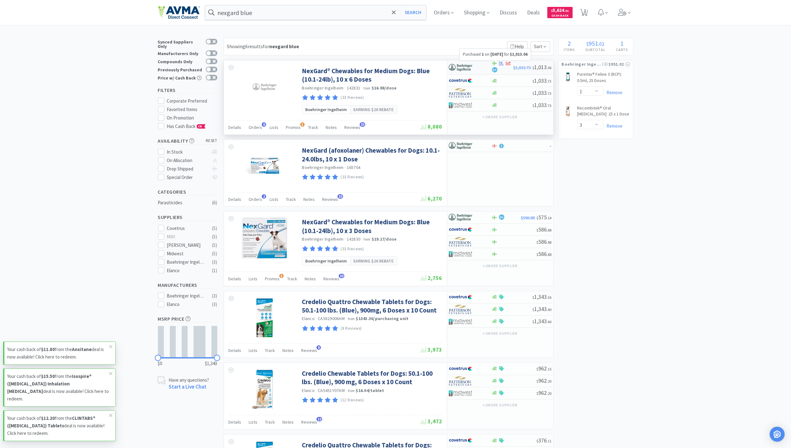
click at [500, 63] on icon at bounding box center [501, 63] width 5 height 5
select select "1"
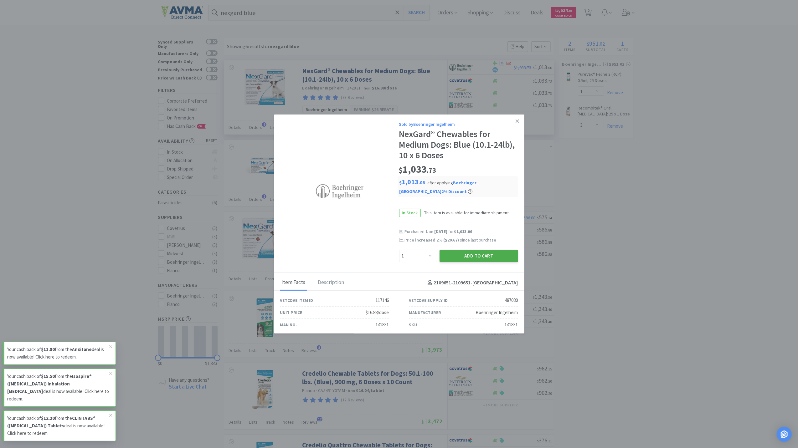
click at [485, 257] on button "Add to Cart" at bounding box center [478, 256] width 79 height 13
select select "1"
select select "3"
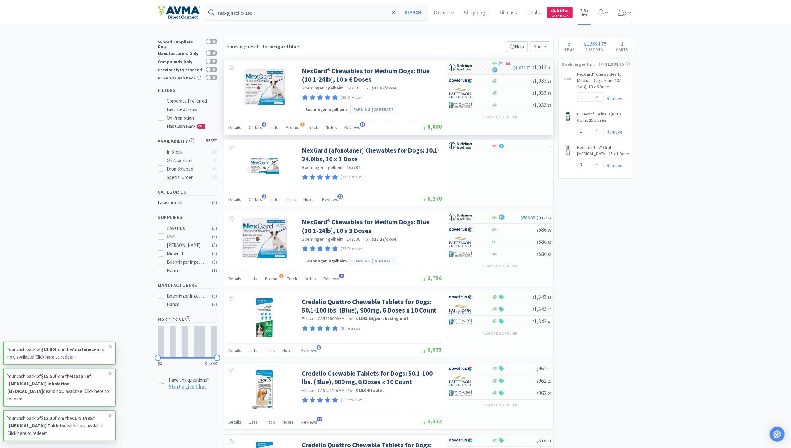
click at [588, 15] on icon at bounding box center [585, 12] width 8 height 7
select select "1"
select select "3"
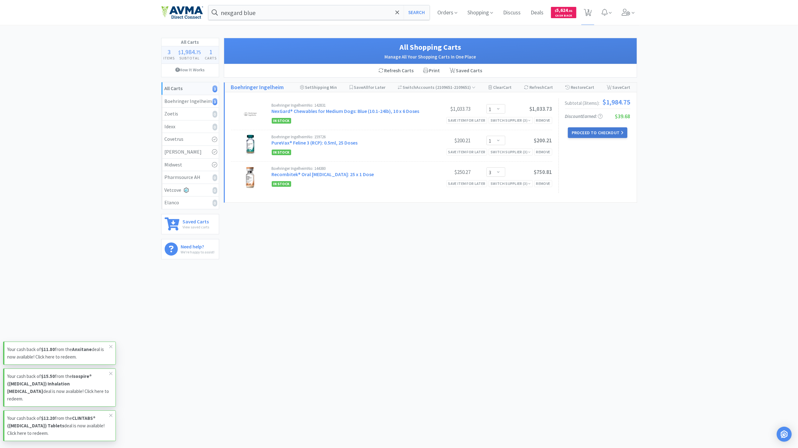
click at [585, 129] on button "Proceed to Checkout" at bounding box center [597, 132] width 59 height 11
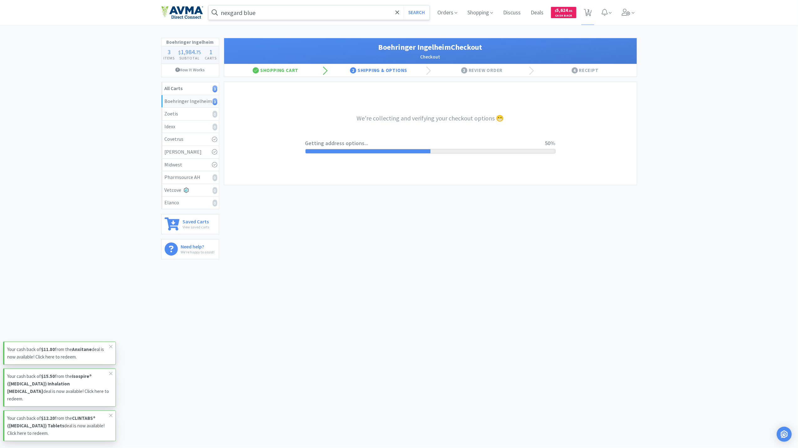
select select "invoice"
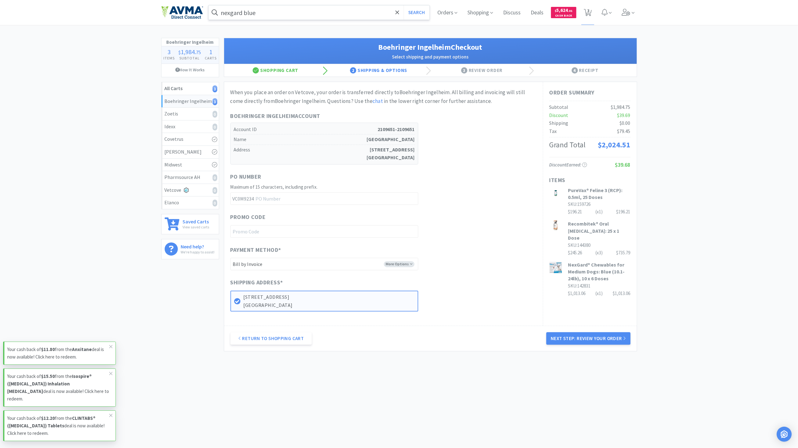
click at [257, 10] on input "nexgard blue" at bounding box center [318, 12] width 221 height 14
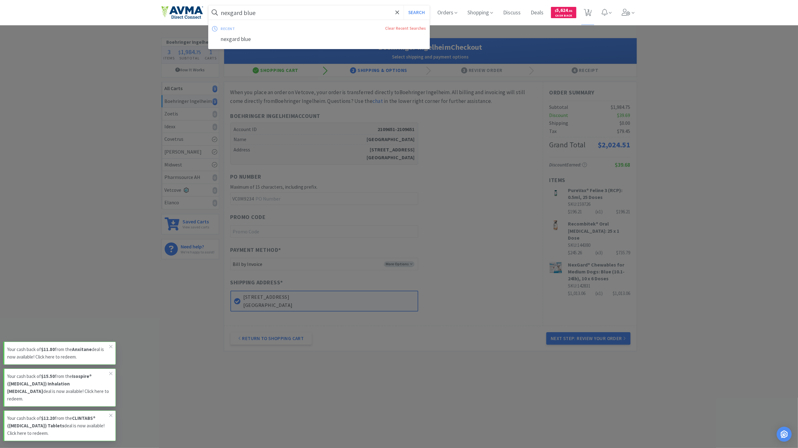
click at [683, 306] on div at bounding box center [399, 224] width 798 height 448
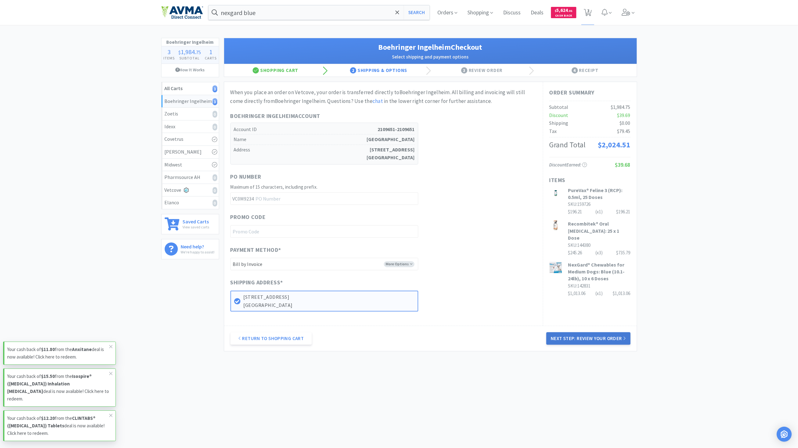
click at [596, 336] on button "Next Step: Review Your Order" at bounding box center [588, 338] width 84 height 13
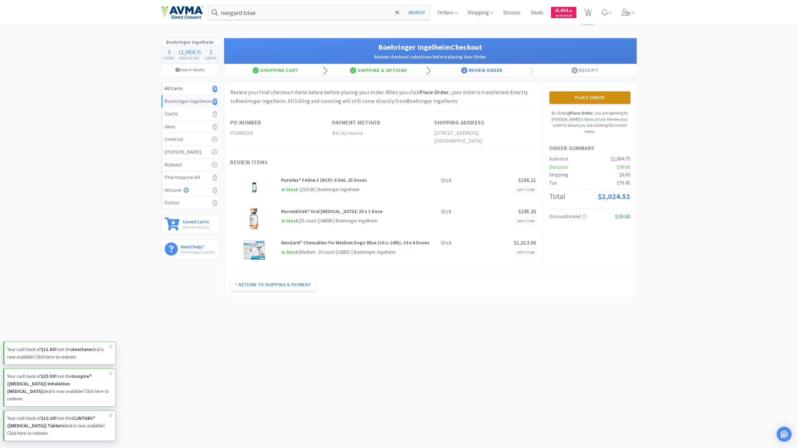
click at [592, 95] on button "Place Order" at bounding box center [589, 97] width 81 height 13
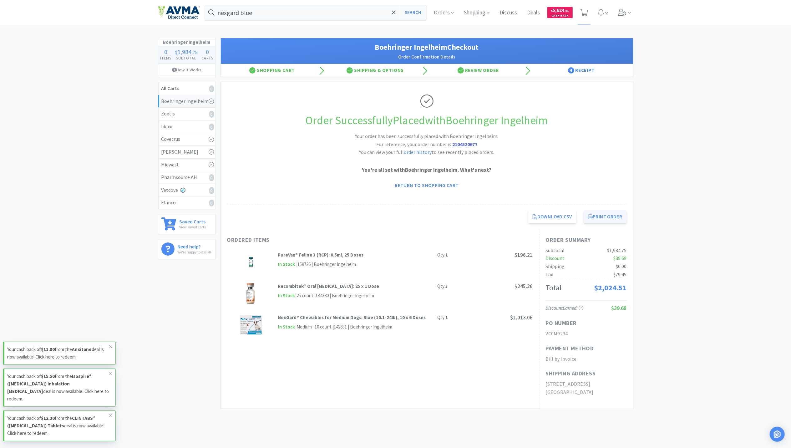
click at [605, 216] on button "Print Order" at bounding box center [605, 217] width 43 height 13
click at [184, 12] on img at bounding box center [179, 12] width 42 height 13
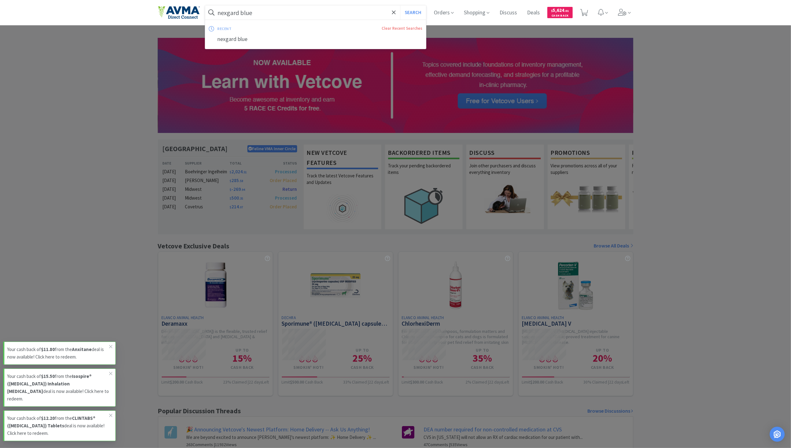
click at [299, 9] on input "nexgard blue" at bounding box center [315, 12] width 221 height 14
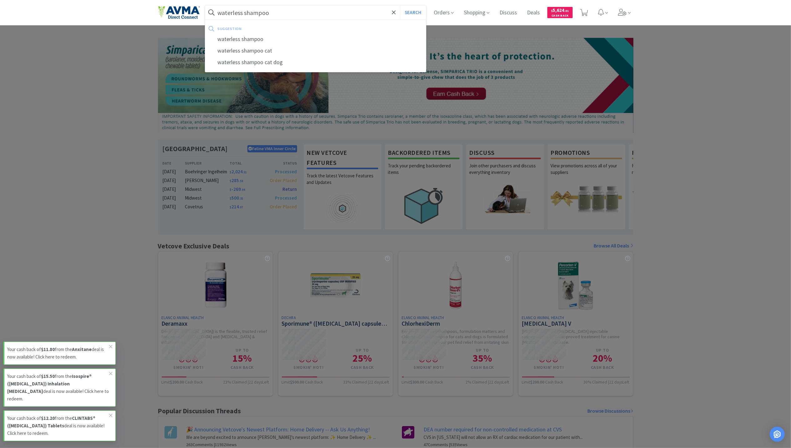
click at [400, 5] on button "Search" at bounding box center [413, 12] width 26 height 14
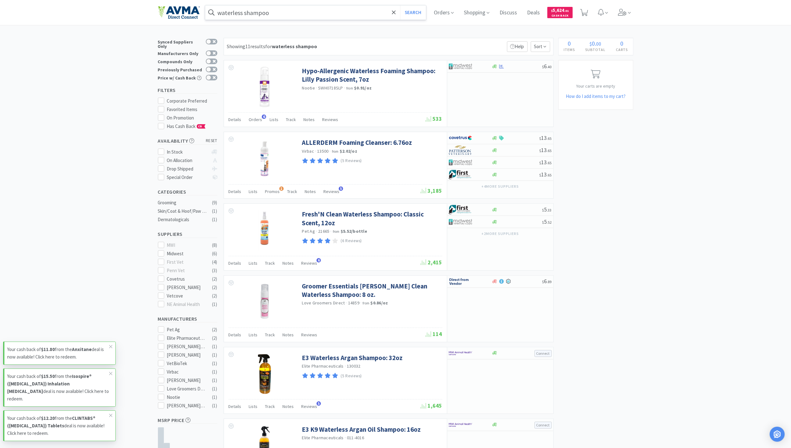
click at [285, 11] on input "waterless shampoo" at bounding box center [315, 12] width 221 height 14
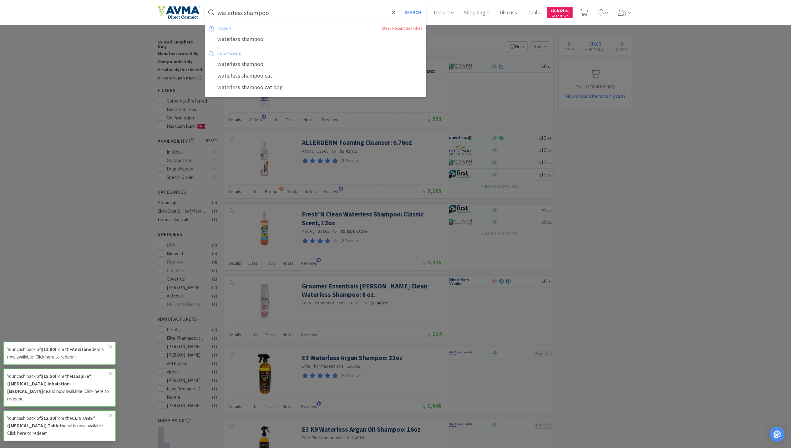
click at [285, 9] on input "waterless shampoo" at bounding box center [315, 12] width 221 height 14
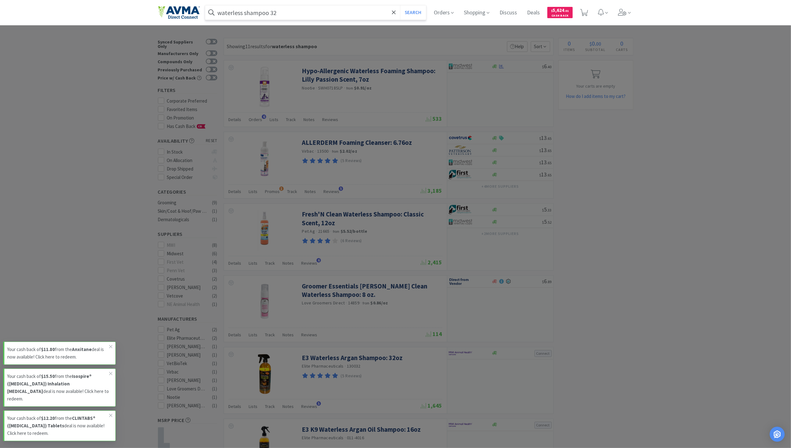
click at [400, 5] on button "Search" at bounding box center [413, 12] width 26 height 14
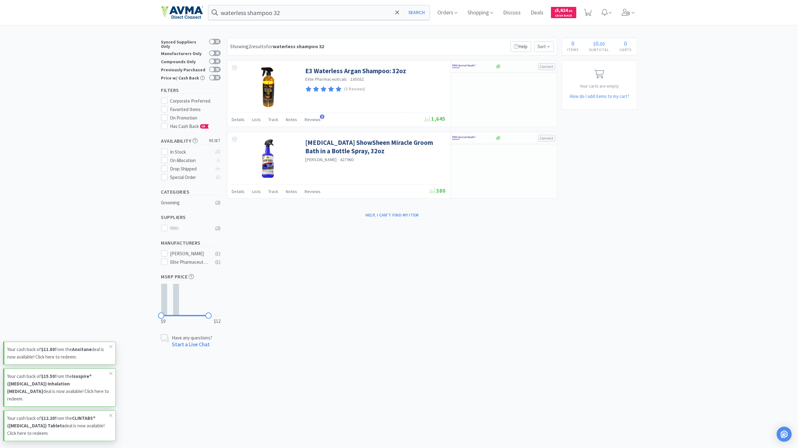
type input "waterless shampoo"
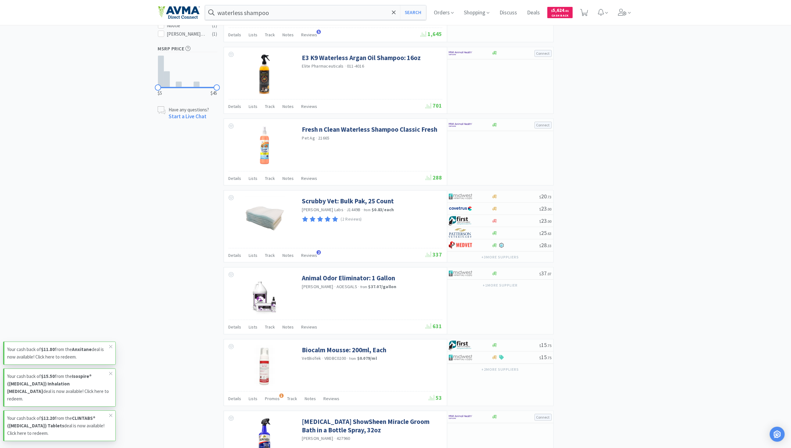
scroll to position [417, 0]
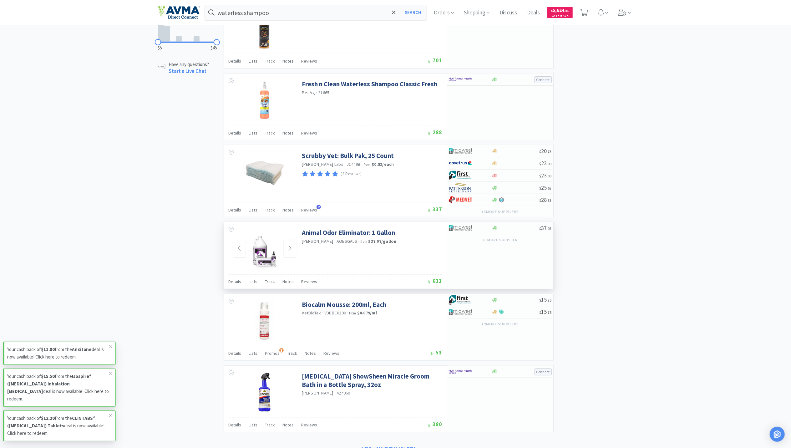
click at [258, 249] on img at bounding box center [264, 248] width 30 height 41
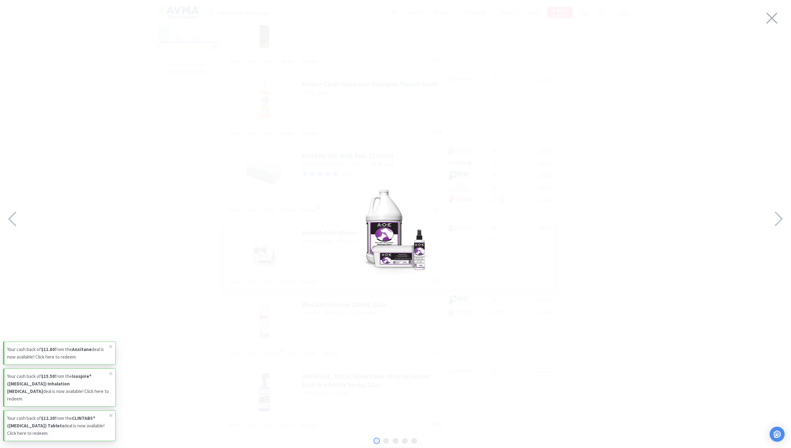
click at [384, 260] on img at bounding box center [396, 222] width 78 height 105
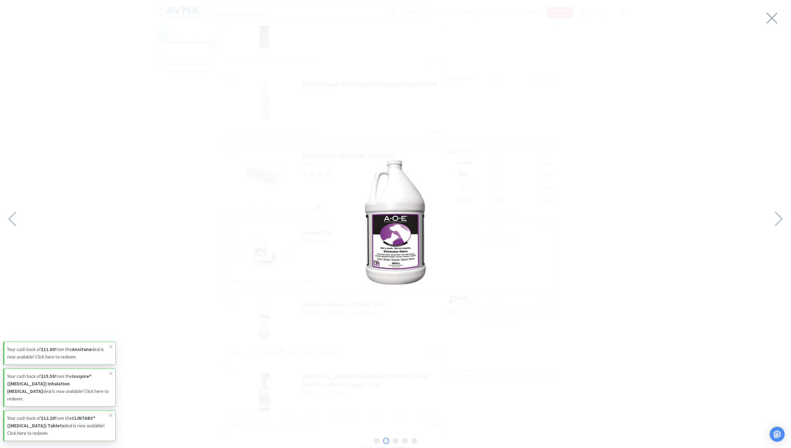
click at [399, 251] on img at bounding box center [395, 222] width 125 height 125
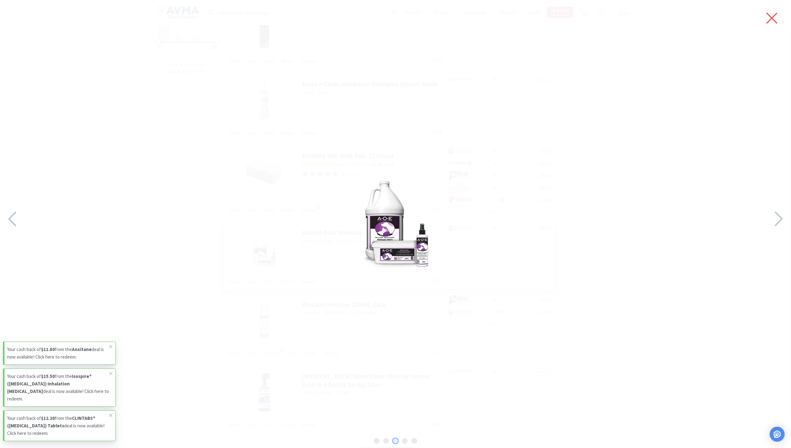
click at [775, 22] on icon at bounding box center [772, 18] width 13 height 18
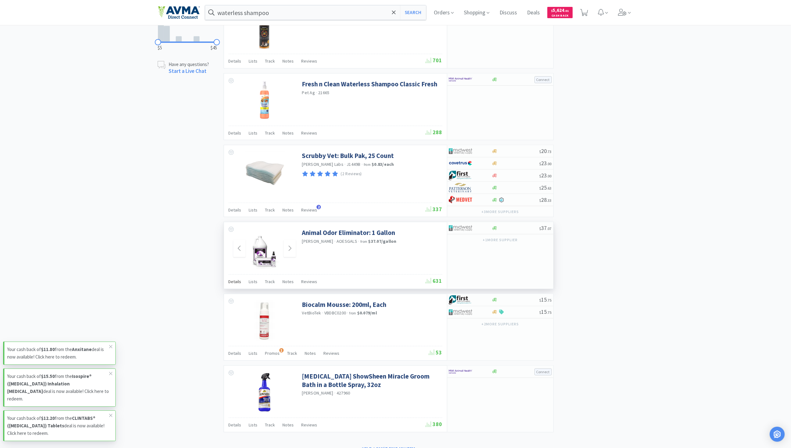
click at [236, 284] on span "Details" at bounding box center [235, 282] width 13 height 6
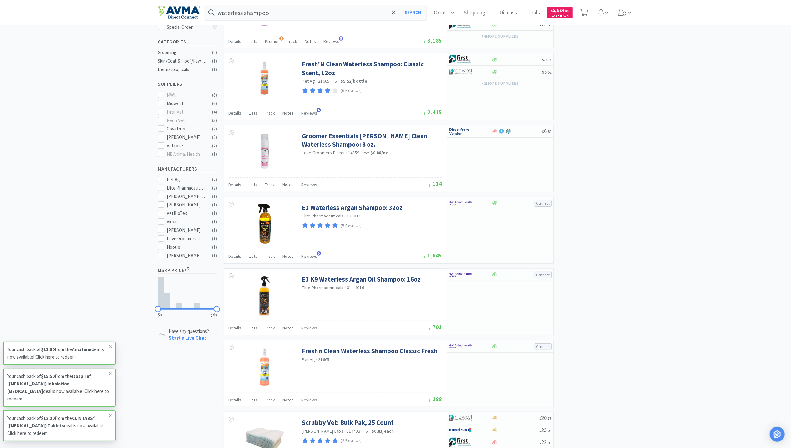
scroll to position [0, 0]
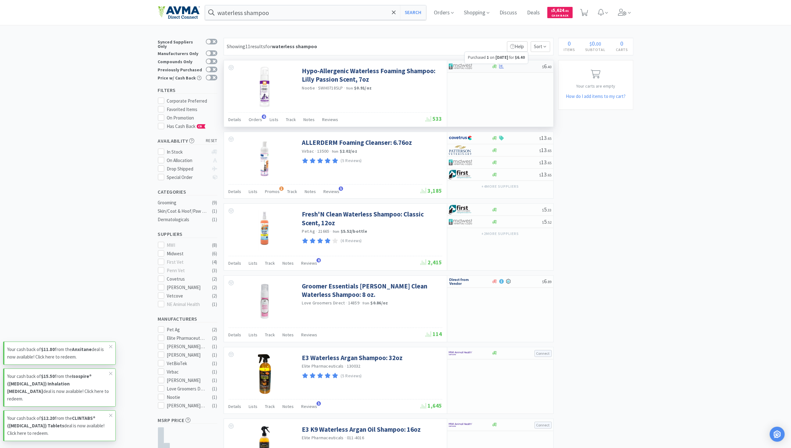
click at [502, 66] on icon at bounding box center [501, 66] width 5 height 5
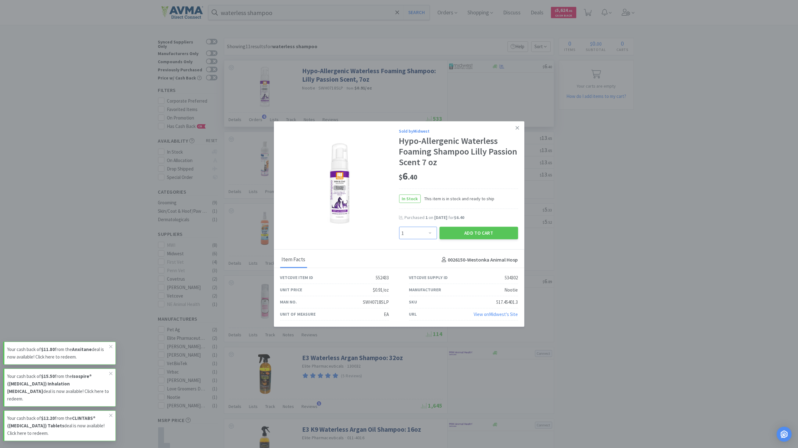
click at [431, 235] on select "Enter Quantity 1 2 3 4 5 6 7 8 9 10 11 12 13 14 15 16 17 18 19 20 Enter Quantity" at bounding box center [418, 233] width 38 height 13
select select "4"
click at [399, 227] on select "Enter Quantity 1 2 3 4 5 6 7 8 9 10 11 12 13 14 15 16 17 18 19 20 Enter Quantity" at bounding box center [418, 233] width 38 height 13
click at [469, 234] on button "Add to Cart" at bounding box center [478, 233] width 79 height 13
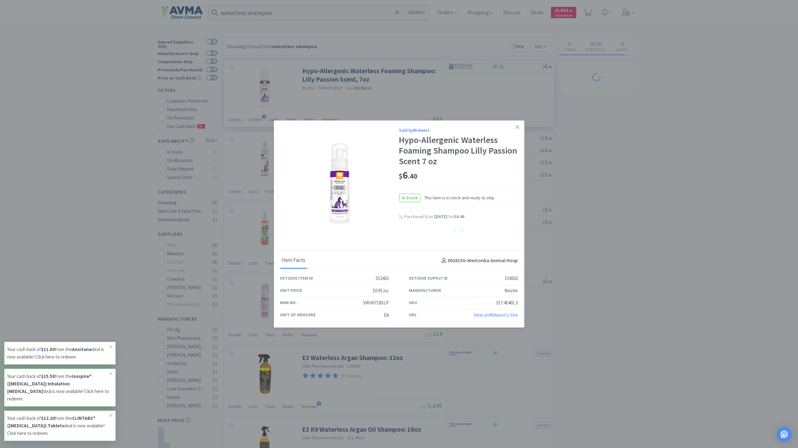
select select "4"
